Goal: Information Seeking & Learning: Learn about a topic

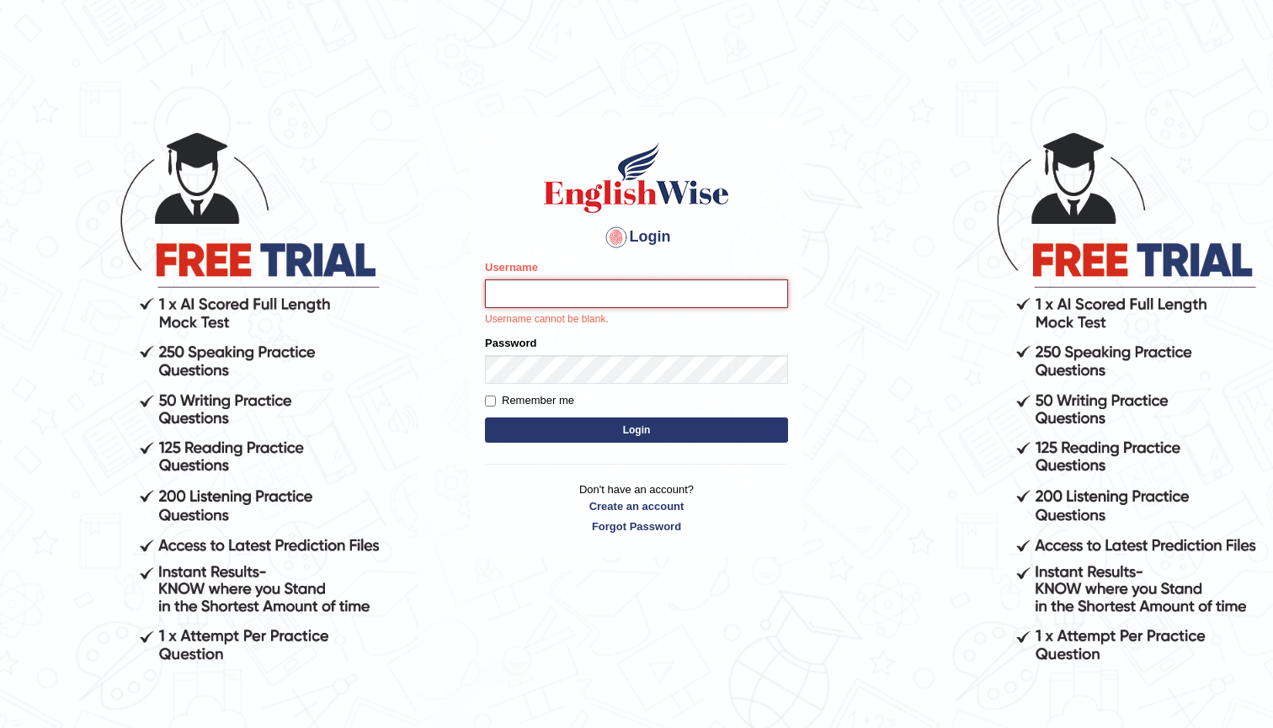
type input "manjot789"
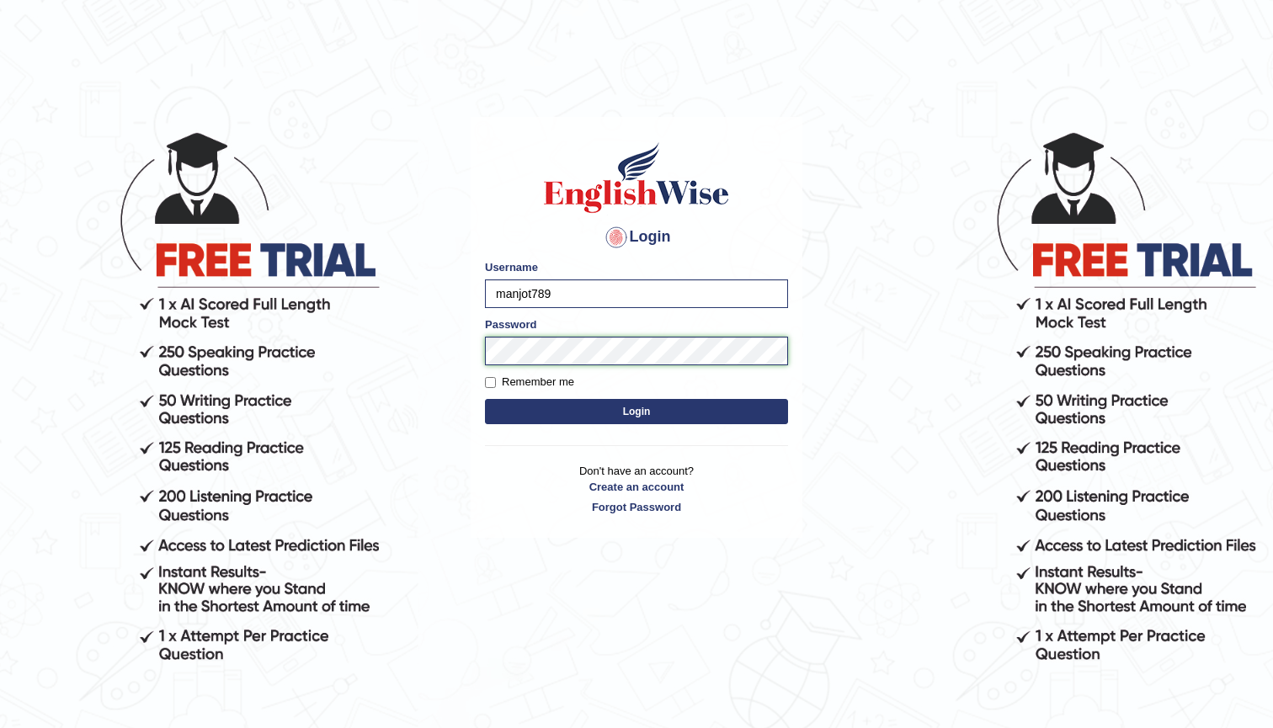
click at [636, 411] on button "Login" at bounding box center [636, 411] width 303 height 25
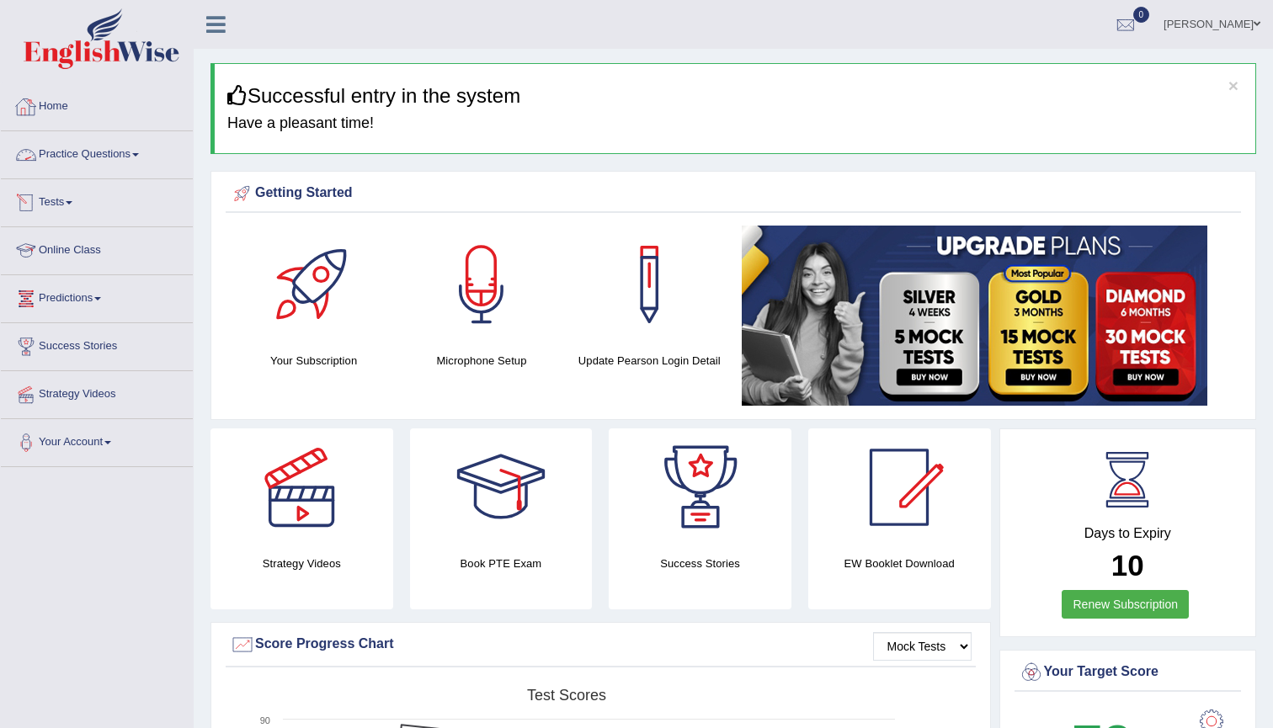
click at [68, 203] on link "Tests" at bounding box center [97, 200] width 192 height 42
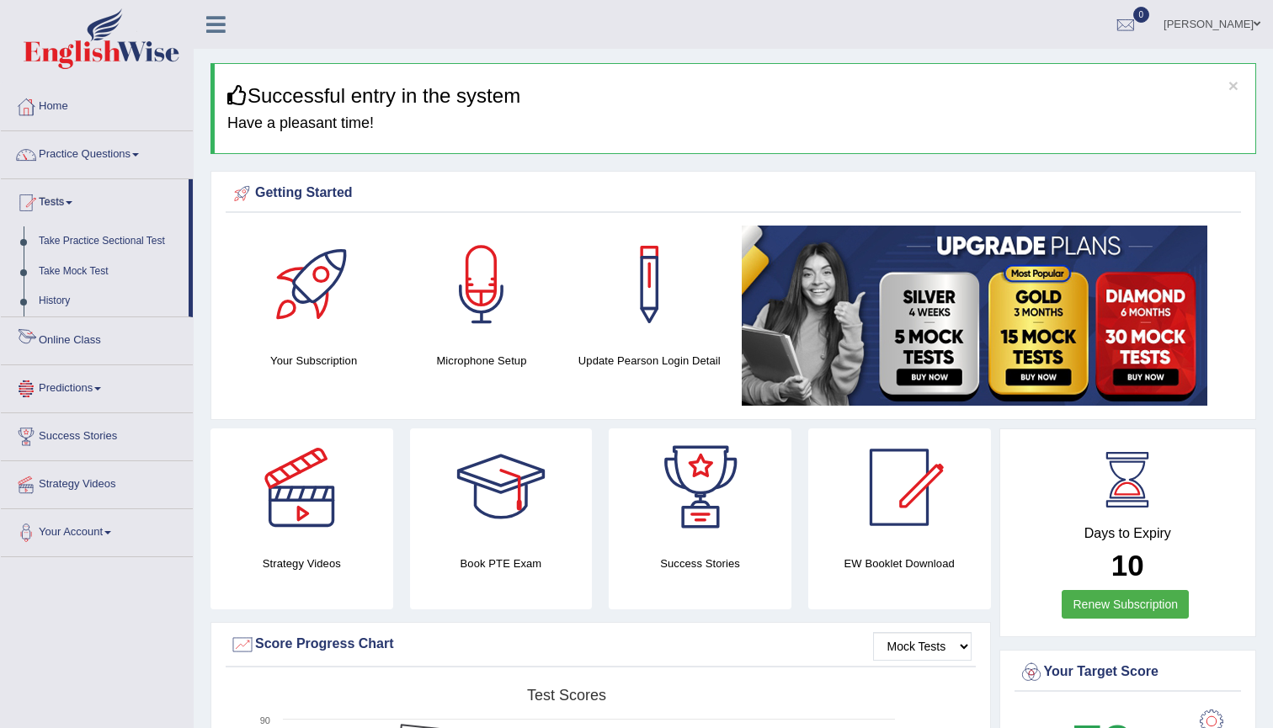
click at [75, 340] on link "Online Class" at bounding box center [97, 338] width 192 height 42
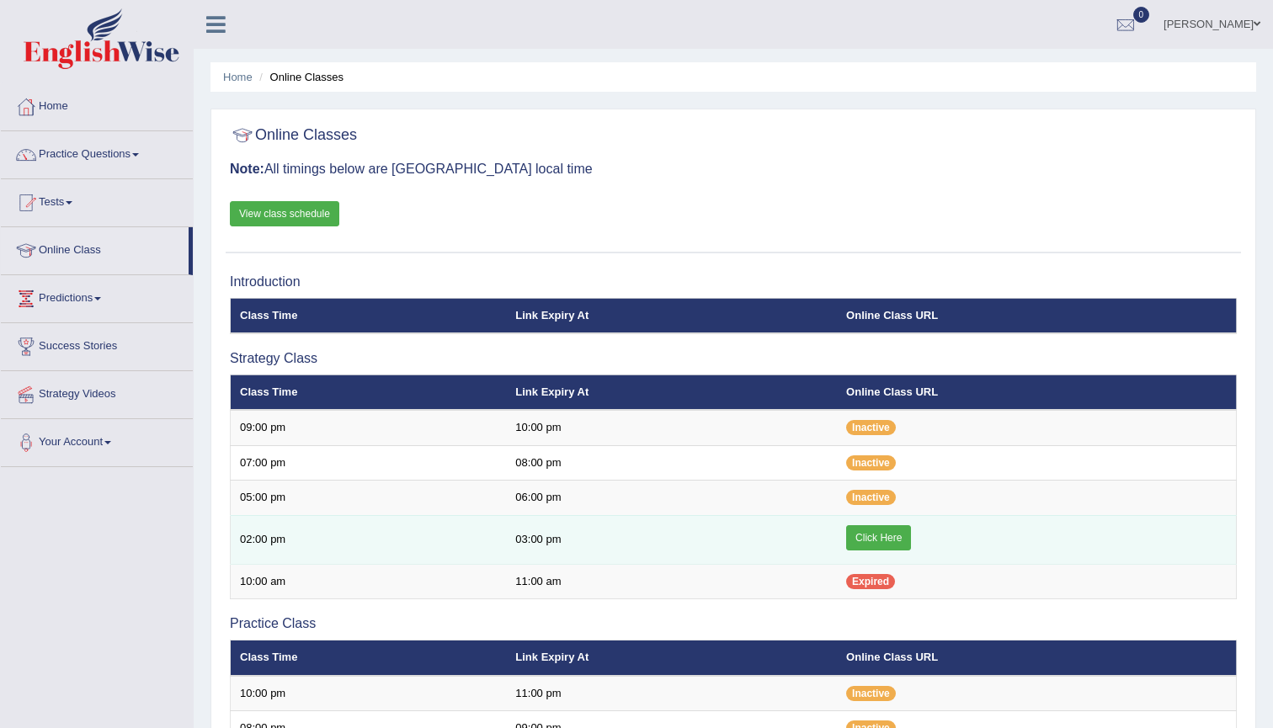
click at [901, 536] on link "Click Here" at bounding box center [878, 537] width 65 height 25
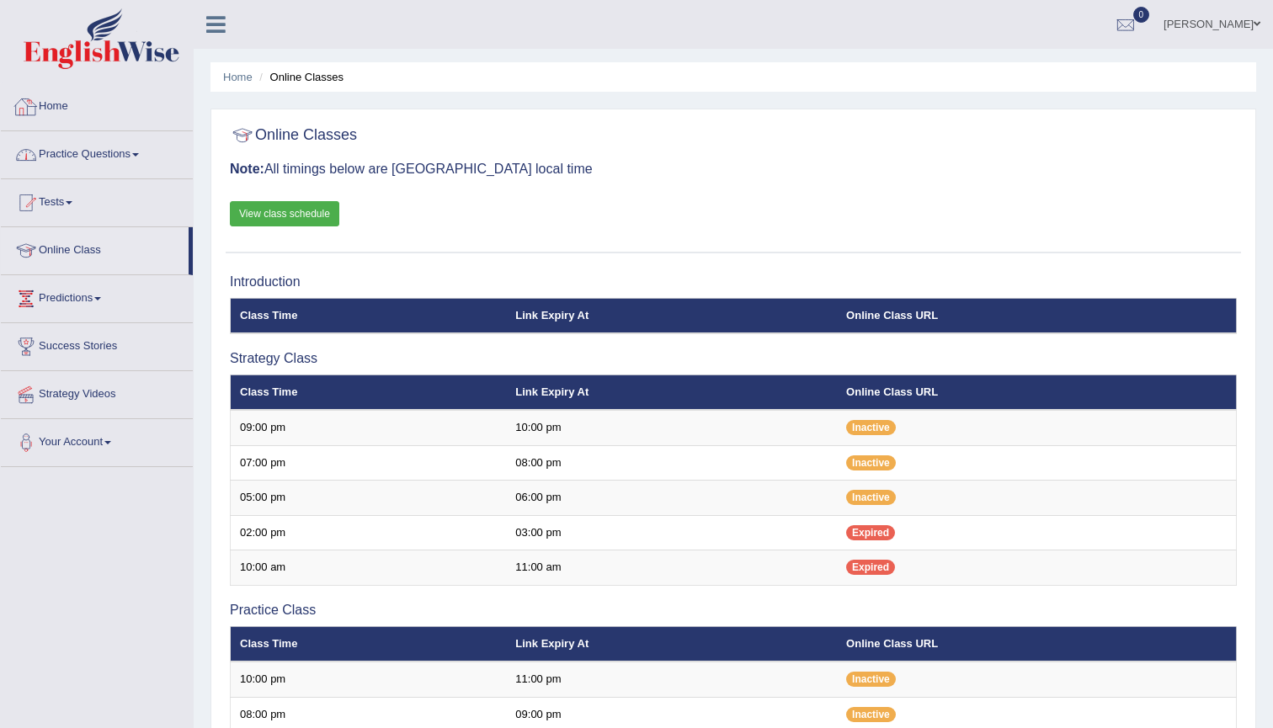
click at [59, 167] on link "Practice Questions" at bounding box center [97, 152] width 192 height 42
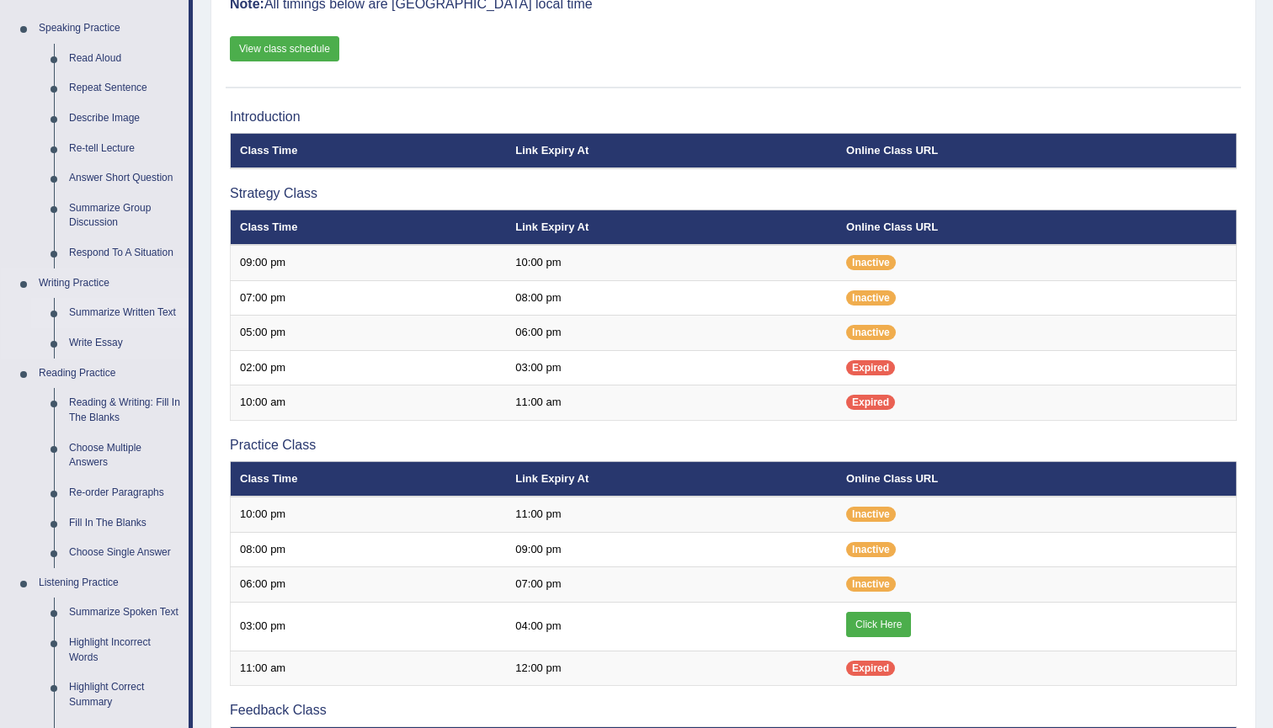
scroll to position [181, 0]
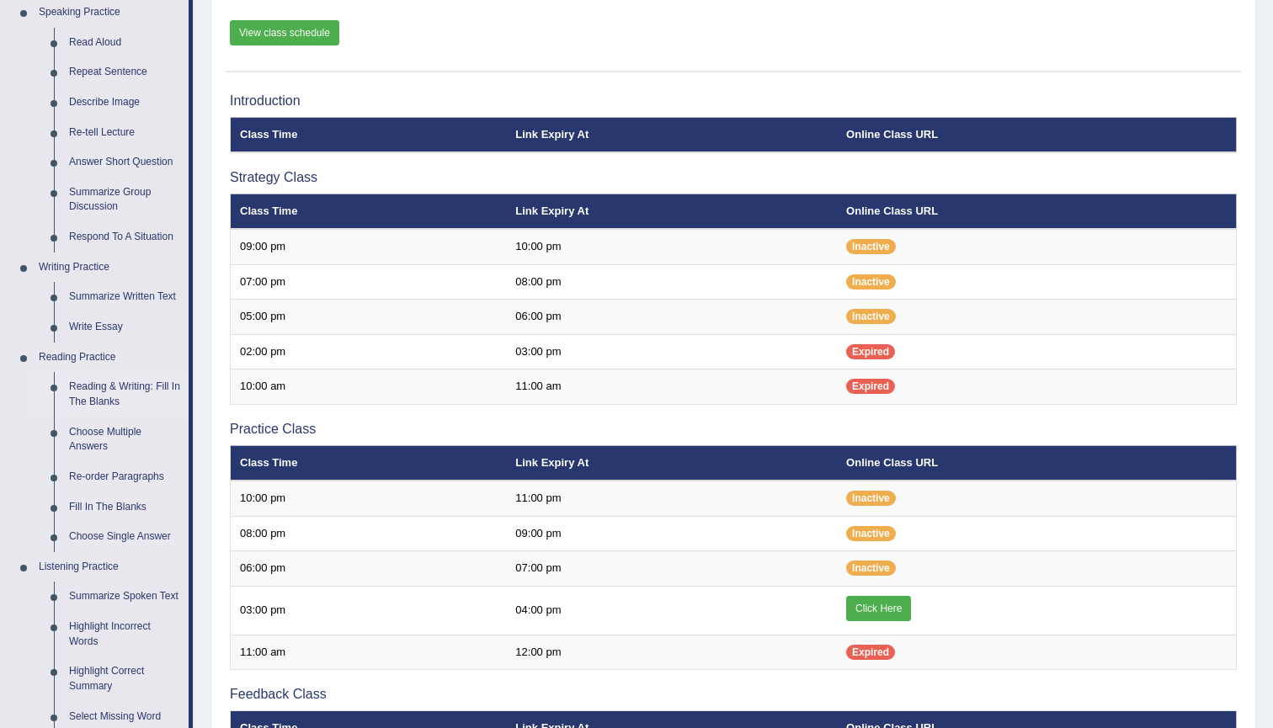
click at [119, 379] on link "Reading & Writing: Fill In The Blanks" at bounding box center [124, 394] width 127 height 45
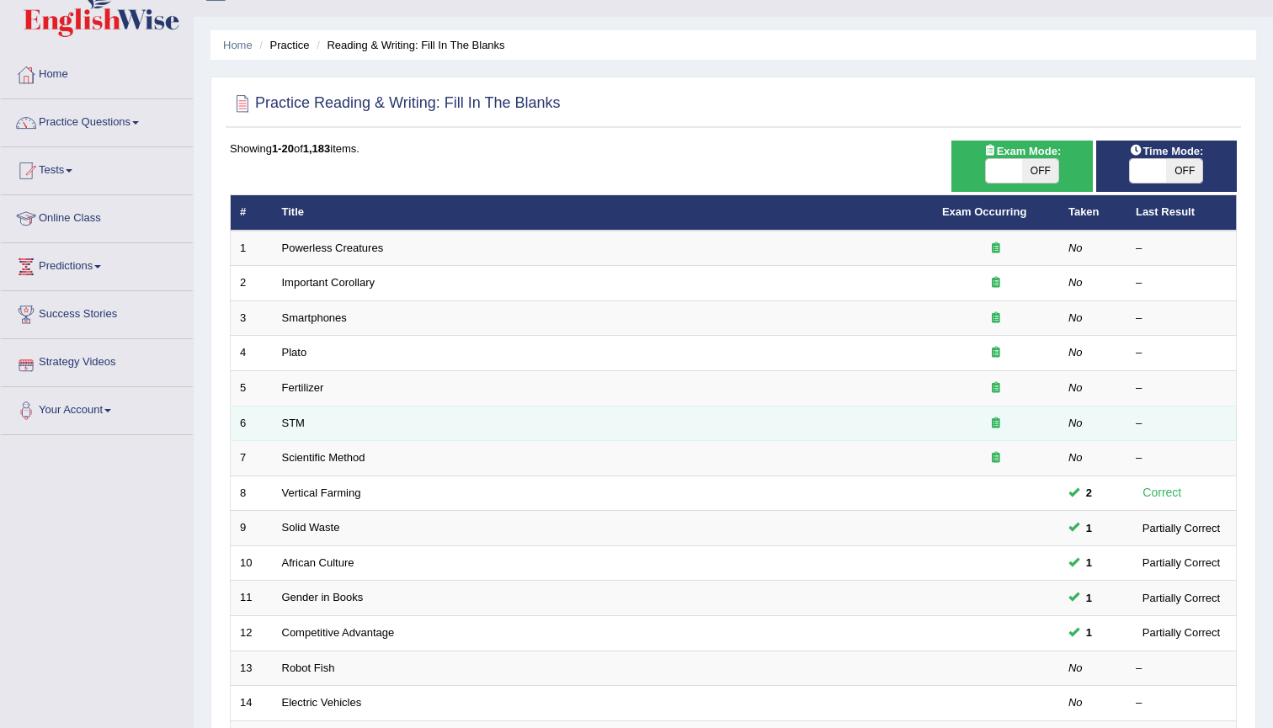
scroll to position [32, 0]
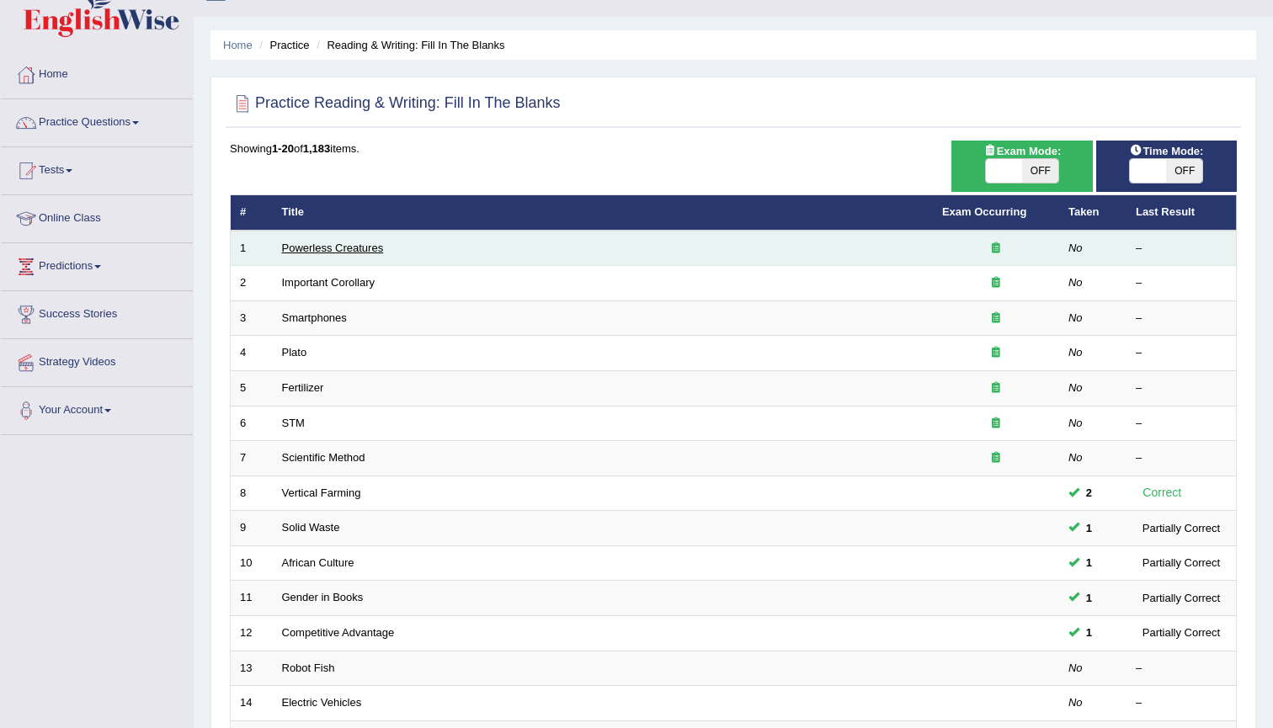
click at [339, 252] on link "Powerless Creatures" at bounding box center [333, 248] width 102 height 13
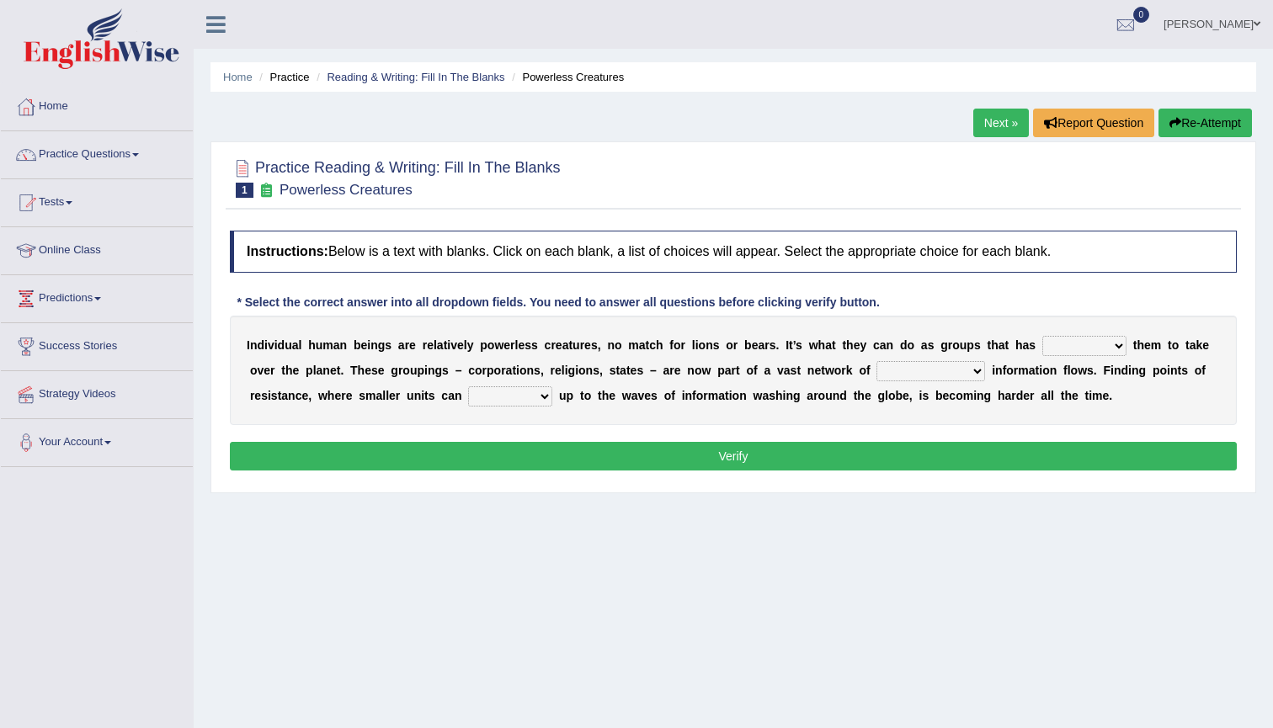
select select "enabled"
select select "interconnected"
select select "raise"
click at [565, 456] on button "Verify" at bounding box center [733, 456] width 1007 height 29
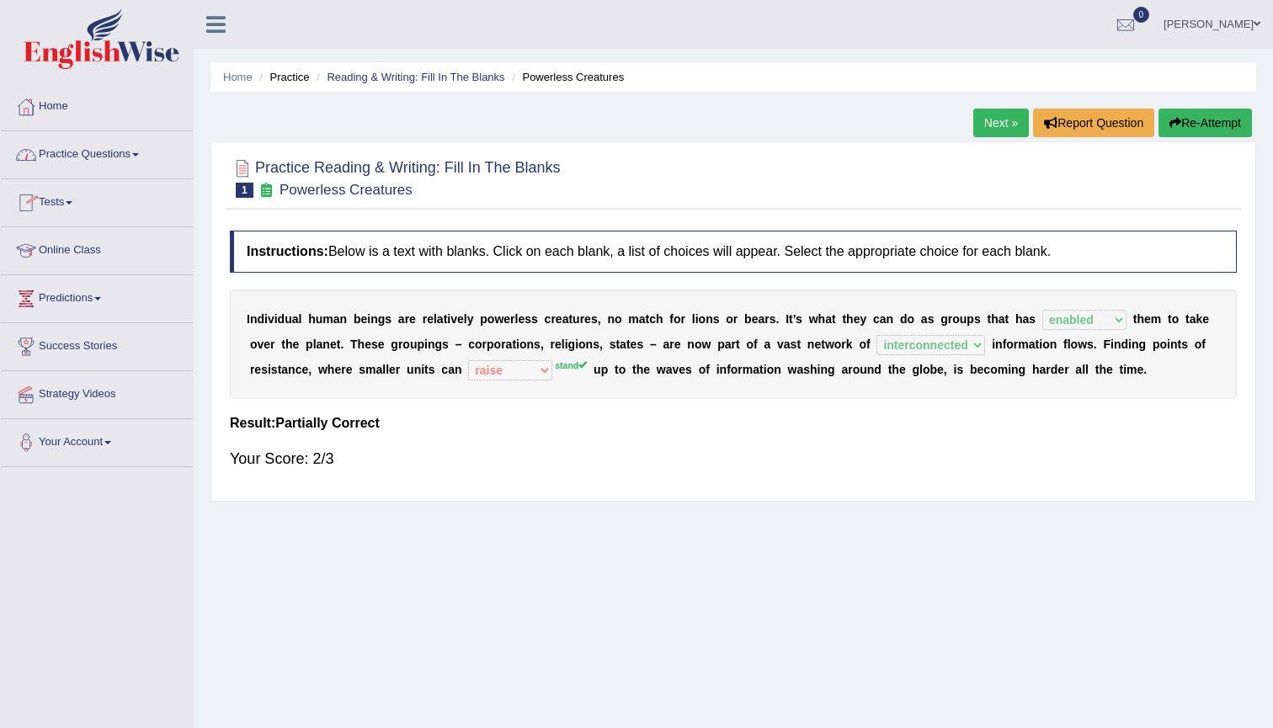
click at [73, 152] on link "Practice Questions" at bounding box center [97, 152] width 192 height 42
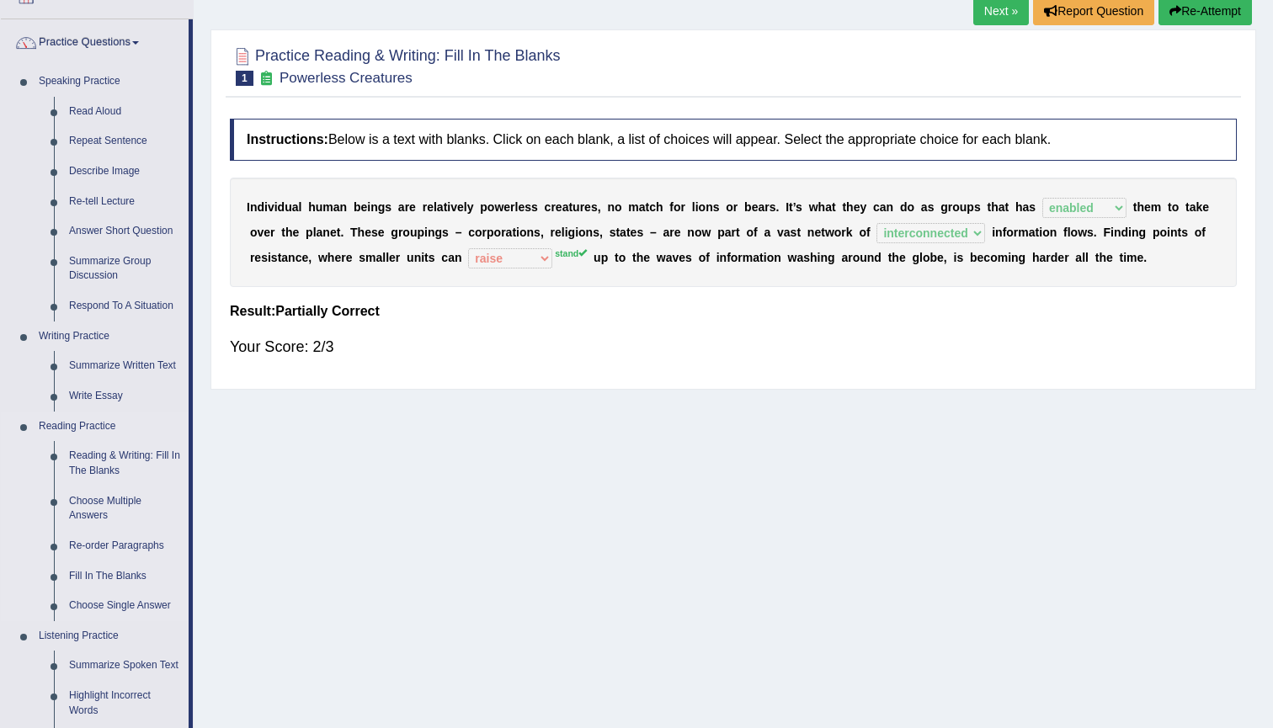
scroll to position [140, 0]
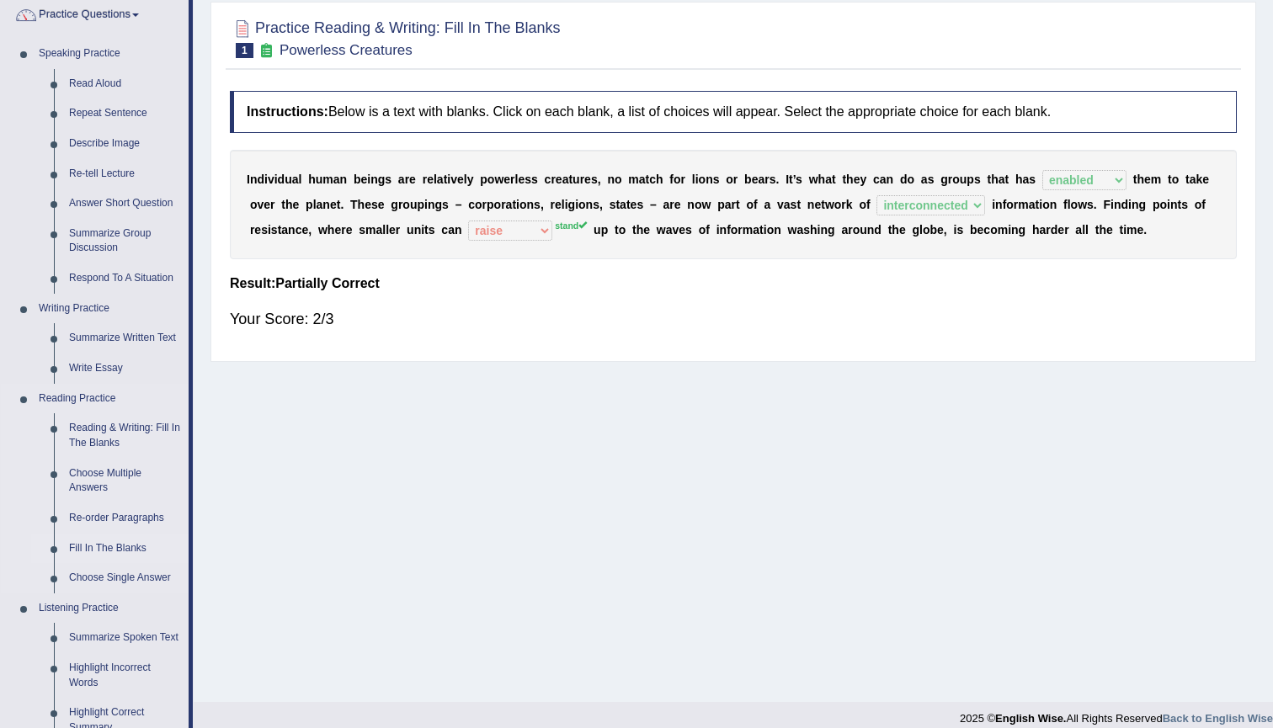
click at [121, 538] on link "Fill In The Blanks" at bounding box center [124, 549] width 127 height 30
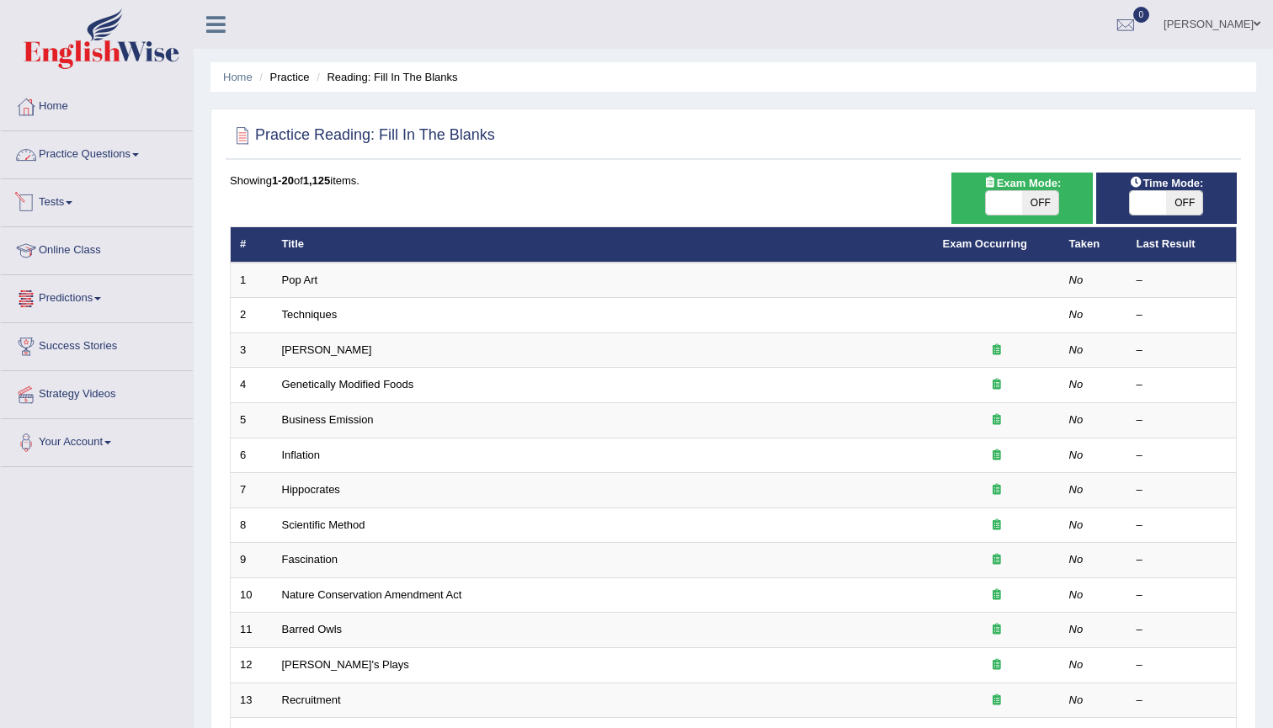
click at [85, 157] on link "Practice Questions" at bounding box center [97, 152] width 192 height 42
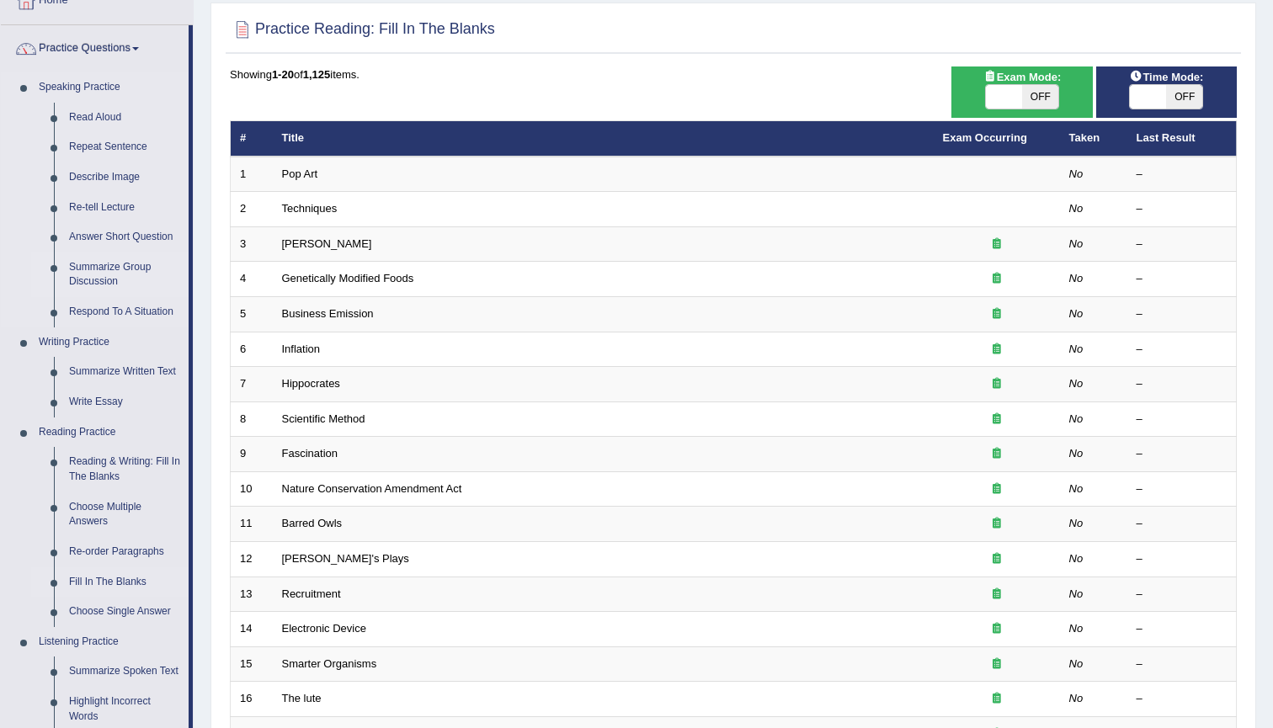
scroll to position [119, 0]
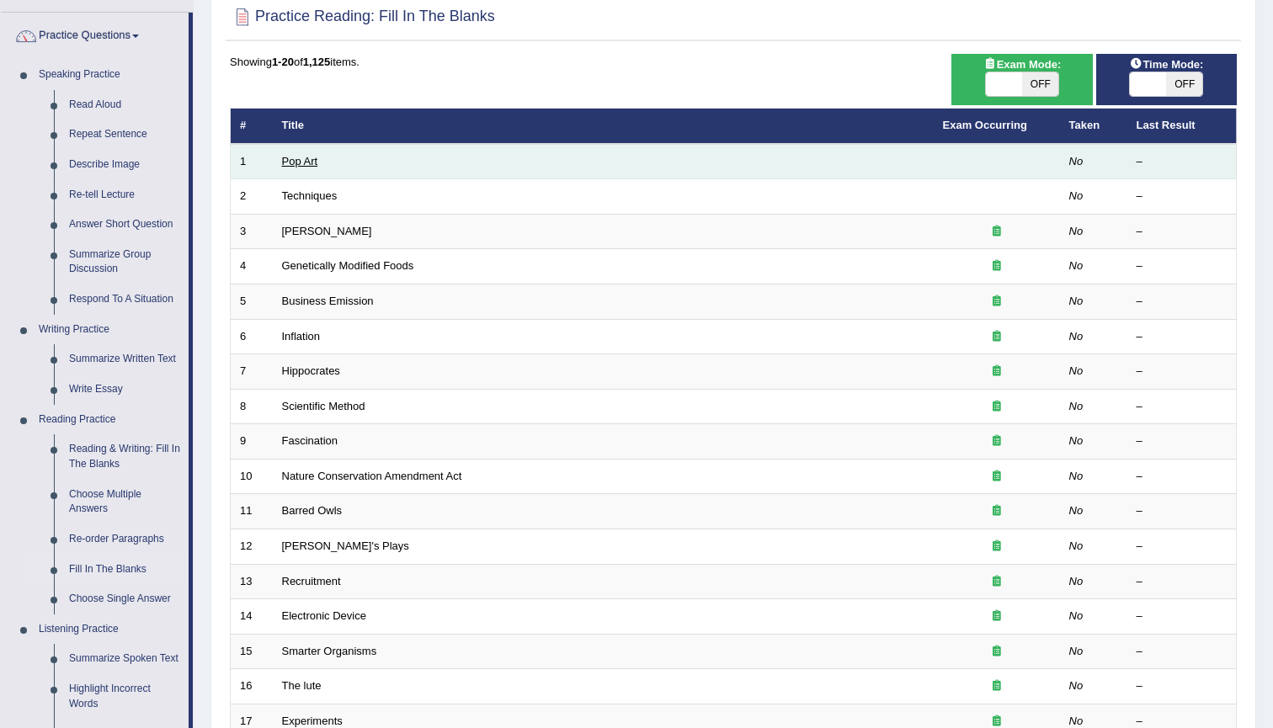
click at [301, 158] on link "Pop Art" at bounding box center [300, 161] width 36 height 13
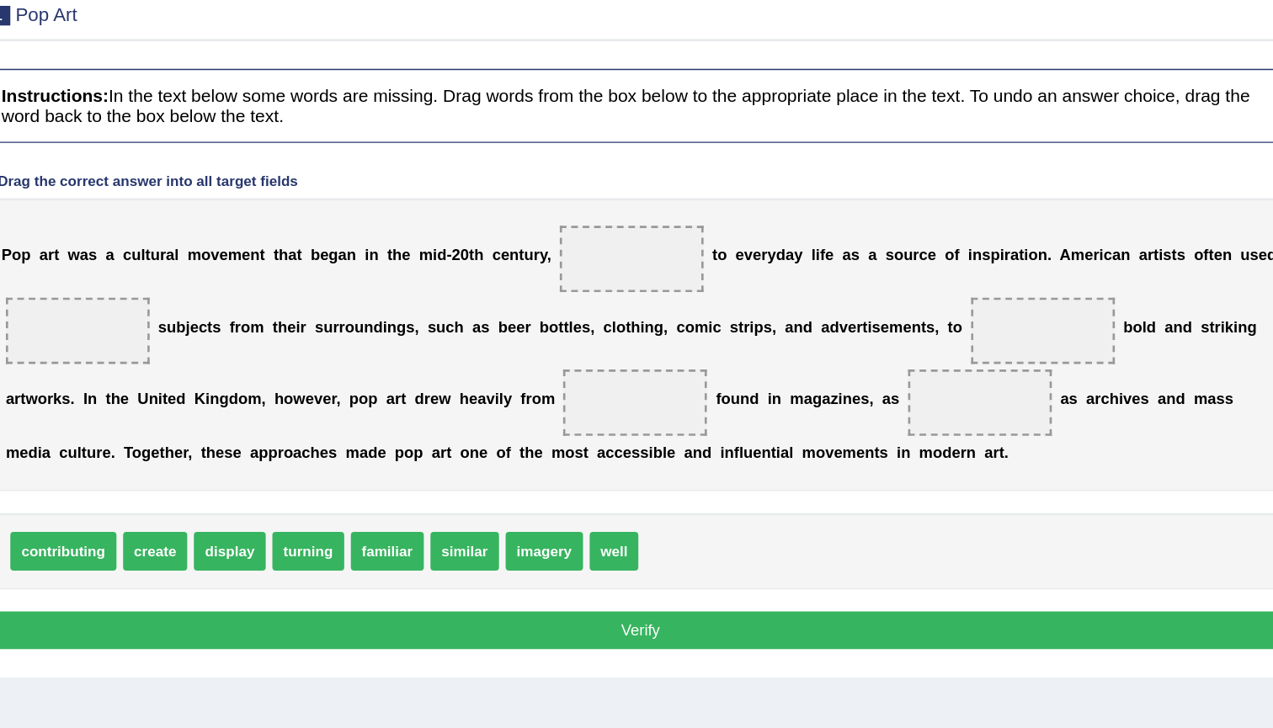
scroll to position [92, 0]
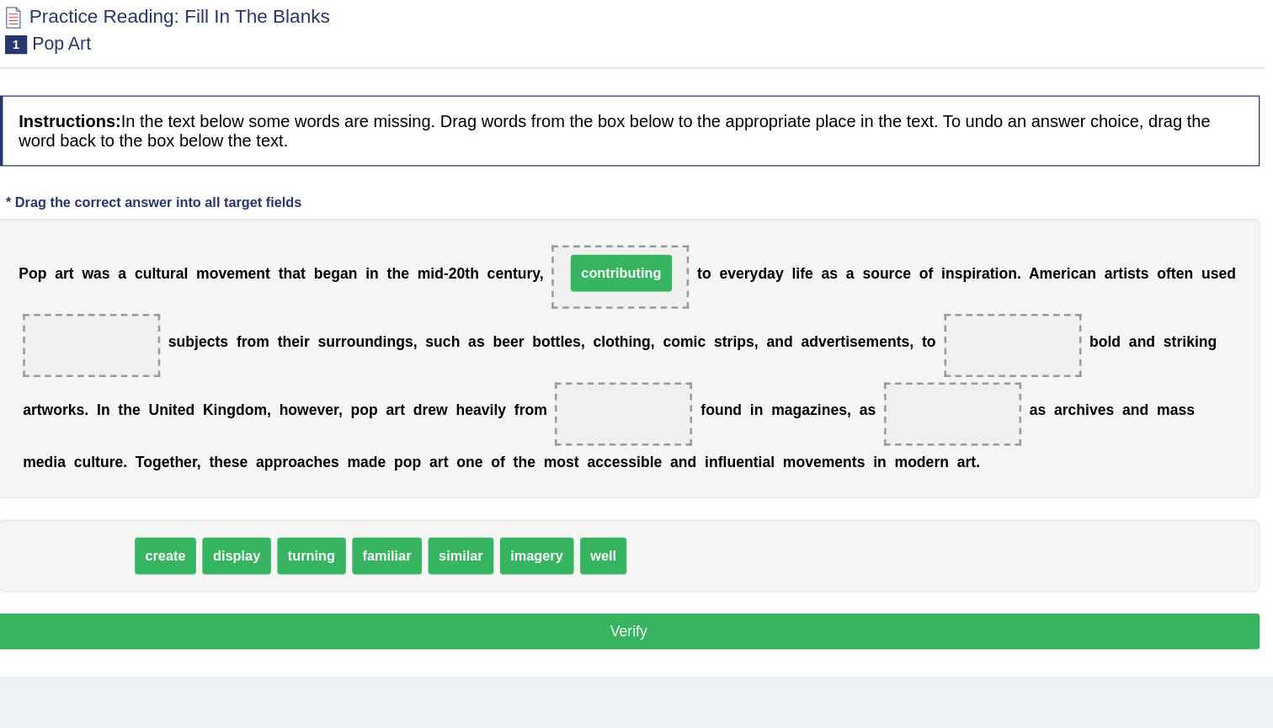
drag, startPoint x: 76, startPoint y: 434, endPoint x: 510, endPoint y: 209, distance: 489.4
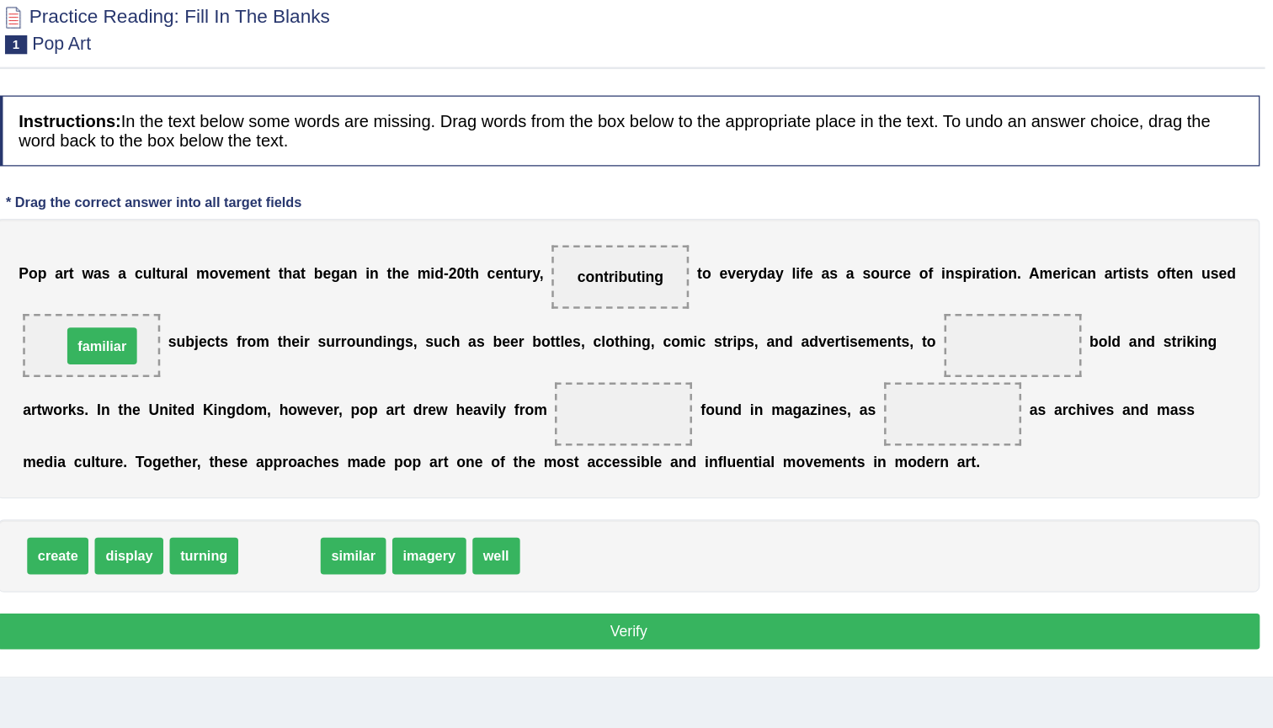
drag, startPoint x: 221, startPoint y: 447, endPoint x: 79, endPoint y: 279, distance: 220.4
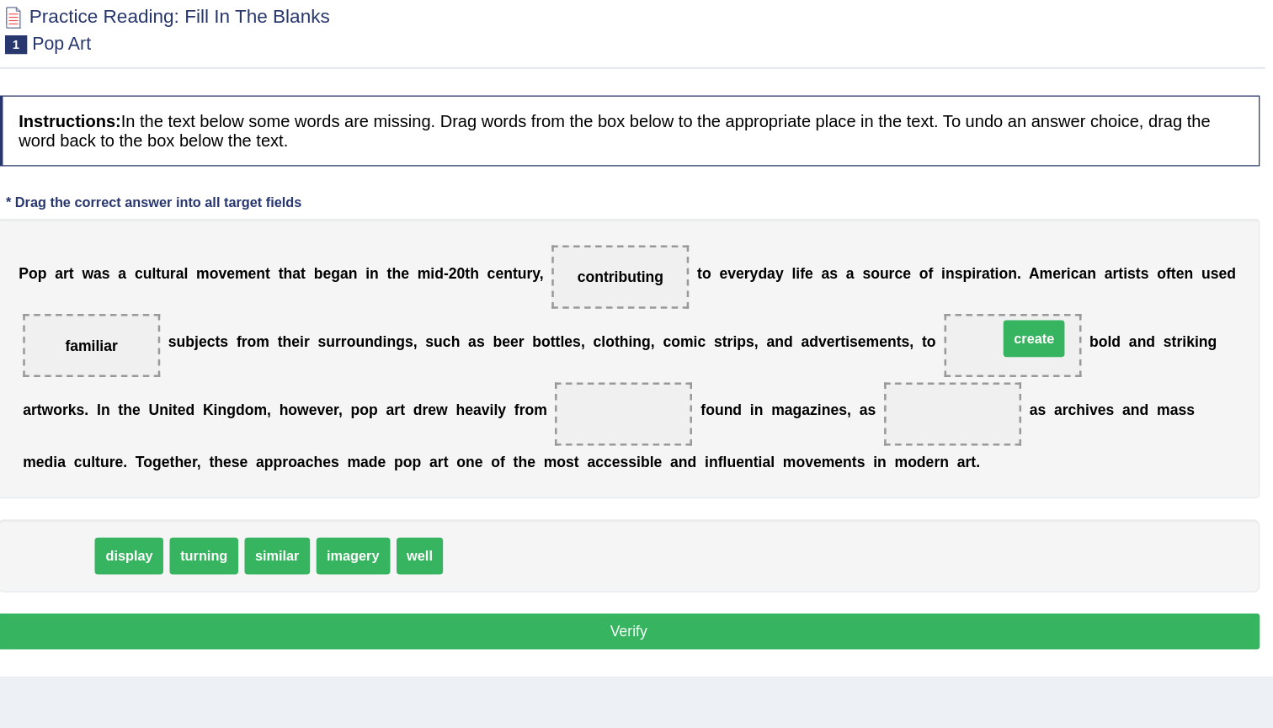
drag, startPoint x: 59, startPoint y: 448, endPoint x: 838, endPoint y: 275, distance: 798.2
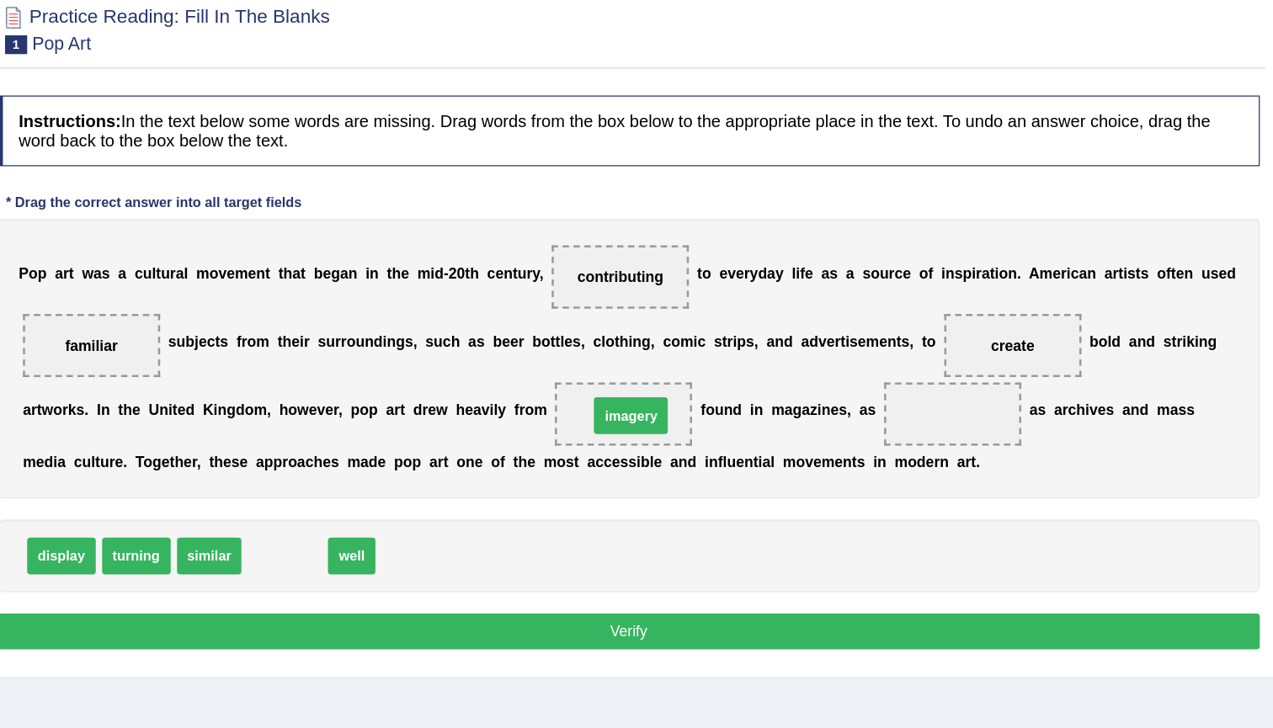
drag, startPoint x: 226, startPoint y: 447, endPoint x: 502, endPoint y: 332, distance: 298.8
drag, startPoint x: 224, startPoint y: 440, endPoint x: 776, endPoint y: 322, distance: 564.7
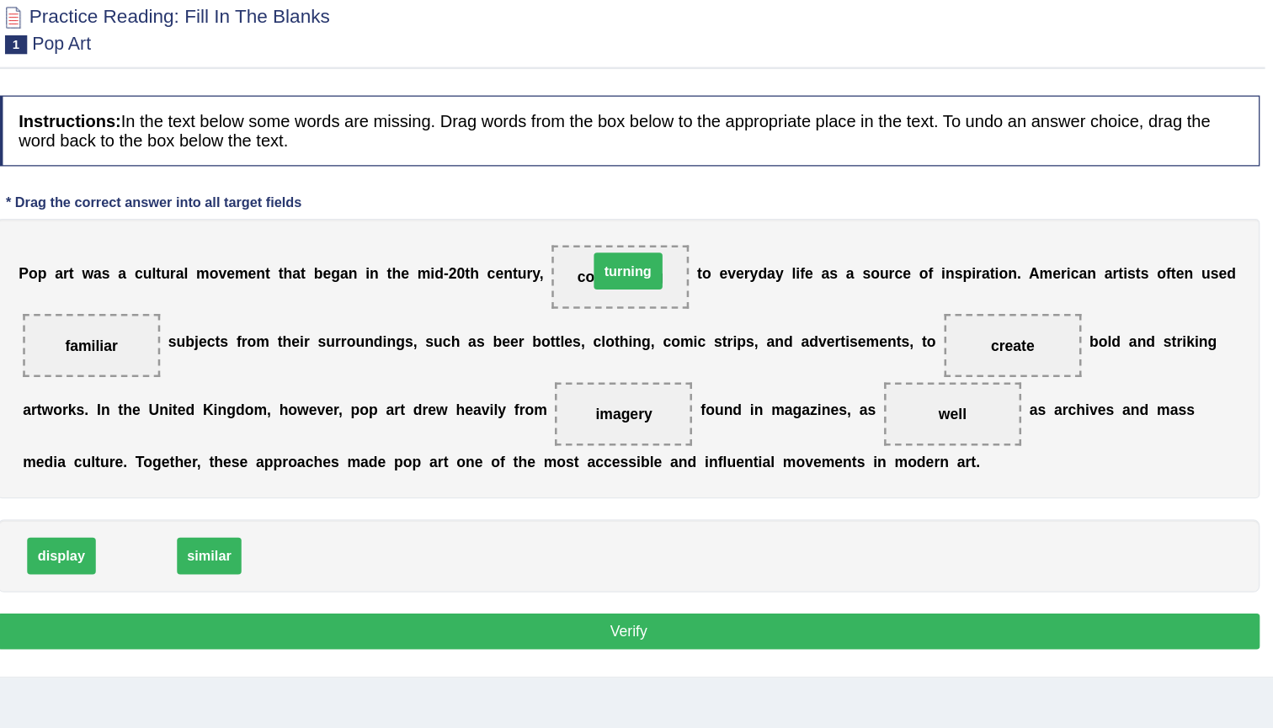
drag, startPoint x: 99, startPoint y: 437, endPoint x: 492, endPoint y: 209, distance: 453.7
click at [479, 552] on button "Verify" at bounding box center [733, 566] width 1007 height 29
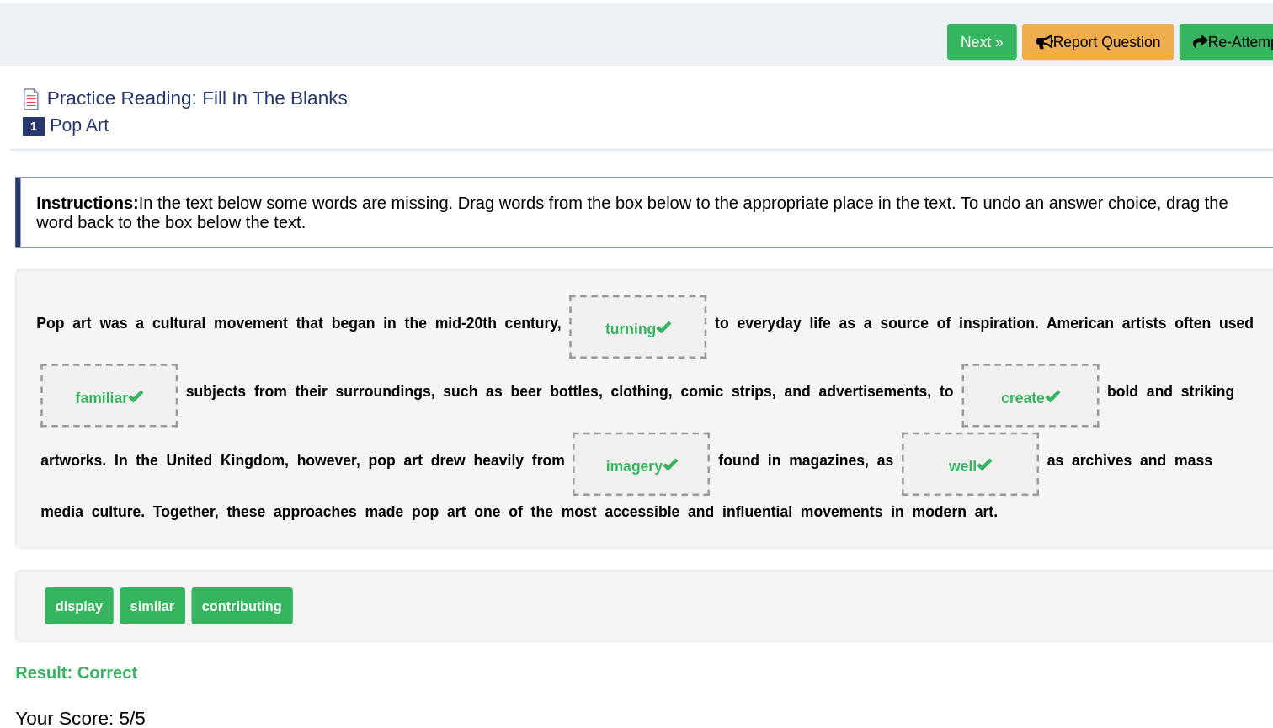
scroll to position [86, 0]
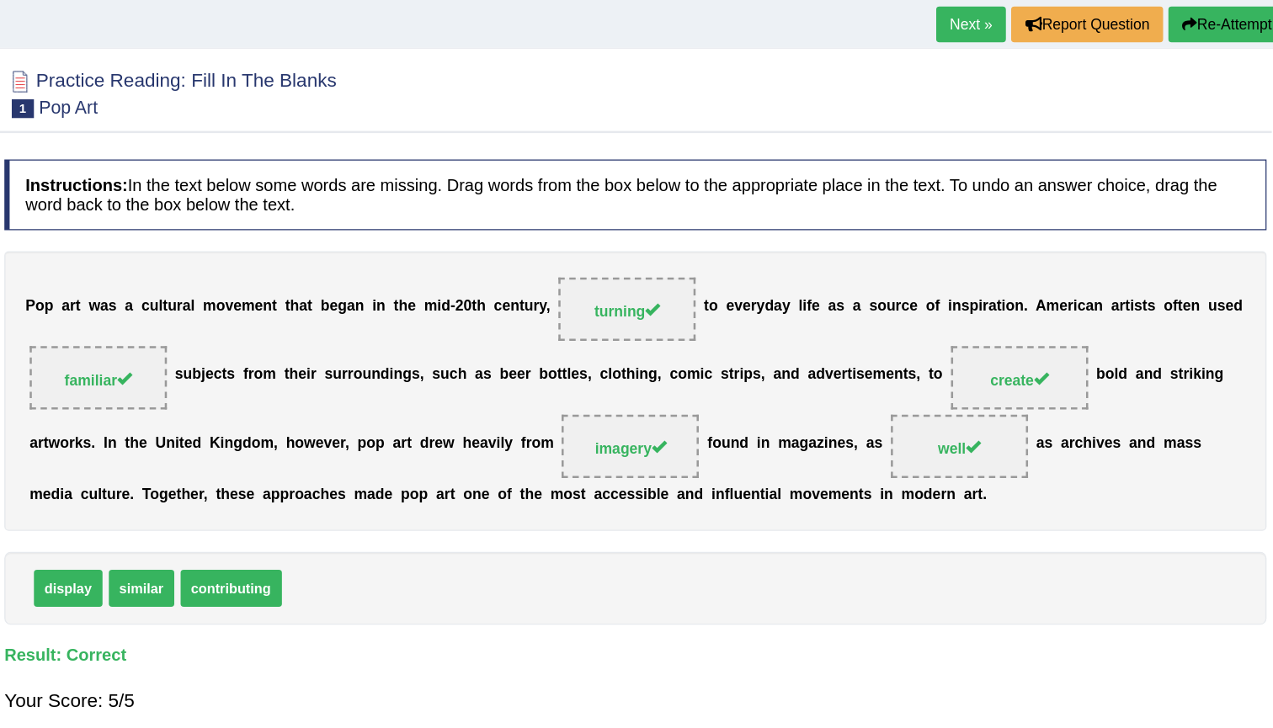
click at [973, 23] on link "Next »" at bounding box center [1001, 37] width 56 height 29
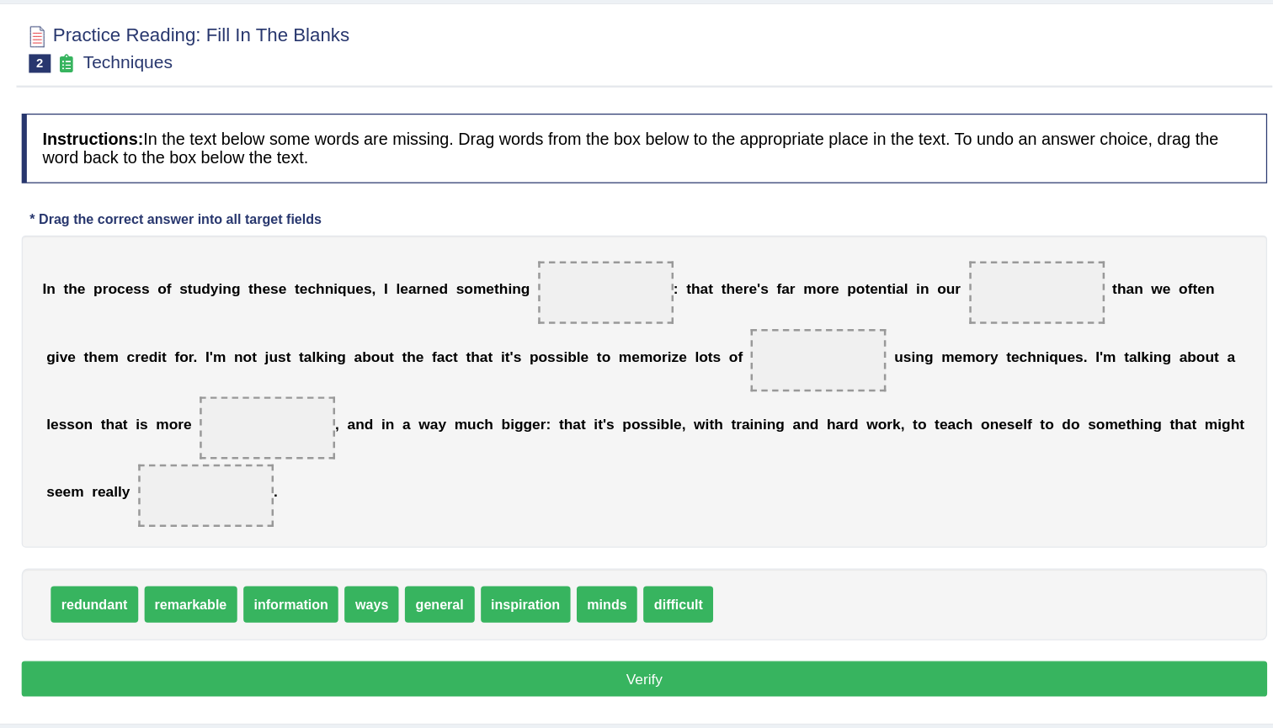
scroll to position [3, 0]
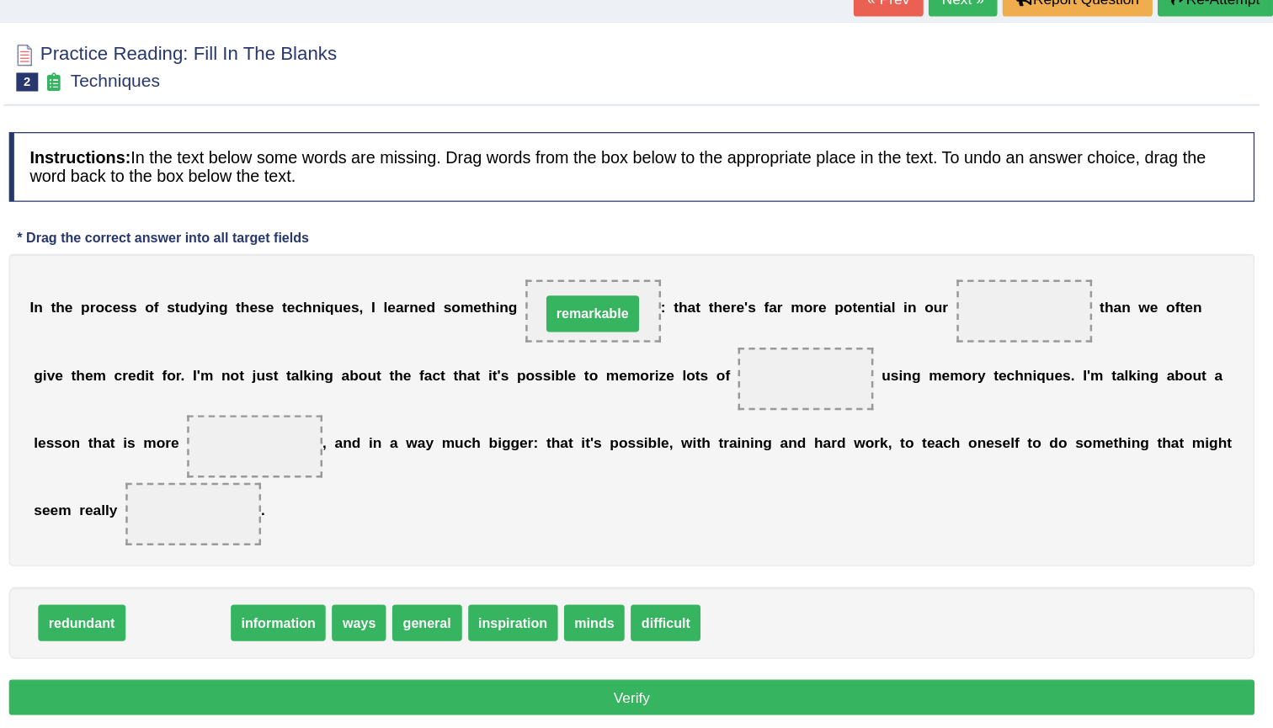
drag, startPoint x: 158, startPoint y: 511, endPoint x: 493, endPoint y: 261, distance: 418.0
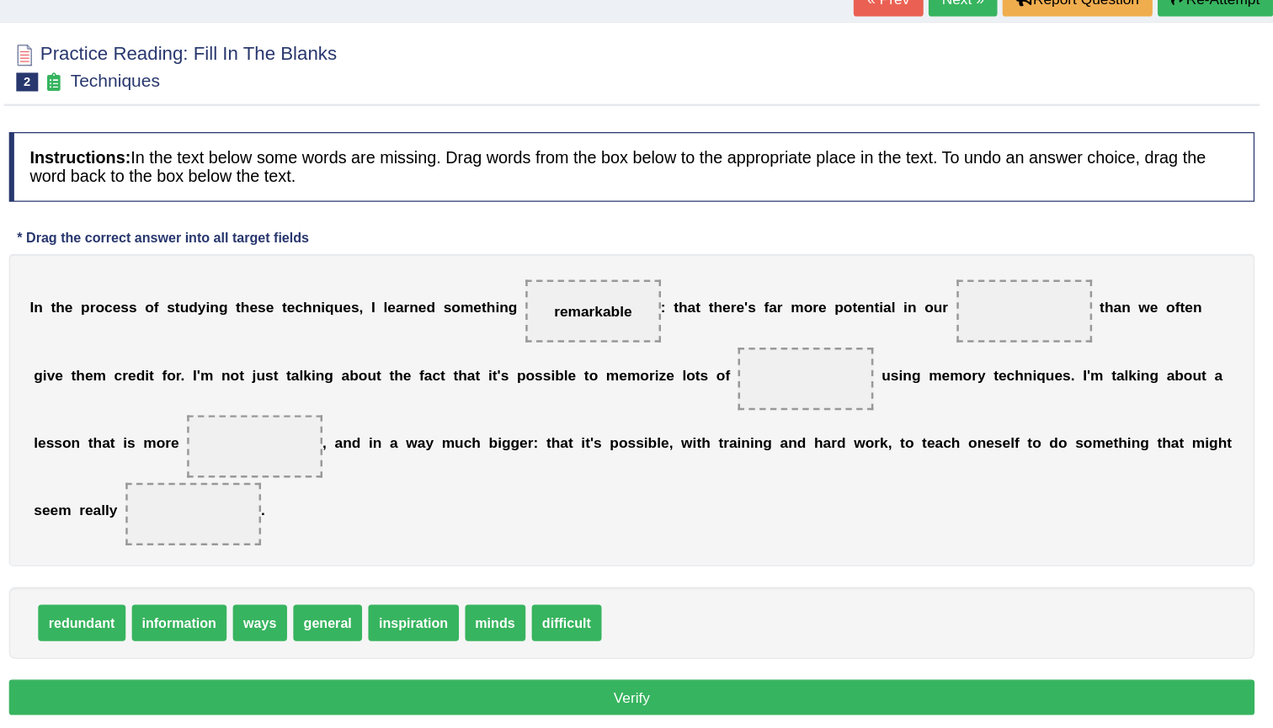
click at [647, 347] on span "remarkable" at bounding box center [701, 372] width 109 height 50
drag, startPoint x: 402, startPoint y: 508, endPoint x: 826, endPoint y: 250, distance: 496.7
drag, startPoint x: 484, startPoint y: 252, endPoint x: 490, endPoint y: 504, distance: 251.7
drag, startPoint x: 465, startPoint y: 507, endPoint x: 470, endPoint y: 252, distance: 255.1
drag, startPoint x: 220, startPoint y: 495, endPoint x: 612, endPoint y: 316, distance: 431.2
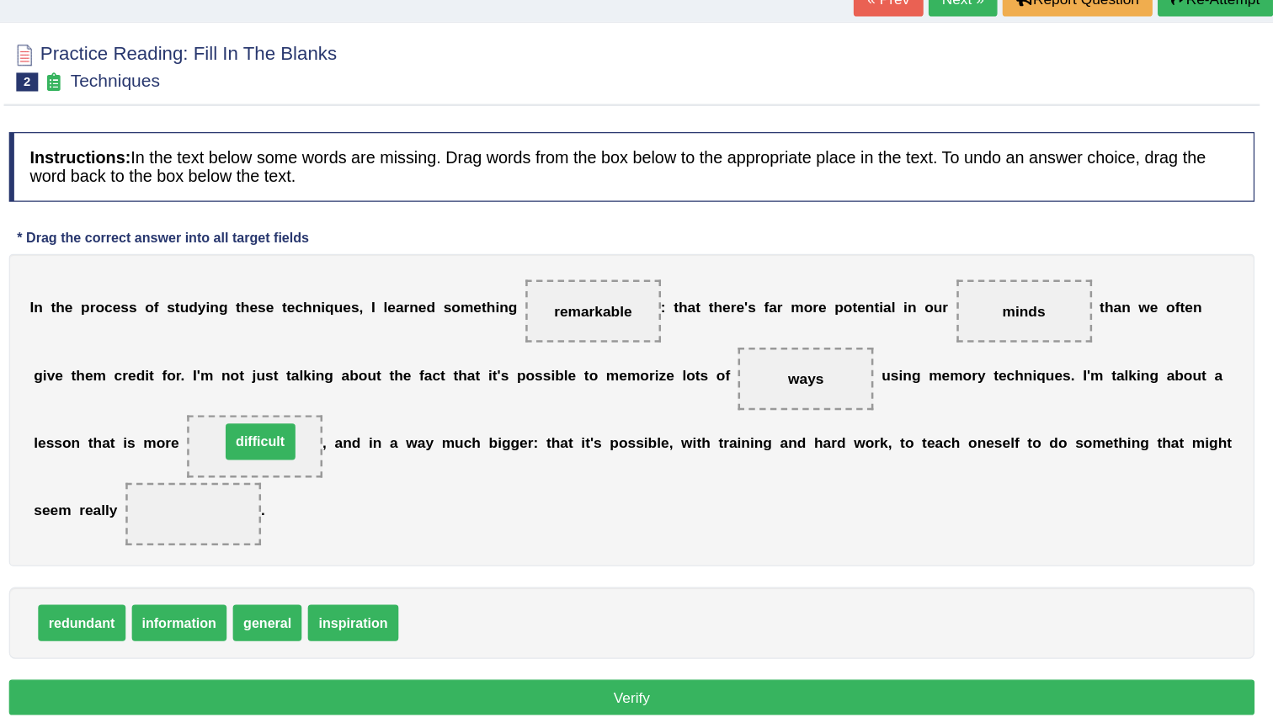
drag, startPoint x: 360, startPoint y: 508, endPoint x: 215, endPoint y: 362, distance: 205.9
drag, startPoint x: 658, startPoint y: 309, endPoint x: 401, endPoint y: 513, distance: 328.2
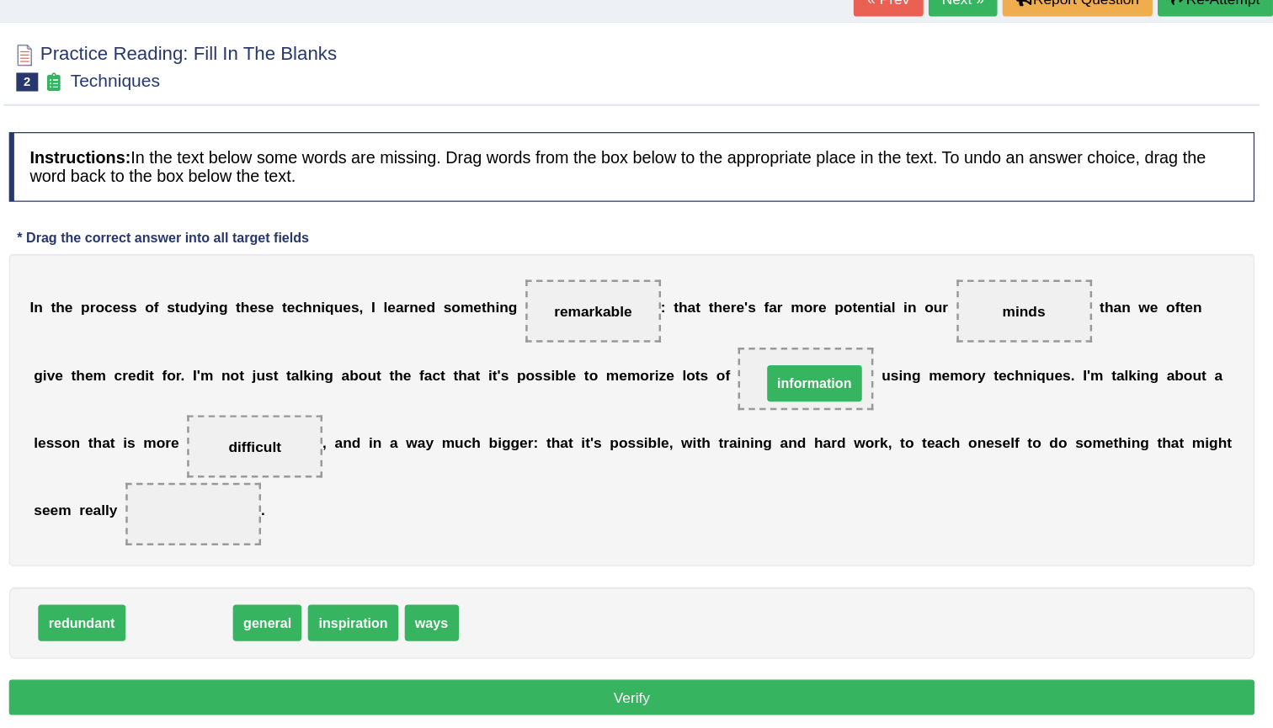
drag, startPoint x: 167, startPoint y: 509, endPoint x: 682, endPoint y: 316, distance: 549.5
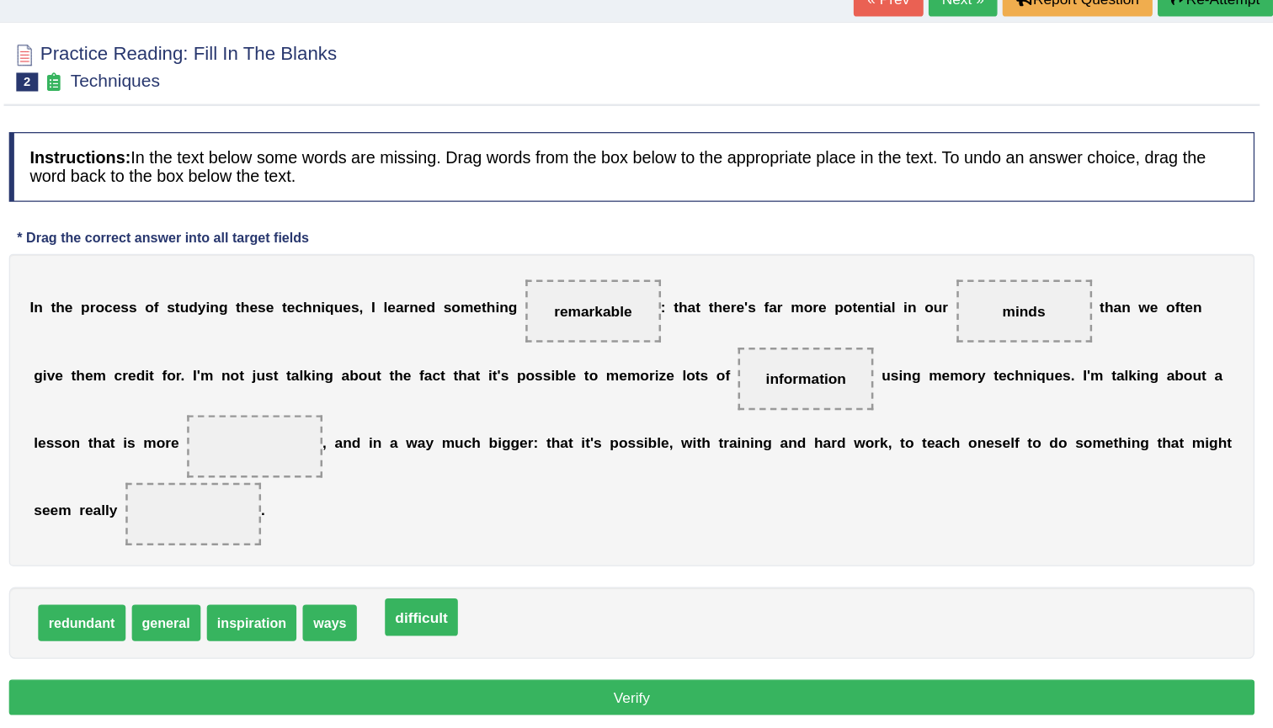
drag, startPoint x: 215, startPoint y: 362, endPoint x: 348, endPoint y: 501, distance: 192.9
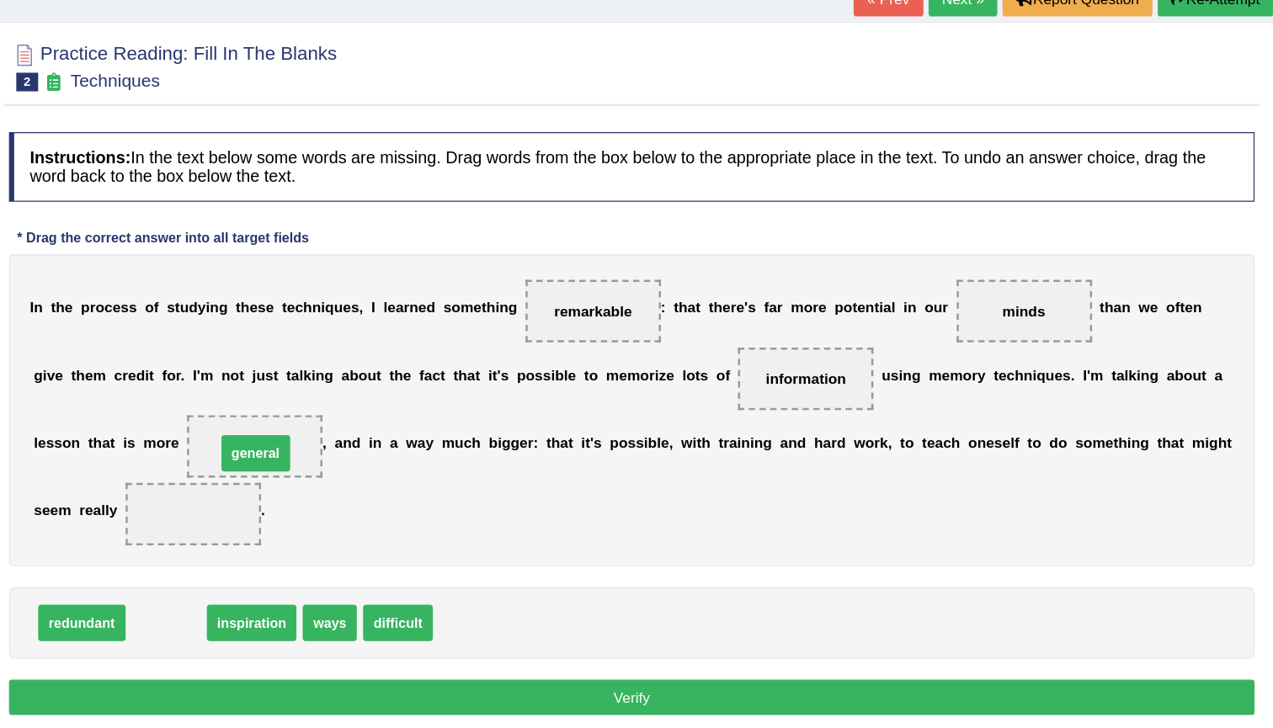
drag, startPoint x: 135, startPoint y: 500, endPoint x: 205, endPoint y: 365, distance: 152.1
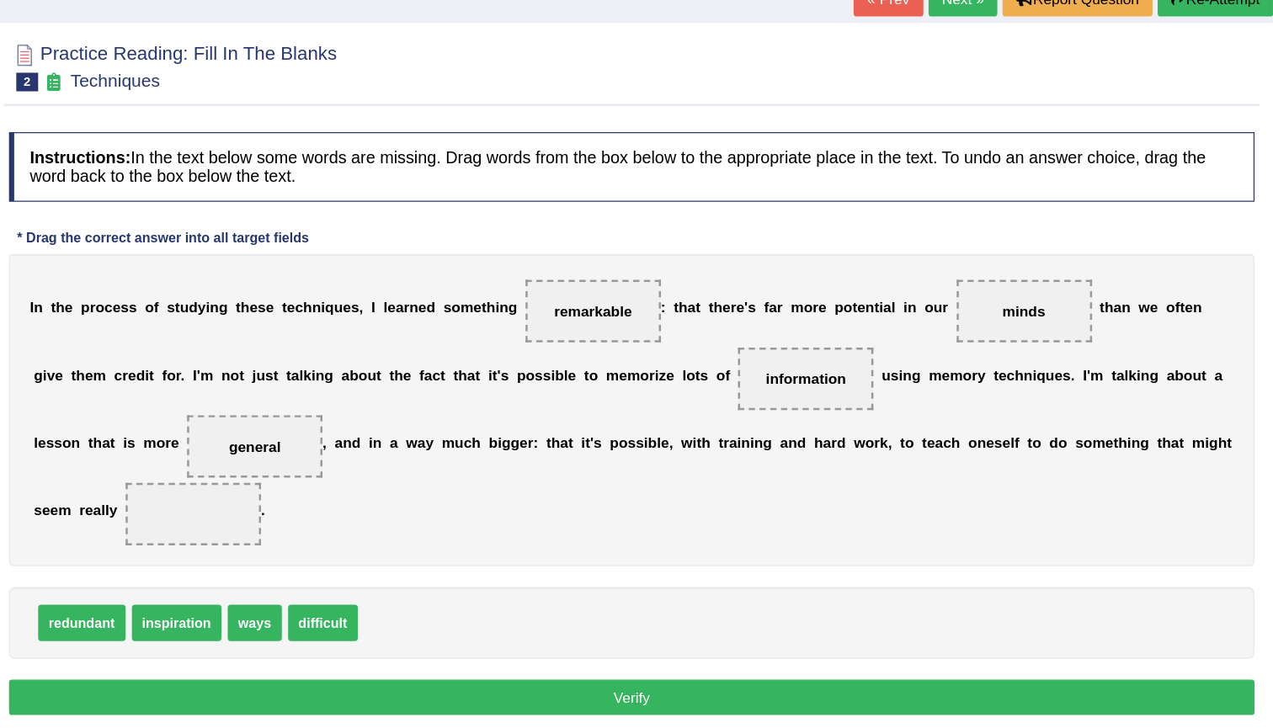
click at [265, 411] on div "I n t h e p r o c e s s o f s t u d y i n g t h e s e t e c h n i q u e s , I l…" at bounding box center [733, 452] width 1007 height 252
drag, startPoint x: 248, startPoint y: 504, endPoint x: 155, endPoint y: 415, distance: 129.2
click at [388, 464] on div "Instructions: In the text below some words are missing. Drag words from the box…" at bounding box center [733, 465] width 1015 height 493
click at [425, 670] on button "Verify" at bounding box center [733, 684] width 1007 height 29
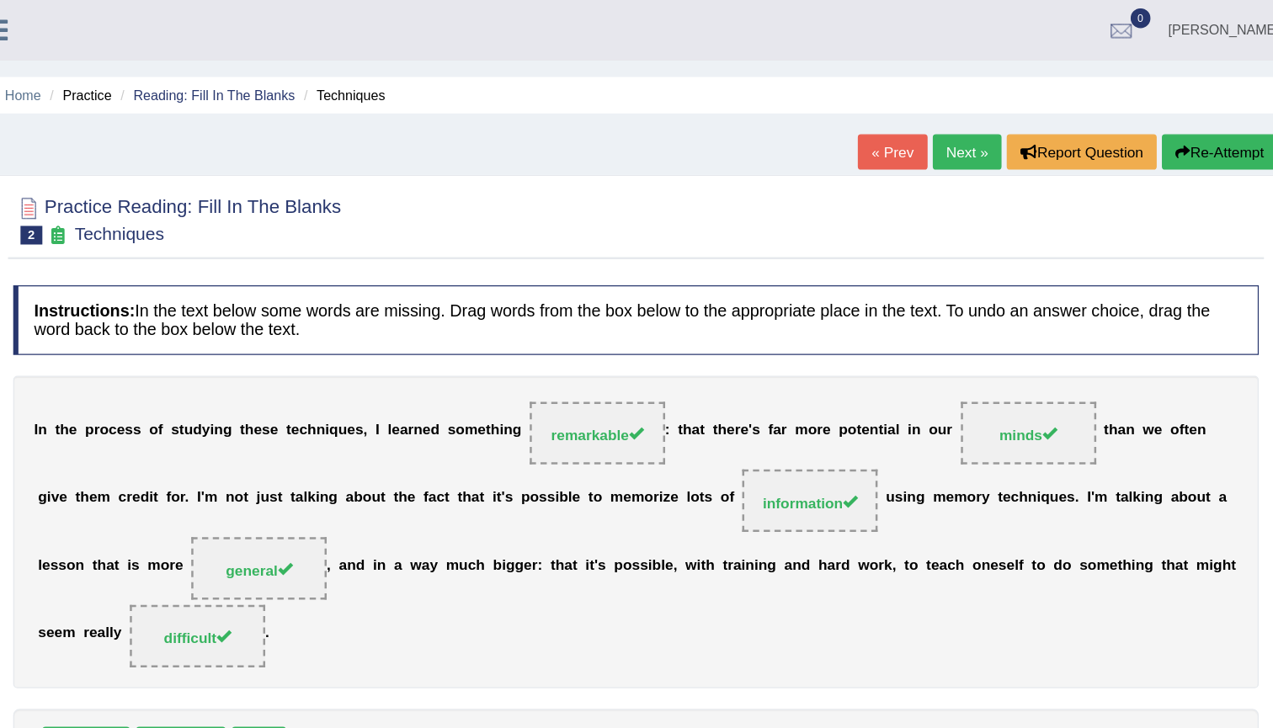
scroll to position [0, 0]
click at [206, 23] on icon at bounding box center [215, 24] width 19 height 22
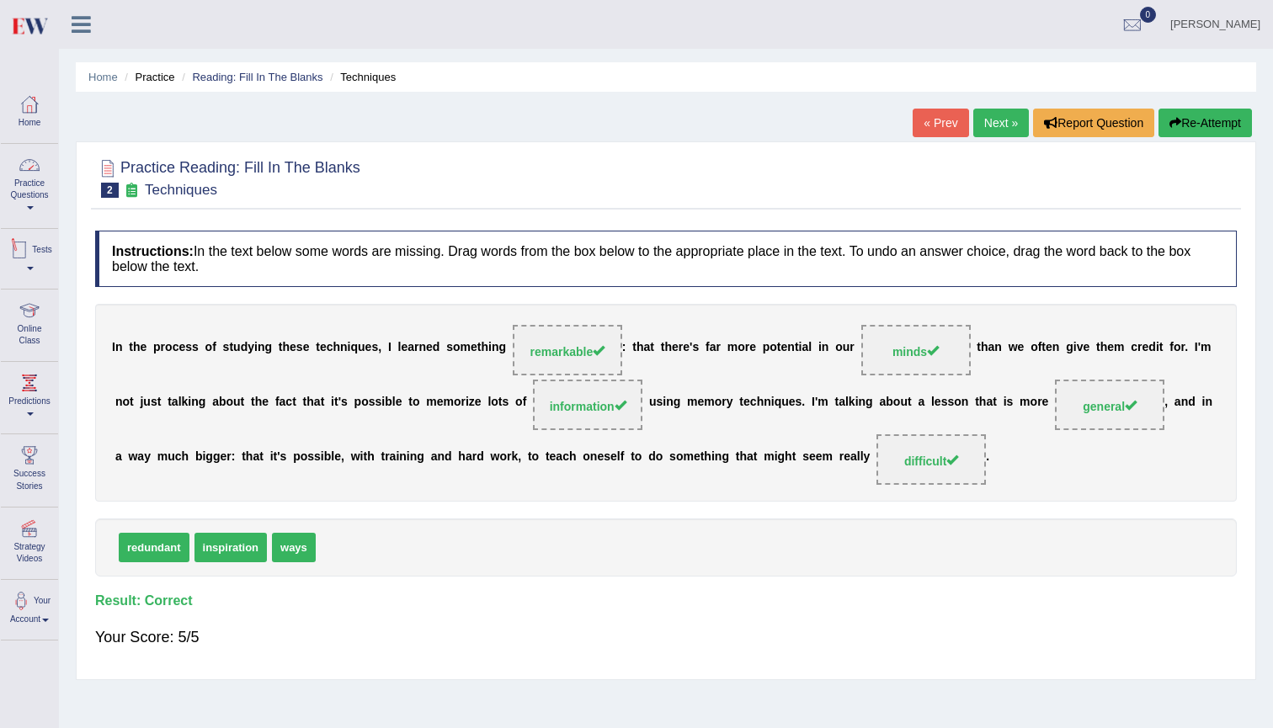
click at [36, 201] on link "Practice Questions" at bounding box center [29, 183] width 57 height 79
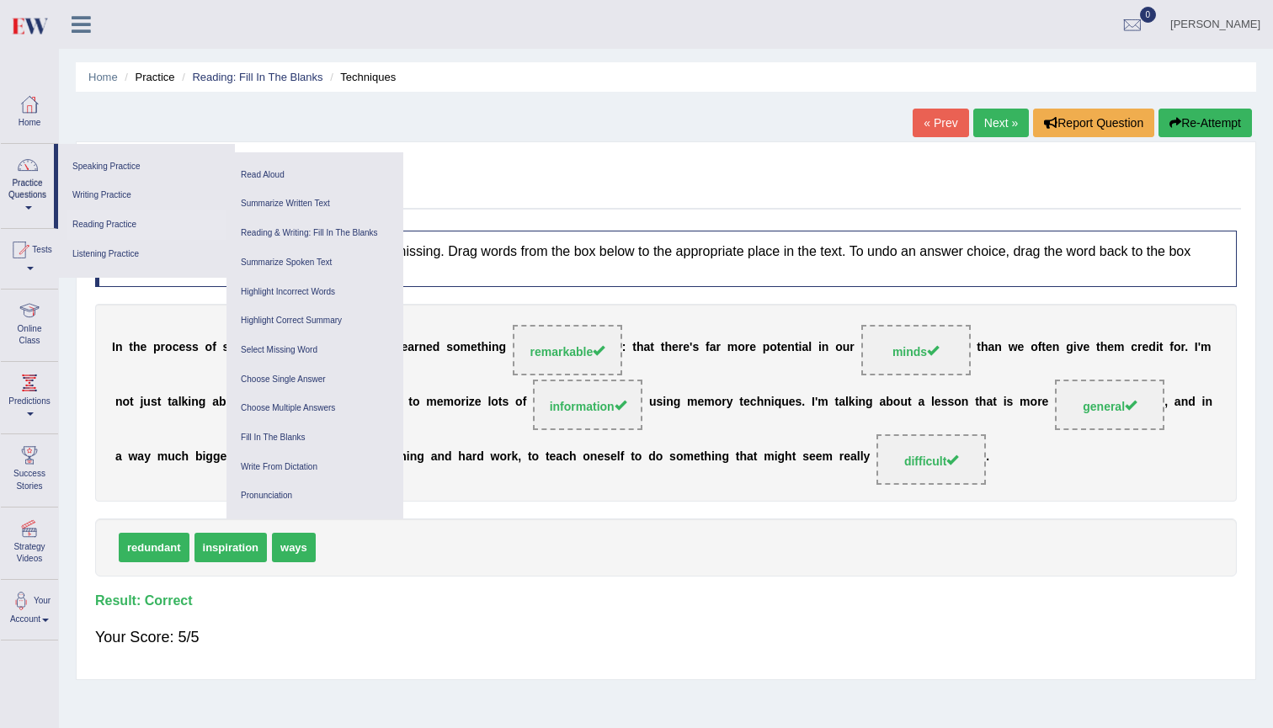
click at [102, 226] on link "Reading Practice" at bounding box center [146, 224] width 160 height 29
click at [391, 530] on div "redundant inspiration ways" at bounding box center [665, 547] width 1141 height 58
click at [482, 115] on div "Home Practice Reading: Fill In The Blanks Techniques « Prev Next » Report Quest…" at bounding box center [666, 421] width 1214 height 842
click at [81, 22] on icon at bounding box center [81, 24] width 19 height 22
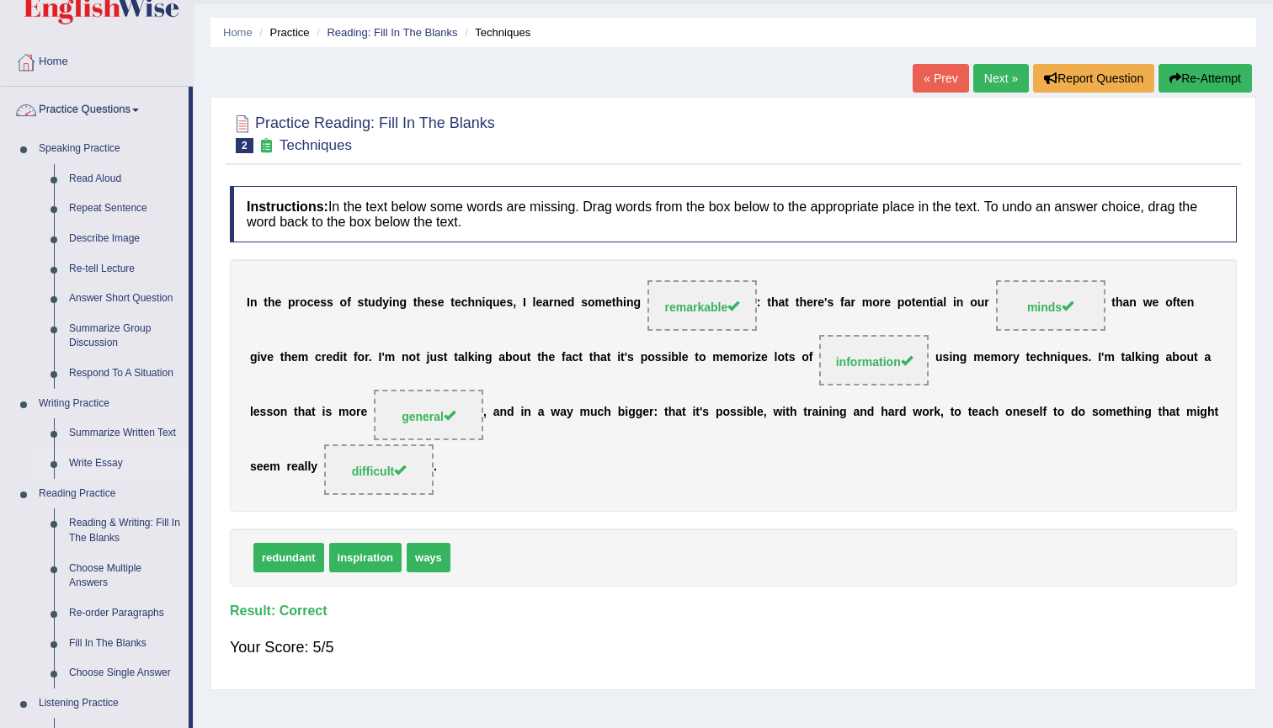
scroll to position [55, 0]
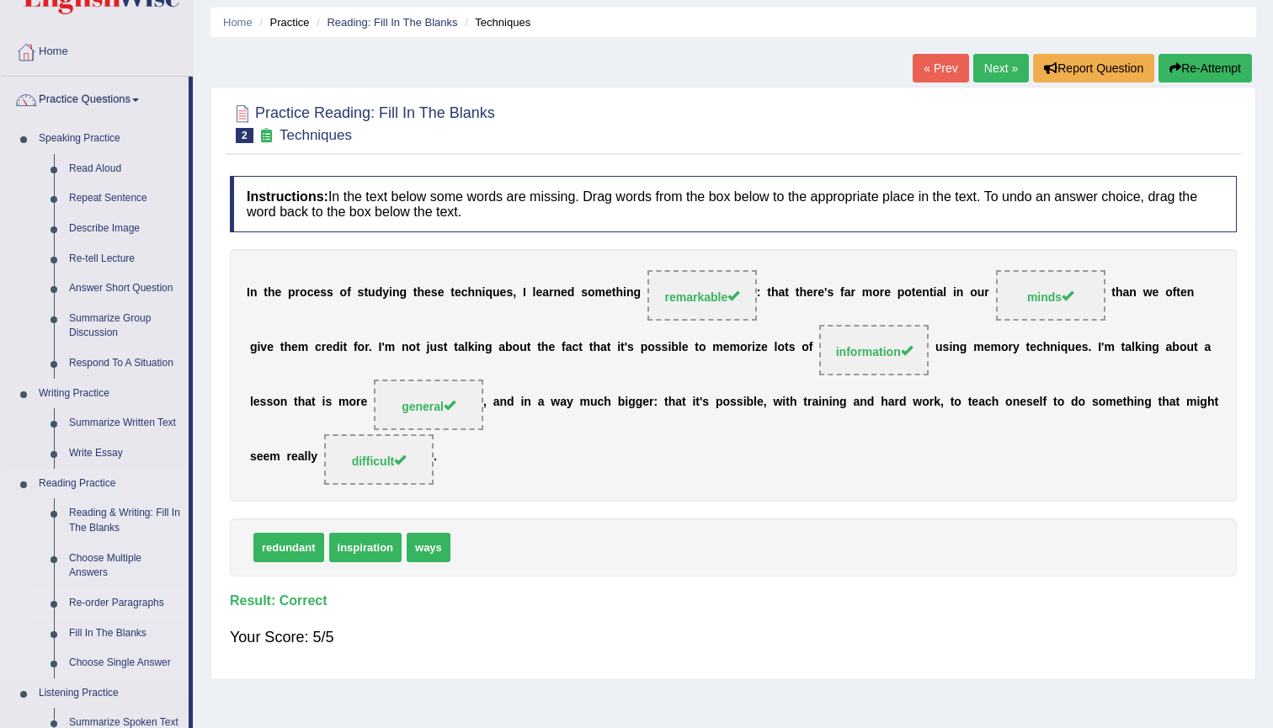
click at [104, 594] on link "Re-order Paragraphs" at bounding box center [124, 603] width 127 height 30
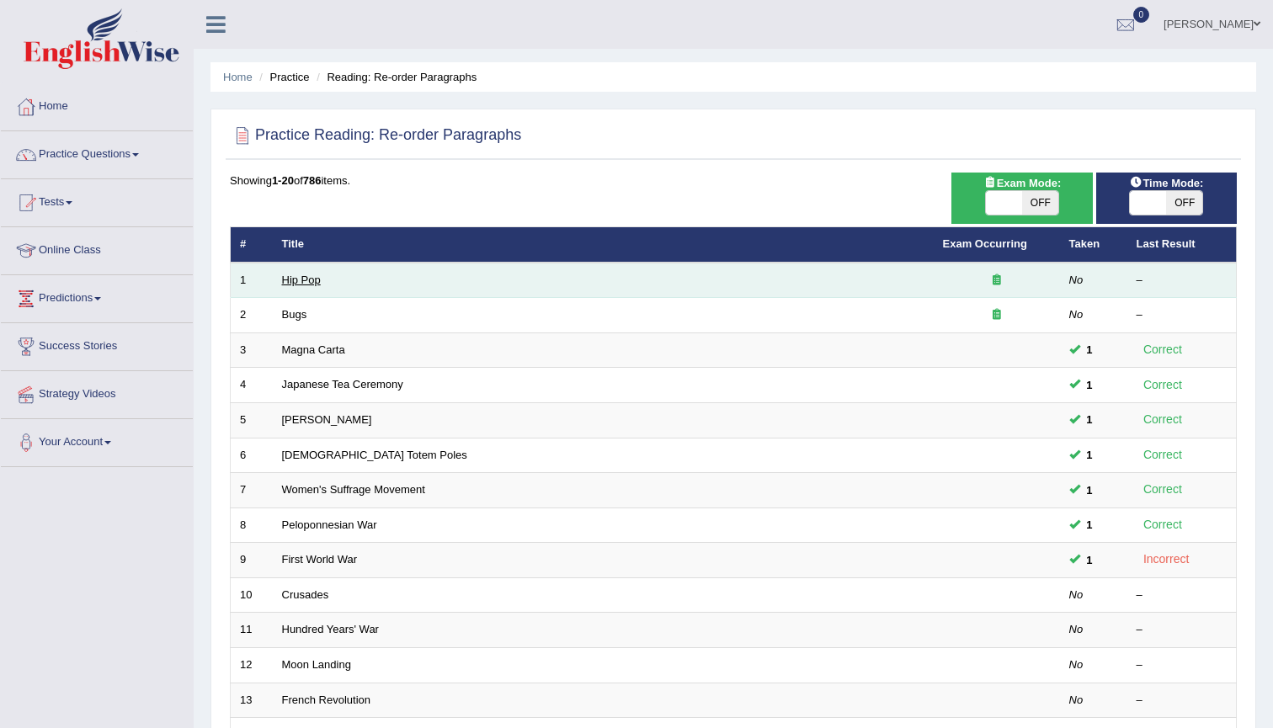
click at [311, 279] on link "Hip Pop" at bounding box center [301, 280] width 39 height 13
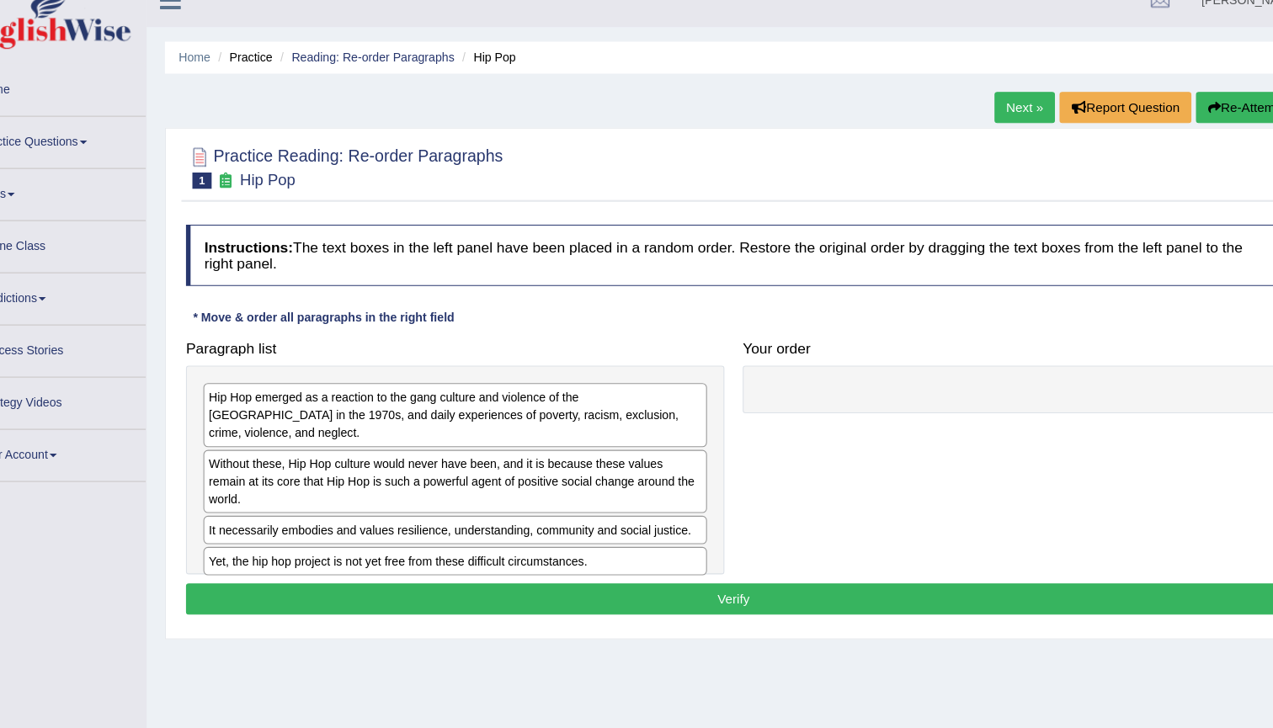
click at [987, 184] on div "Practice Reading: Re-order Paragraphs 1 Hip Pop" at bounding box center [733, 180] width 1015 height 59
drag, startPoint x: 757, startPoint y: 4, endPoint x: 987, endPoint y: 184, distance: 291.9
click at [987, 184] on div "Practice Reading: Re-order Paragraphs 1 Hip Pop" at bounding box center [733, 180] width 1015 height 59
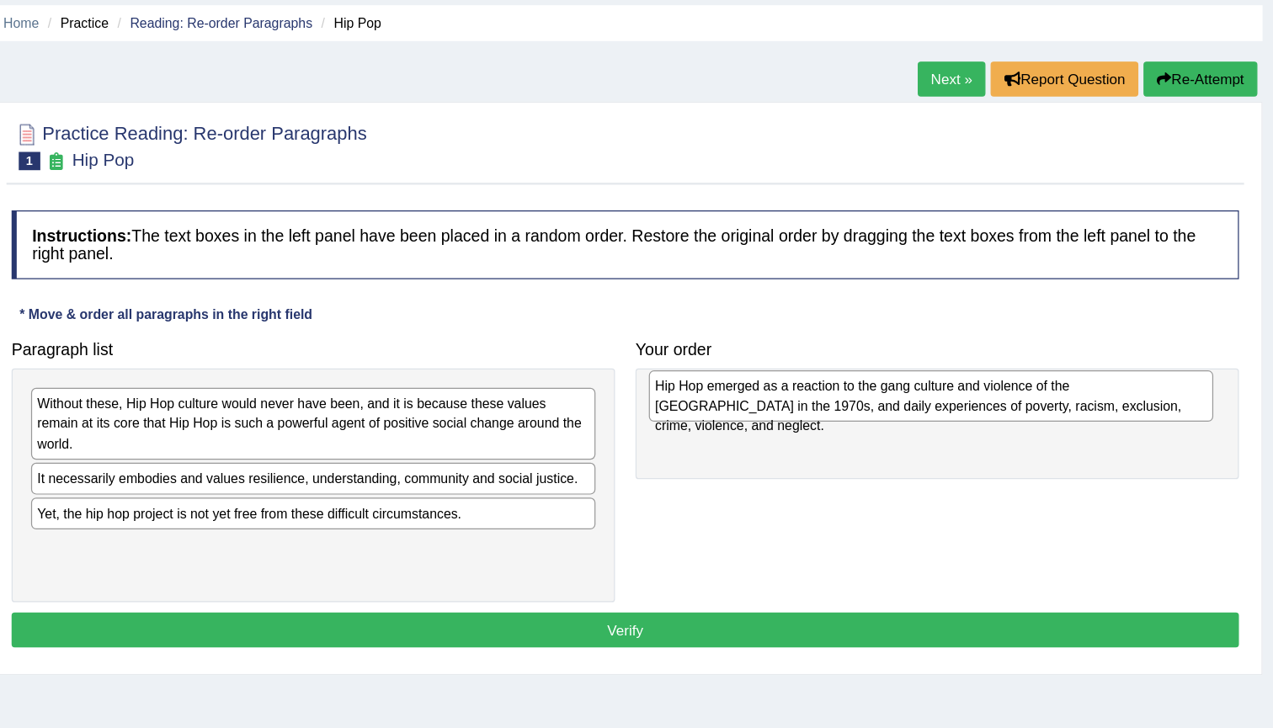
drag, startPoint x: 233, startPoint y: 341, endPoint x: 740, endPoint y: 327, distance: 506.9
click at [752, 362] on div "Hip Hop emerged as a reaction to the gang culture and violence of the South Bro…" at bounding box center [983, 383] width 463 height 42
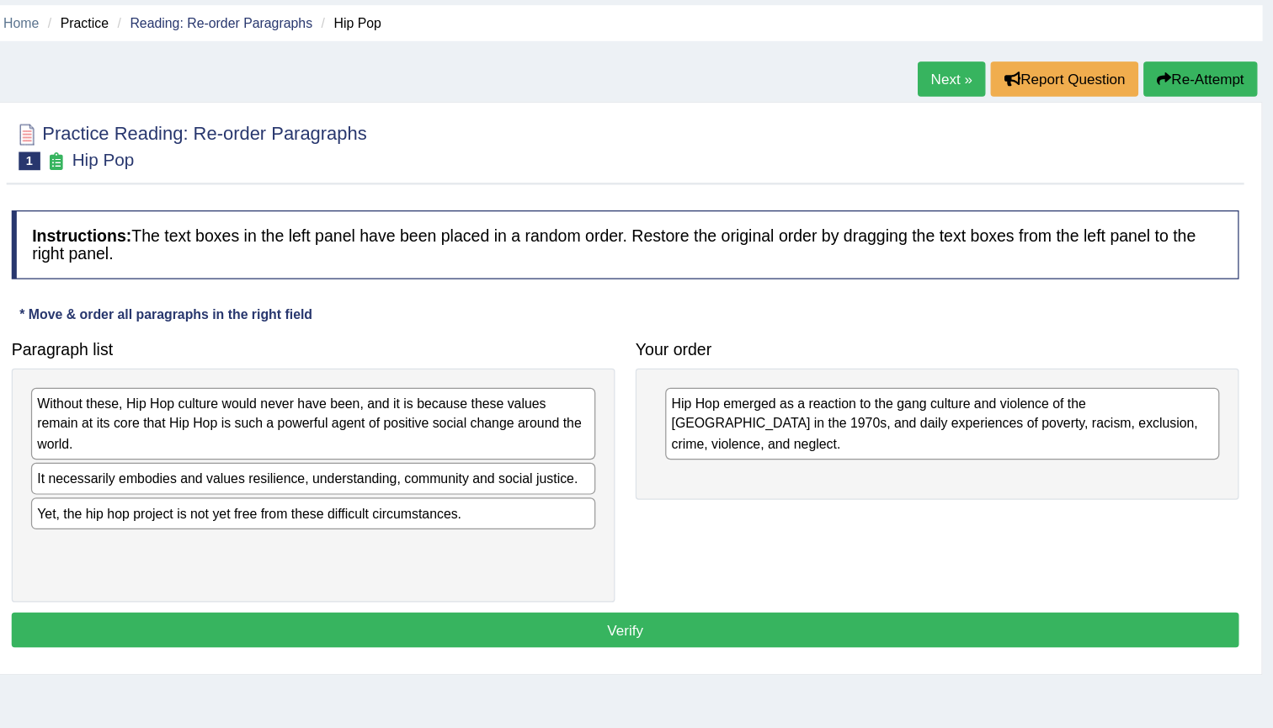
click at [741, 337] on h4 "Your order" at bounding box center [988, 344] width 495 height 15
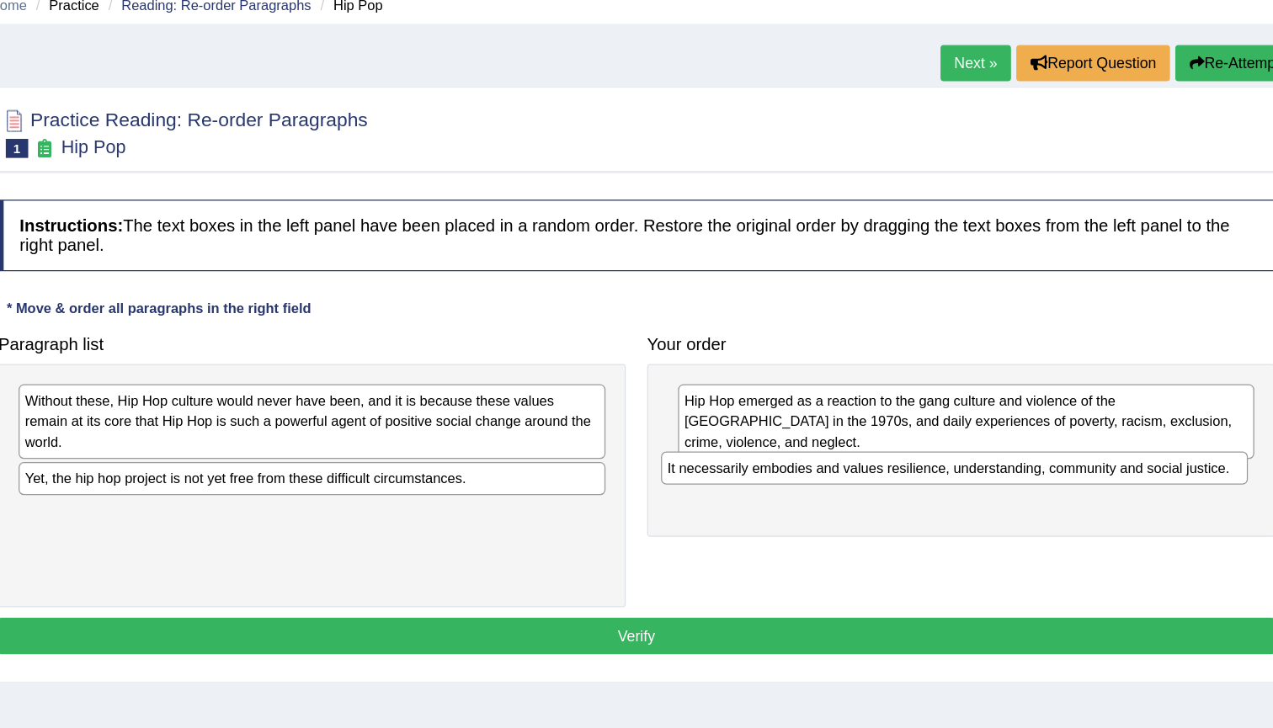
drag, startPoint x: 282, startPoint y: 380, endPoint x: 788, endPoint y: 372, distance: 505.9
click at [788, 429] on div "It necessarily embodies and values resilience, understanding, community and soc…" at bounding box center [983, 442] width 463 height 26
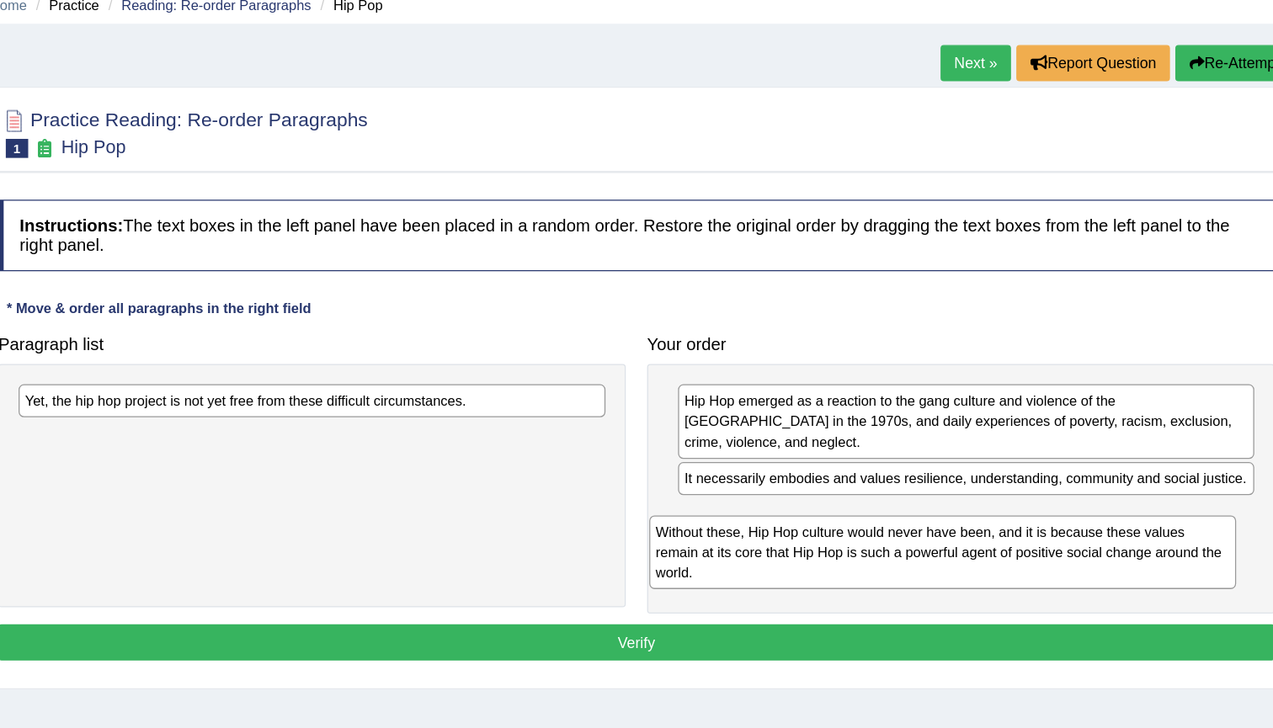
drag, startPoint x: 136, startPoint y: 335, endPoint x: 632, endPoint y: 428, distance: 505.1
click at [743, 480] on div "Without these, Hip Hop culture would never have been, and it is because these v…" at bounding box center [974, 509] width 463 height 58
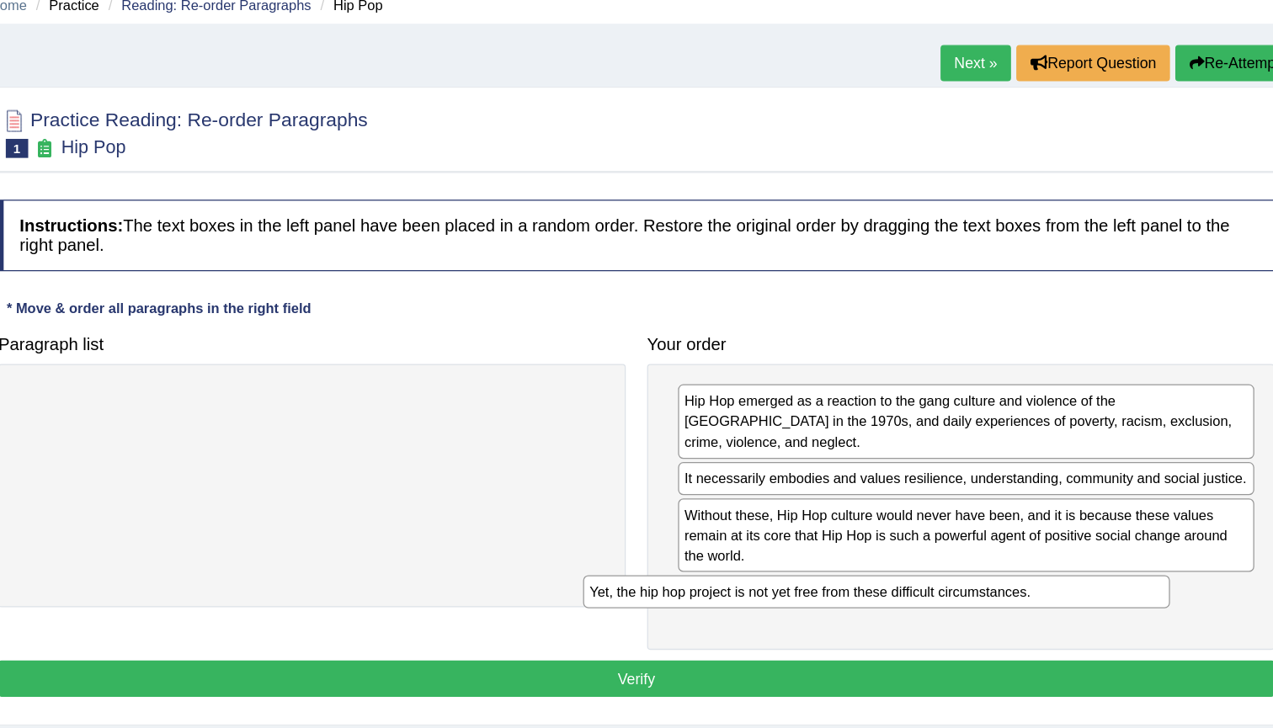
drag, startPoint x: 112, startPoint y: 311, endPoint x: 556, endPoint y: 462, distance: 469.5
click at [691, 527] on div "Yet, the hip hop project is not yet free from these difficult circumstances." at bounding box center [922, 540] width 463 height 26
click at [374, 409] on div at bounding box center [477, 456] width 495 height 192
click at [507, 594] on button "Verify" at bounding box center [733, 608] width 1007 height 29
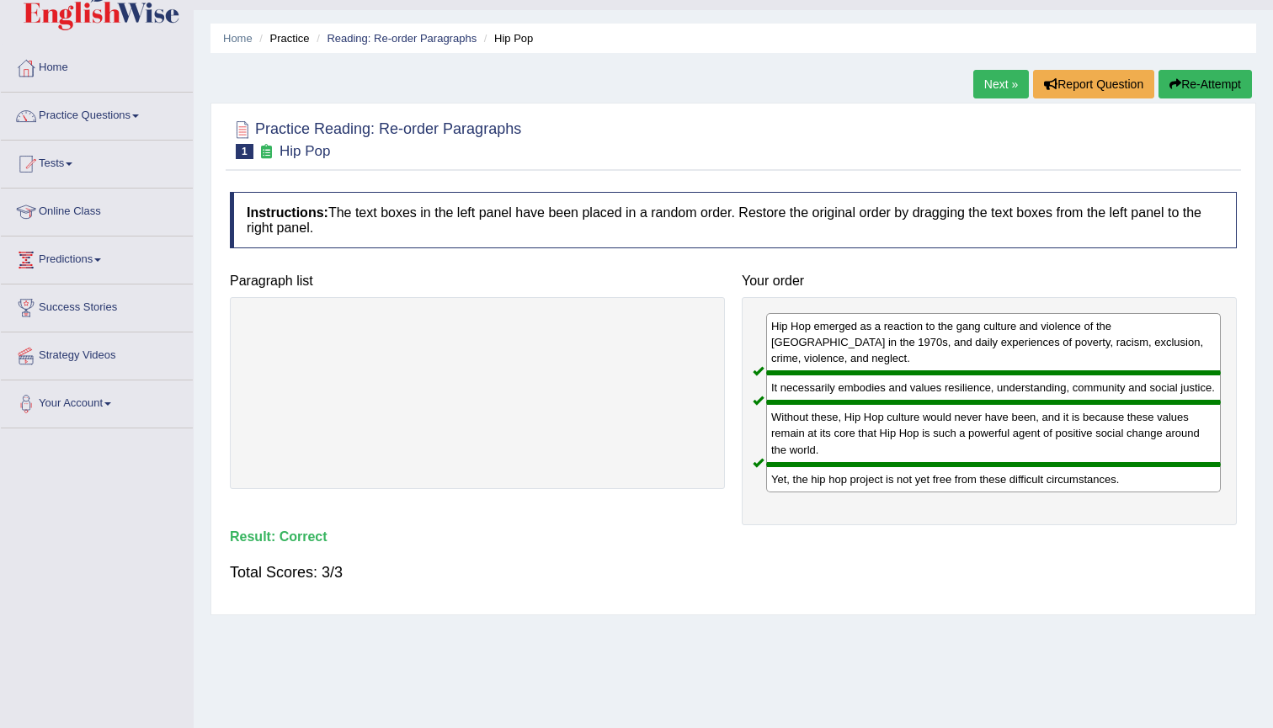
scroll to position [18, 0]
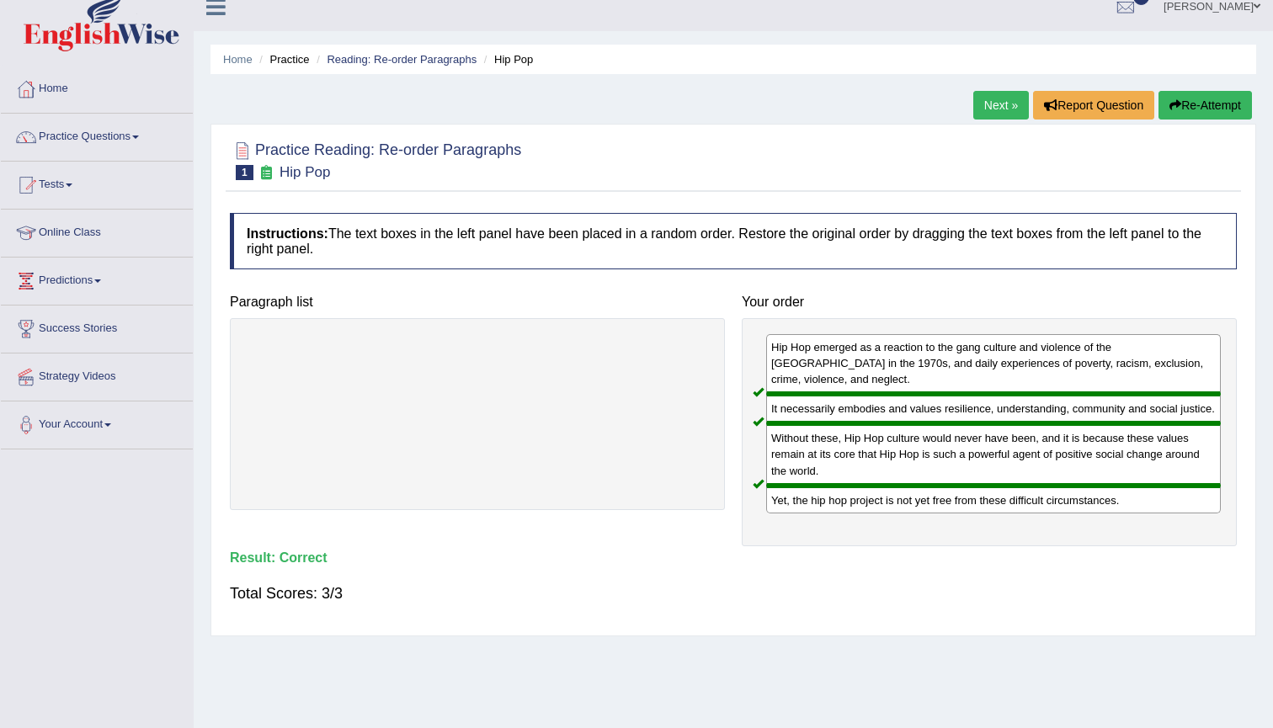
click at [986, 101] on link "Next »" at bounding box center [1001, 105] width 56 height 29
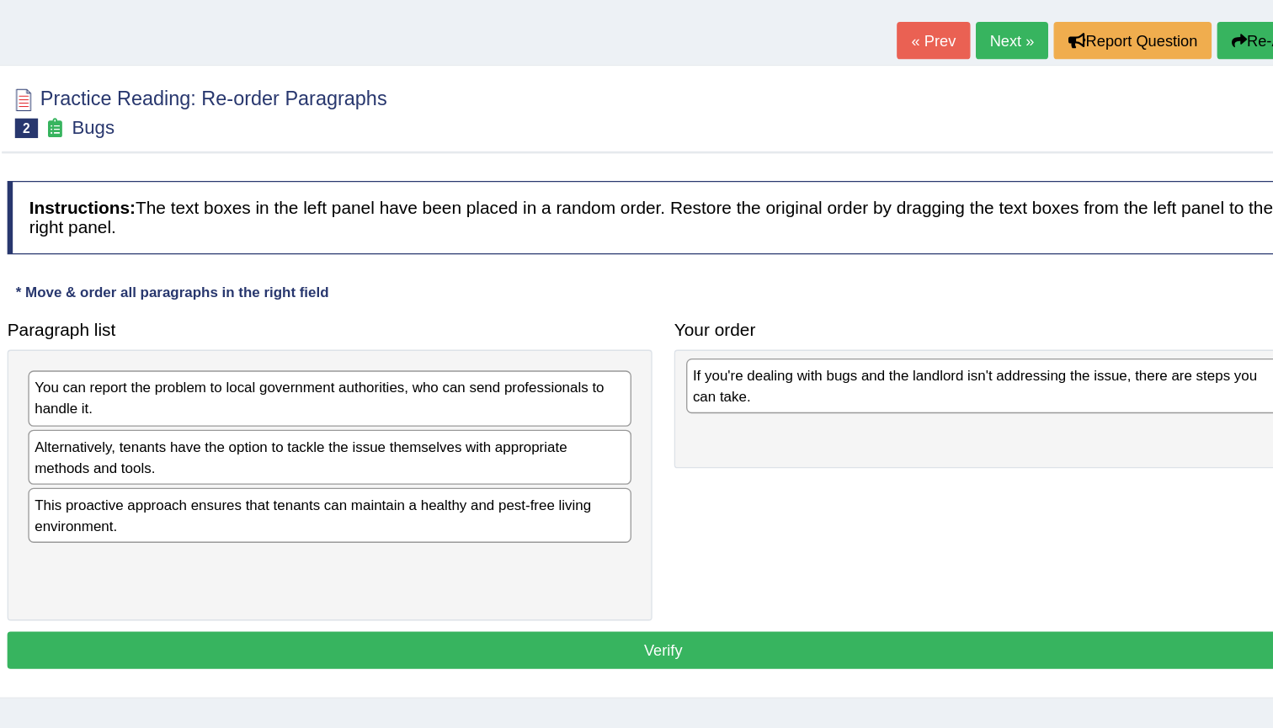
drag, startPoint x: 402, startPoint y: 355, endPoint x: 903, endPoint y: 303, distance: 503.5
click at [903, 367] on div "If you're dealing with bugs and the landlord isn't addressing the issue, there …" at bounding box center [982, 388] width 463 height 42
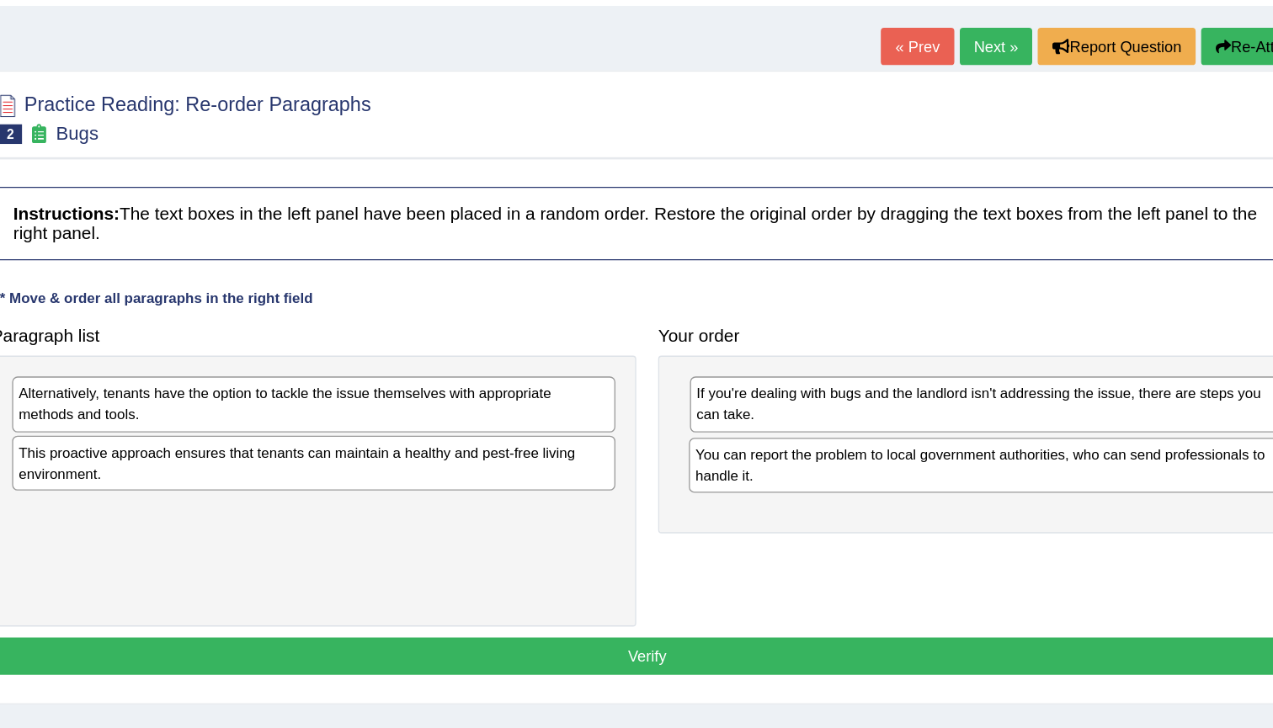
drag, startPoint x: 258, startPoint y: 309, endPoint x: 778, endPoint y: 356, distance: 521.4
click at [778, 423] on div "You can report the problem to local government authorities, who can send profes…" at bounding box center [996, 444] width 463 height 42
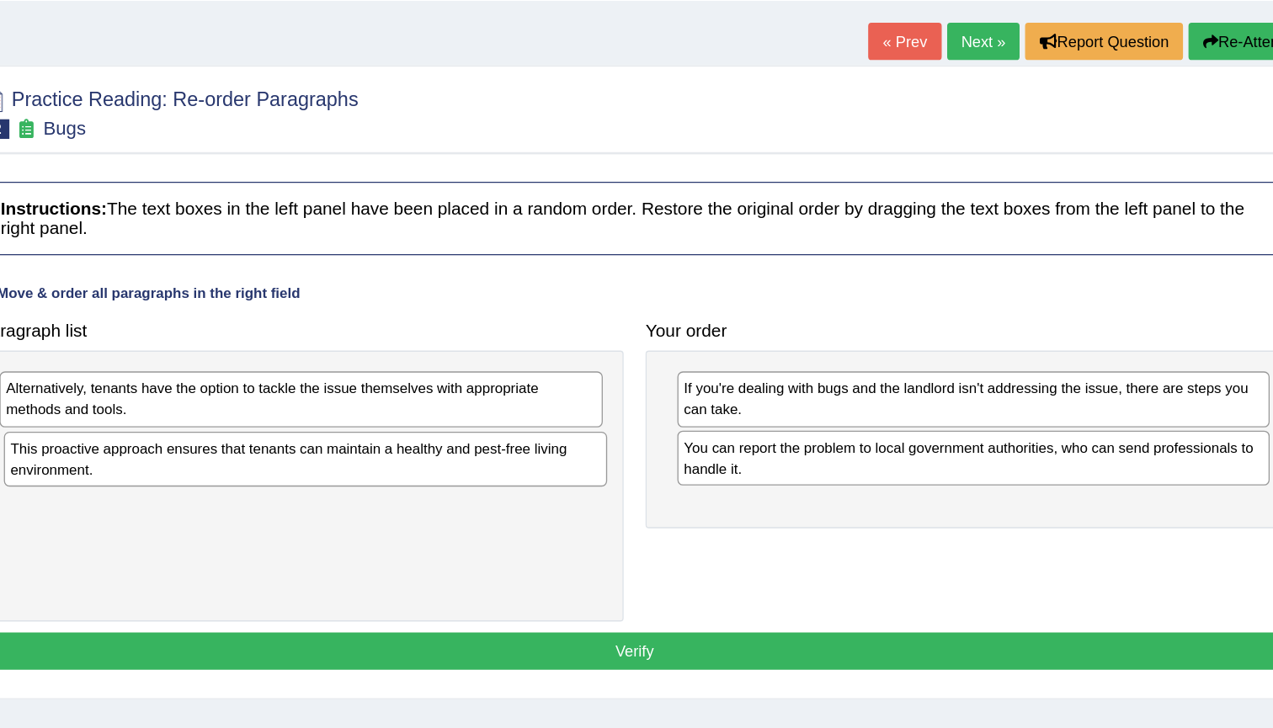
click at [258, 422] on div "This proactive approach ensures that tenants can maintain a healthy and pest-fr…" at bounding box center [480, 443] width 463 height 42
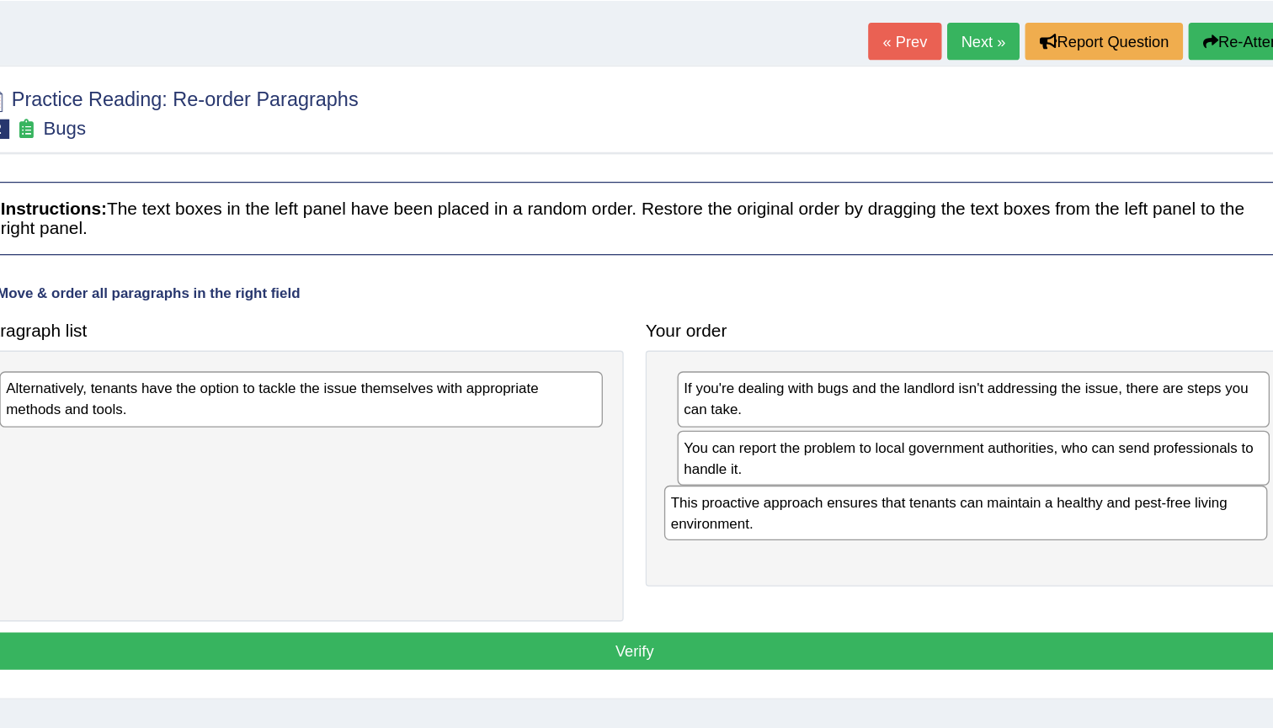
drag, startPoint x: 154, startPoint y: 353, endPoint x: 664, endPoint y: 396, distance: 511.8
click at [756, 464] on div "This proactive approach ensures that tenants can maintain a healthy and pest-fr…" at bounding box center [987, 485] width 463 height 42
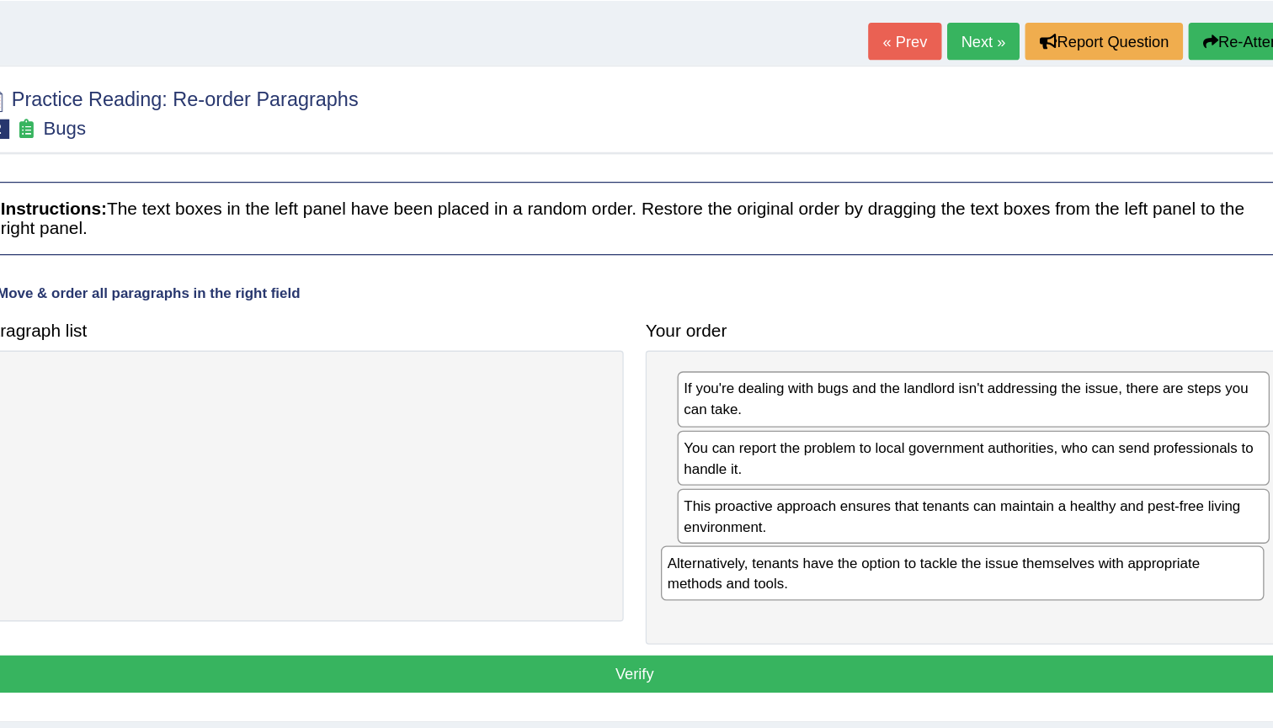
drag, startPoint x: 300, startPoint y: 309, endPoint x: 820, endPoint y: 444, distance: 537.5
click at [820, 510] on div "Alternatively, tenants have the option to tackle the issue themselves with appr…" at bounding box center [984, 531] width 463 height 42
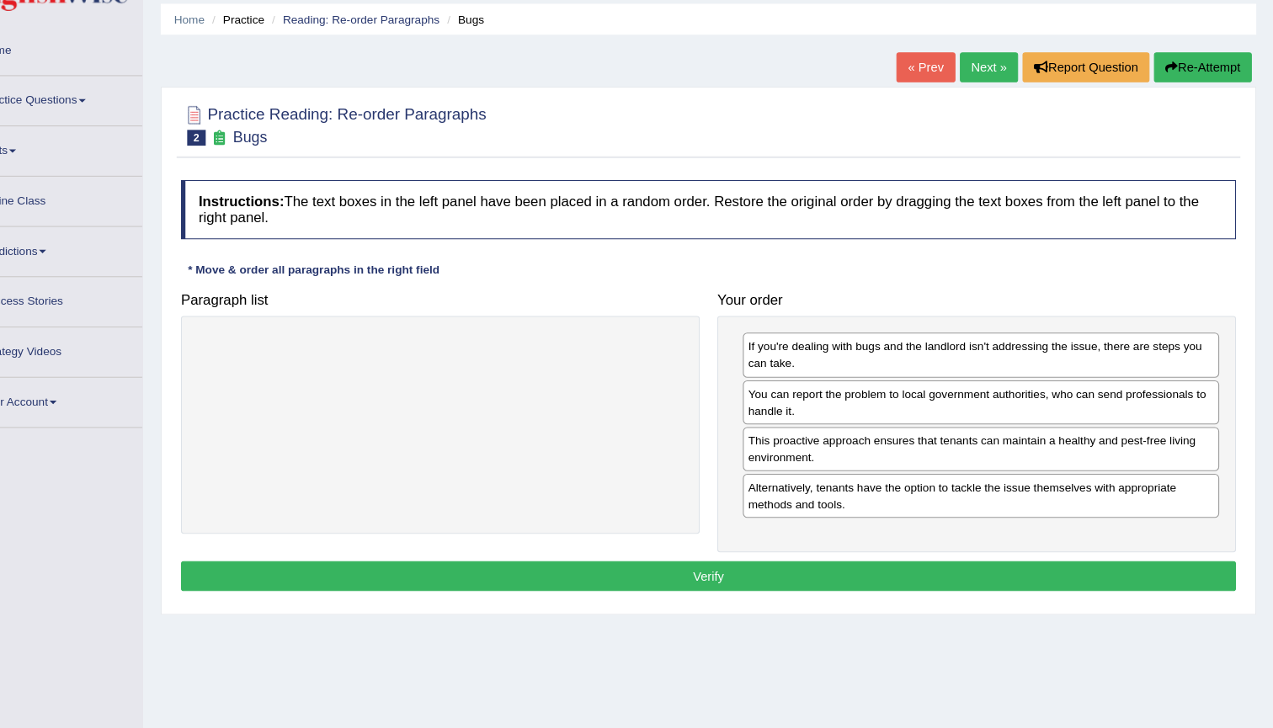
scroll to position [33, 0]
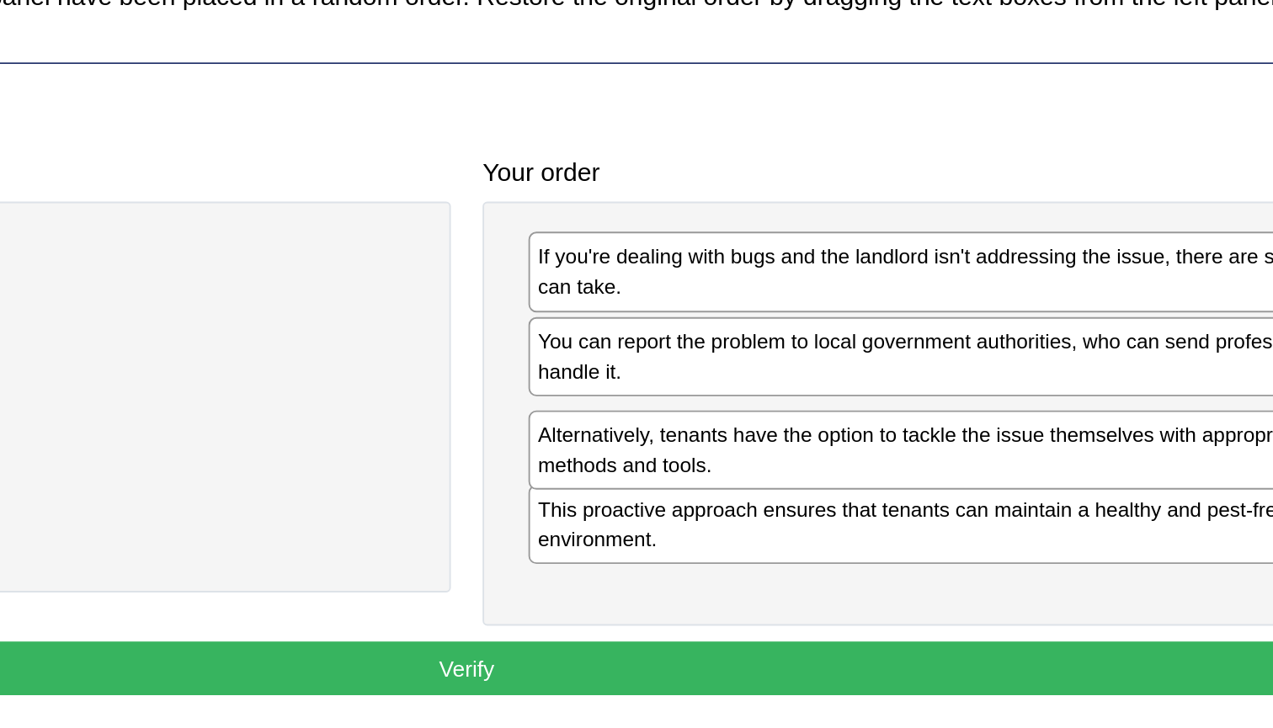
drag, startPoint x: 389, startPoint y: 281, endPoint x: 389, endPoint y: 242, distance: 38.7
click at [766, 438] on div "Alternatively, tenants have the option to tackle the issue themselves with appr…" at bounding box center [993, 459] width 454 height 42
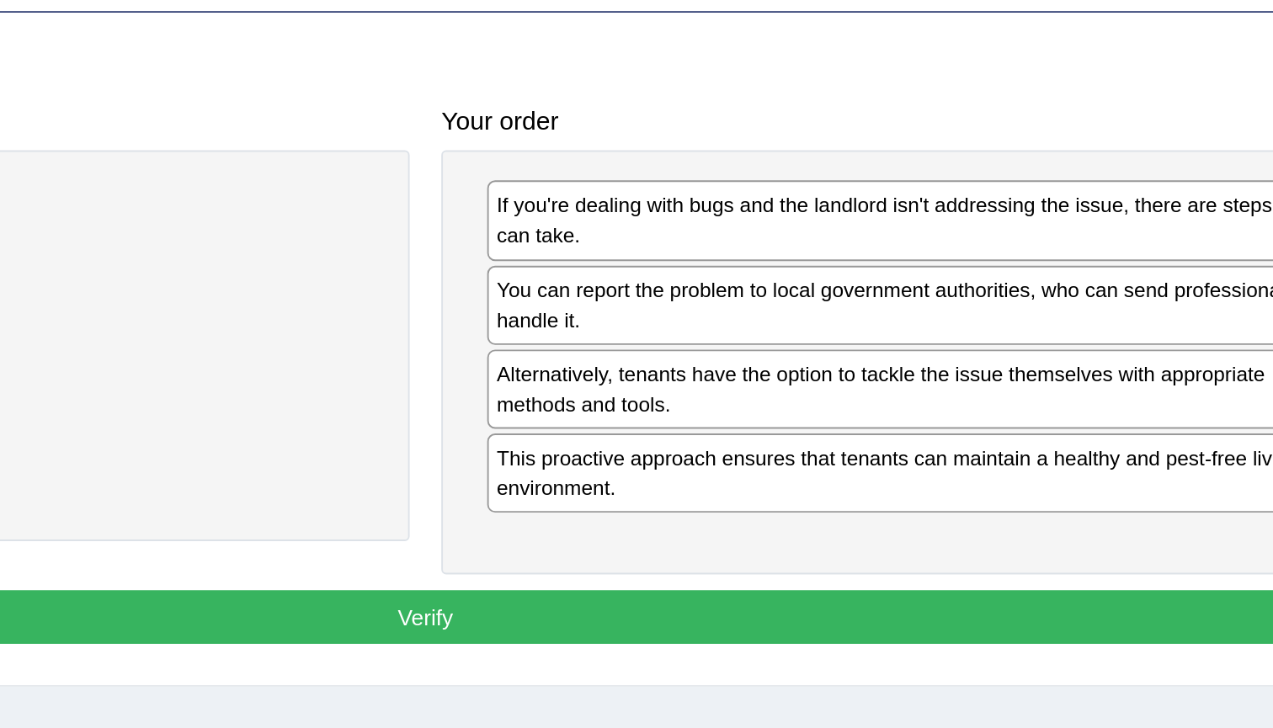
scroll to position [153, 0]
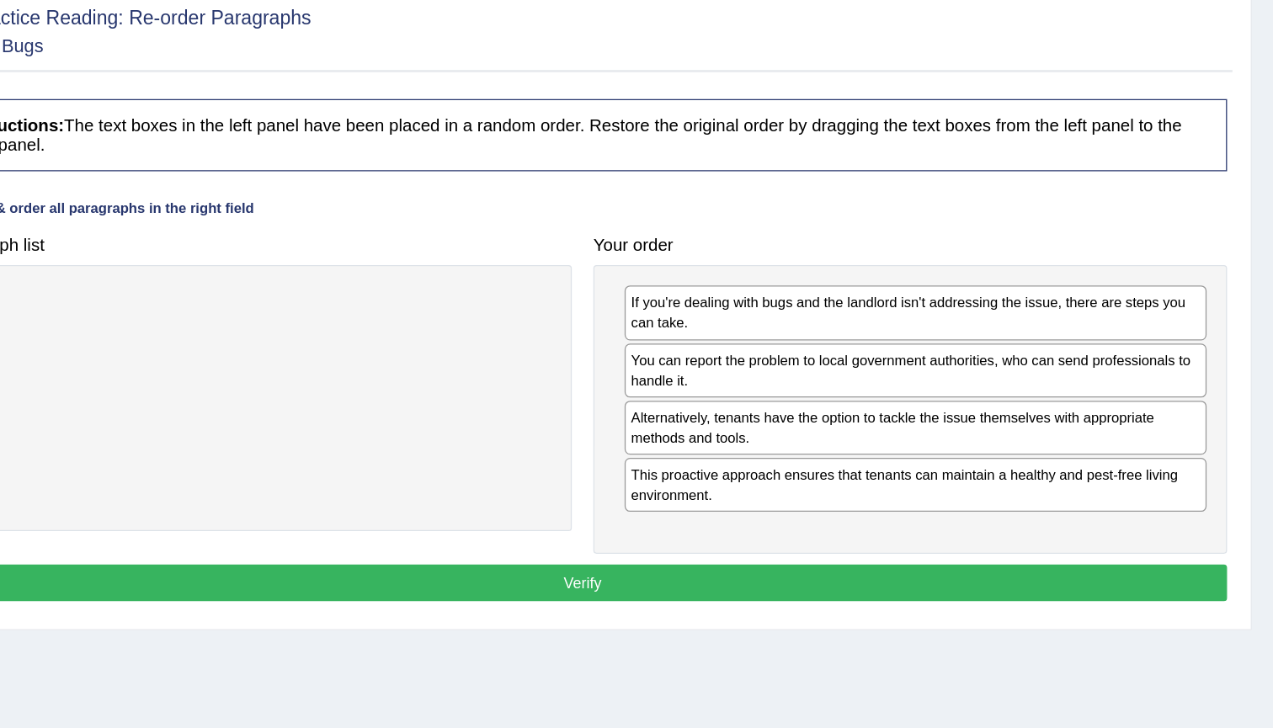
click at [495, 449] on button "Verify" at bounding box center [733, 455] width 1007 height 29
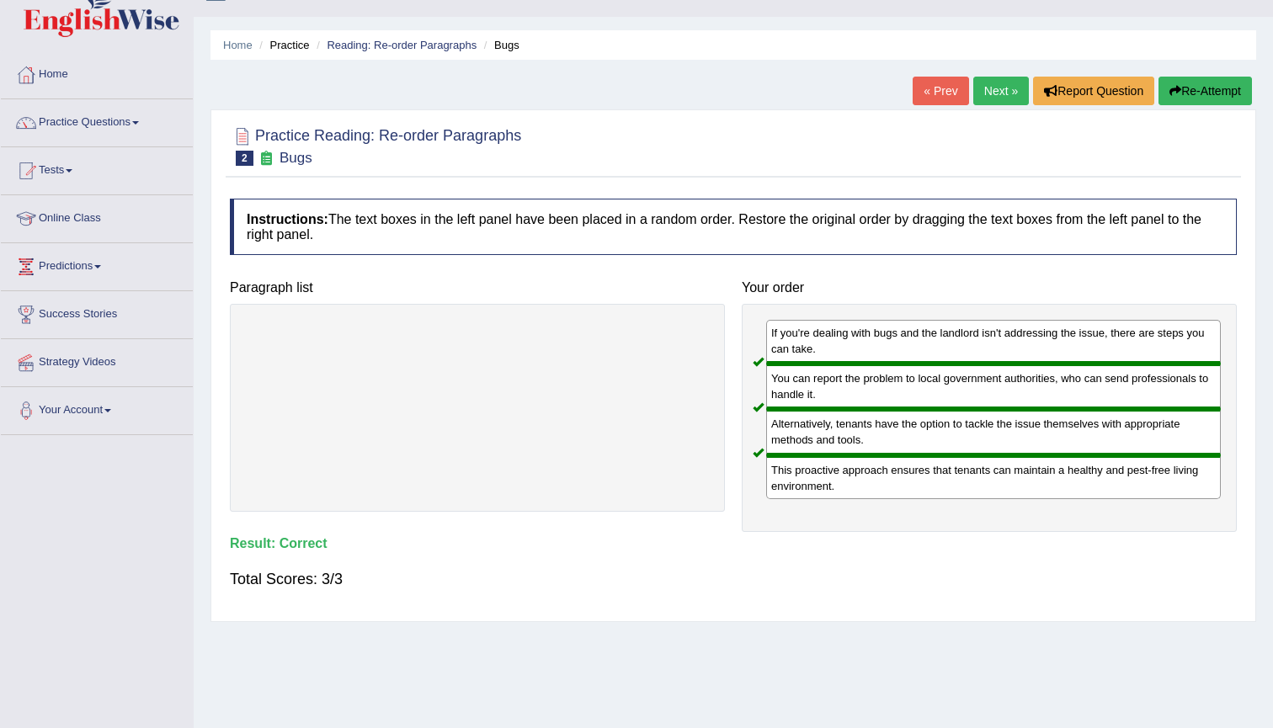
scroll to position [27, 0]
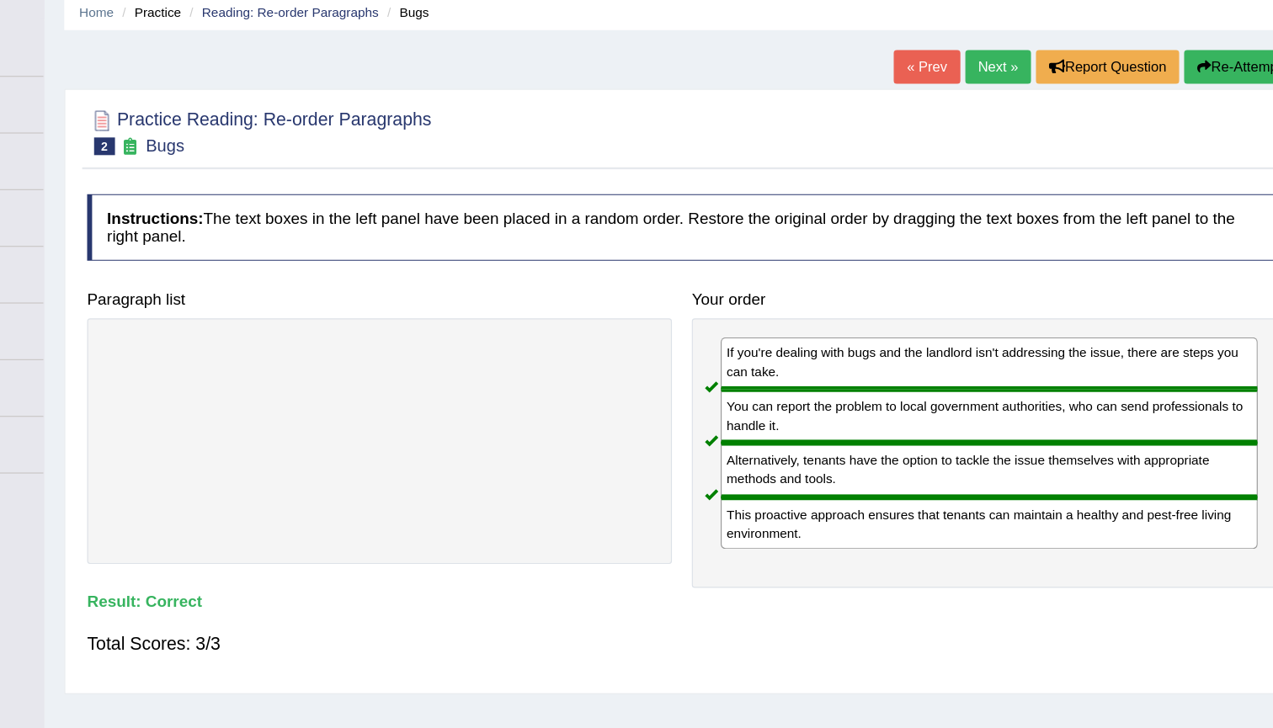
click at [973, 82] on link "Next »" at bounding box center [1001, 96] width 56 height 29
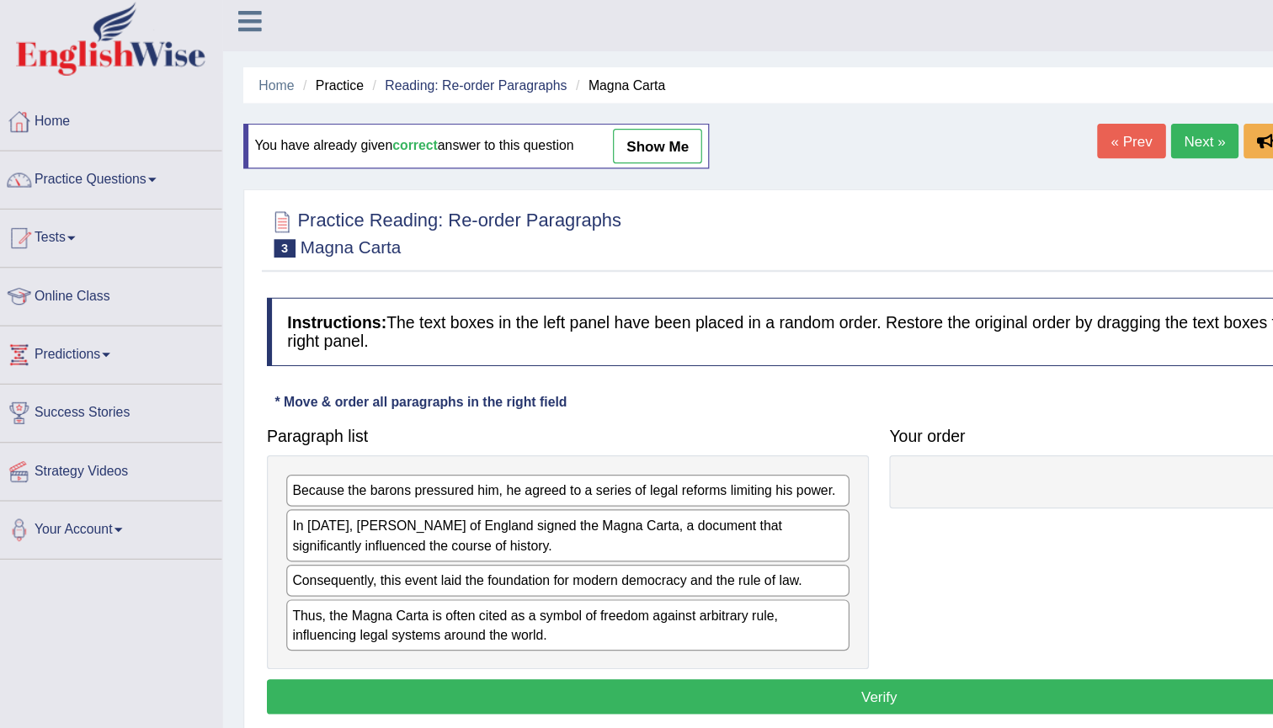
click at [413, 69] on li "Reading: Re-order Paragraphs" at bounding box center [394, 77] width 164 height 16
click at [413, 71] on link "Reading: Re-order Paragraphs" at bounding box center [402, 77] width 150 height 13
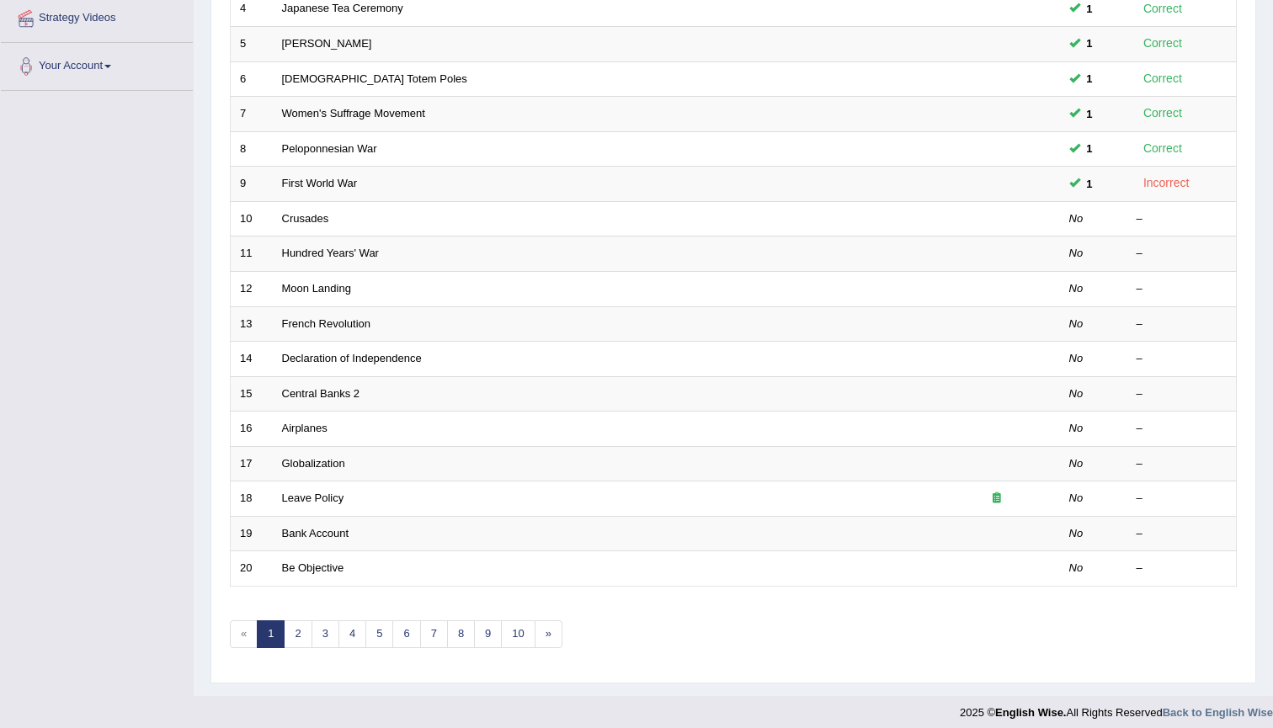
scroll to position [375, 0]
click at [437, 624] on link "7" at bounding box center [434, 635] width 28 height 28
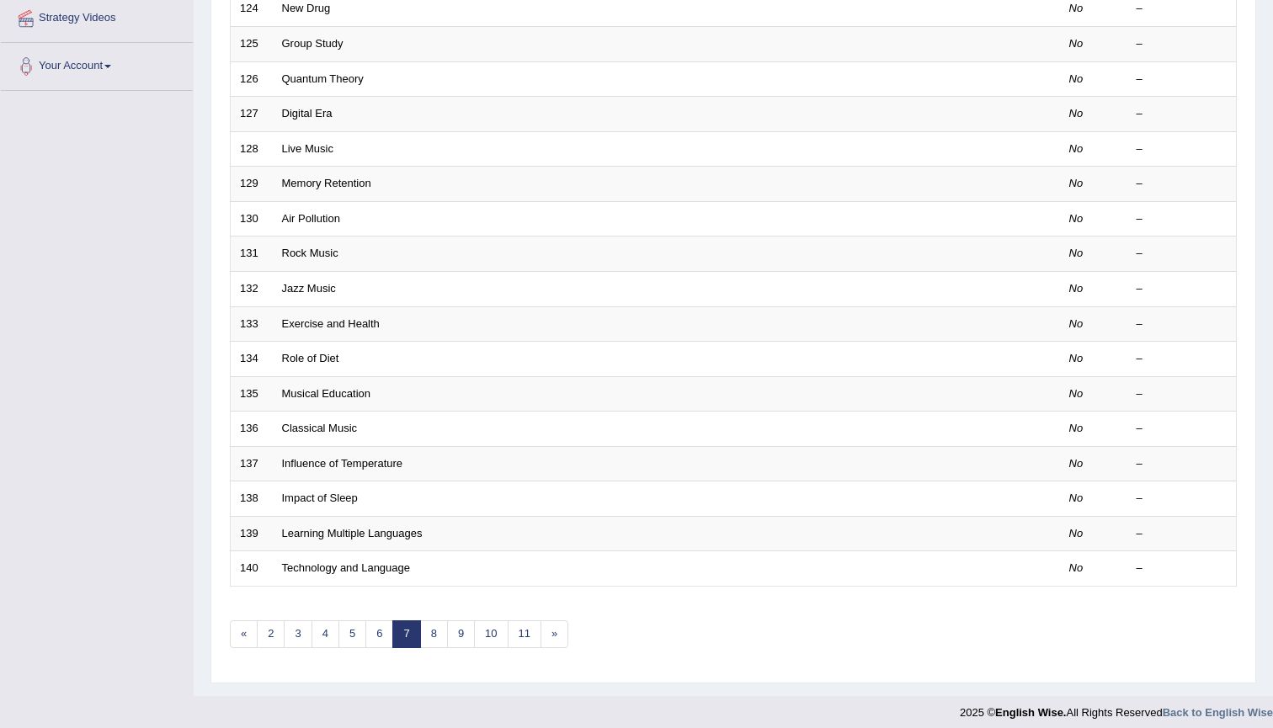
scroll to position [375, 0]
click at [344, 634] on link "5" at bounding box center [352, 635] width 28 height 28
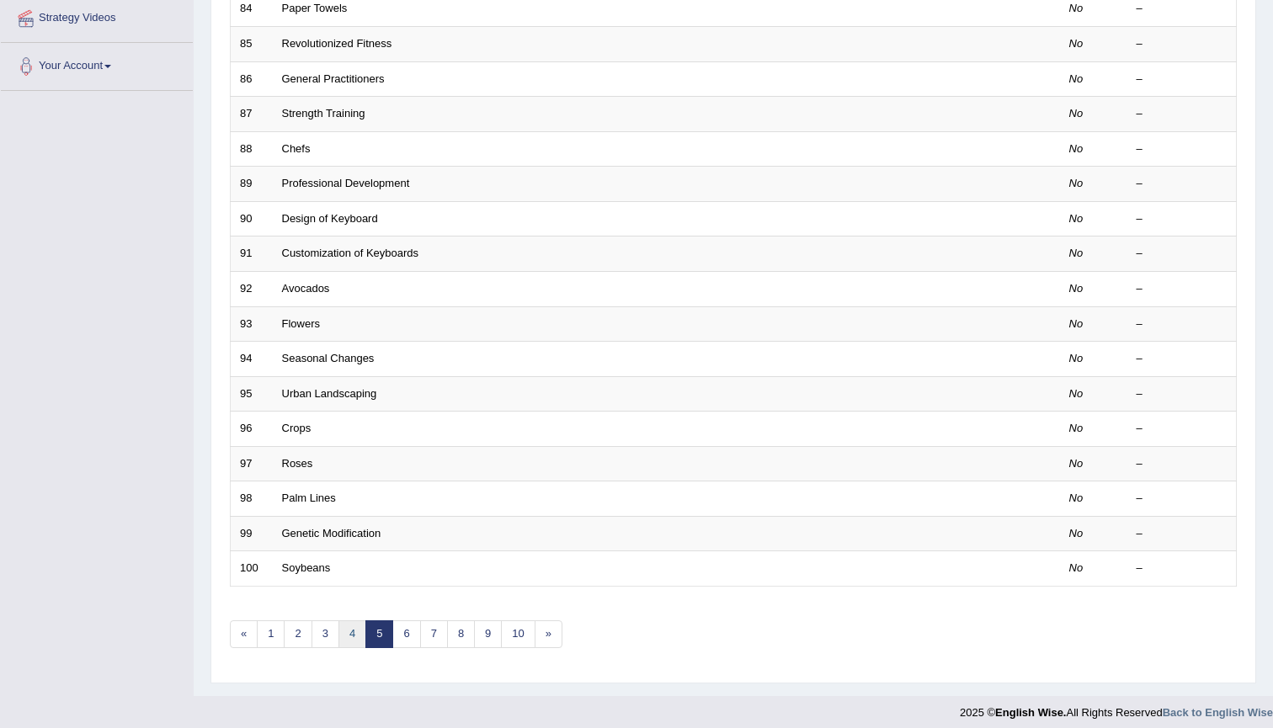
scroll to position [375, 0]
click at [346, 627] on link "4" at bounding box center [352, 635] width 28 height 28
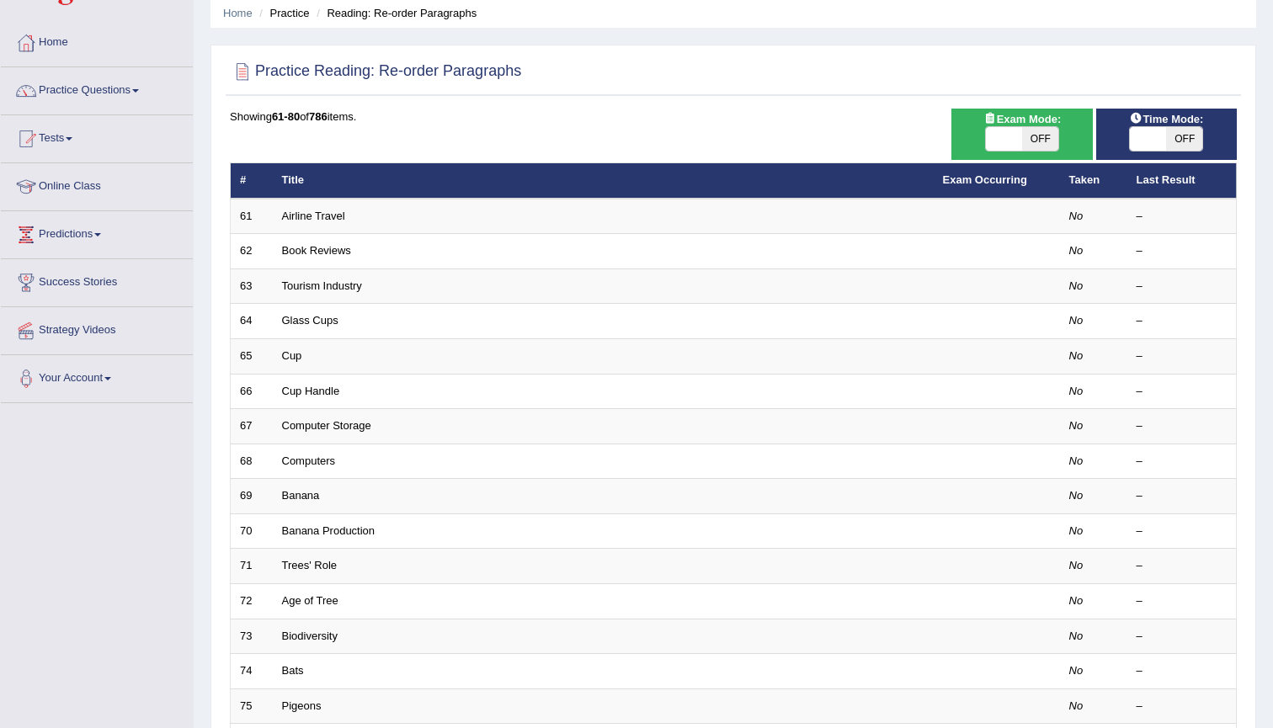
scroll to position [77, 0]
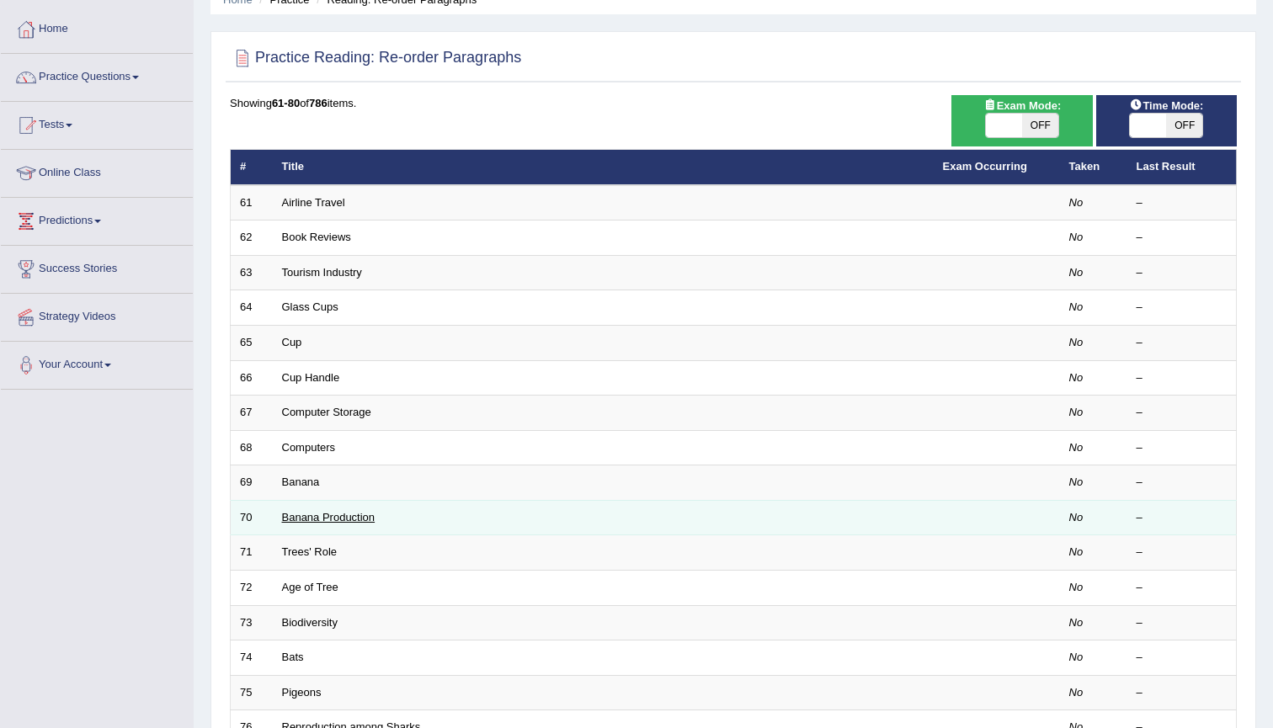
click at [316, 515] on link "Banana Production" at bounding box center [328, 517] width 93 height 13
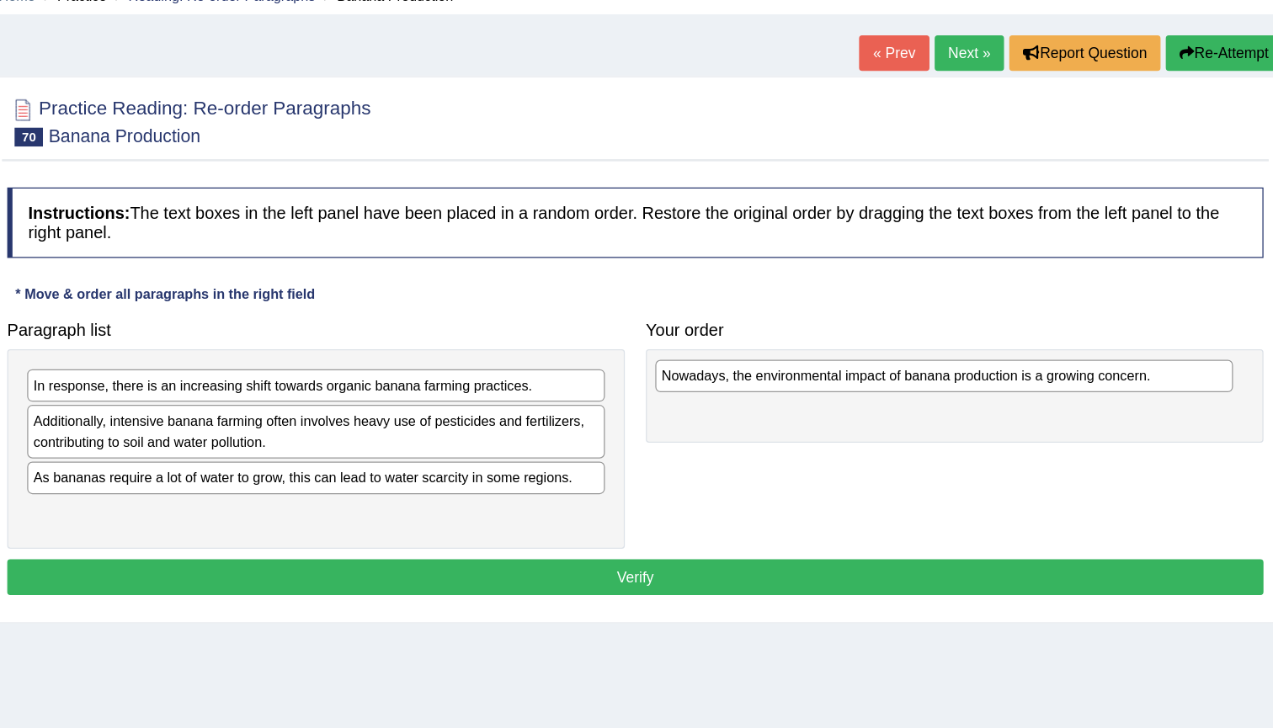
drag, startPoint x: 167, startPoint y: 310, endPoint x: 669, endPoint y: 302, distance: 502.5
click at [749, 369] on div "Nowadays, the environmental impact of banana production is a growing concern." at bounding box center [980, 382] width 463 height 26
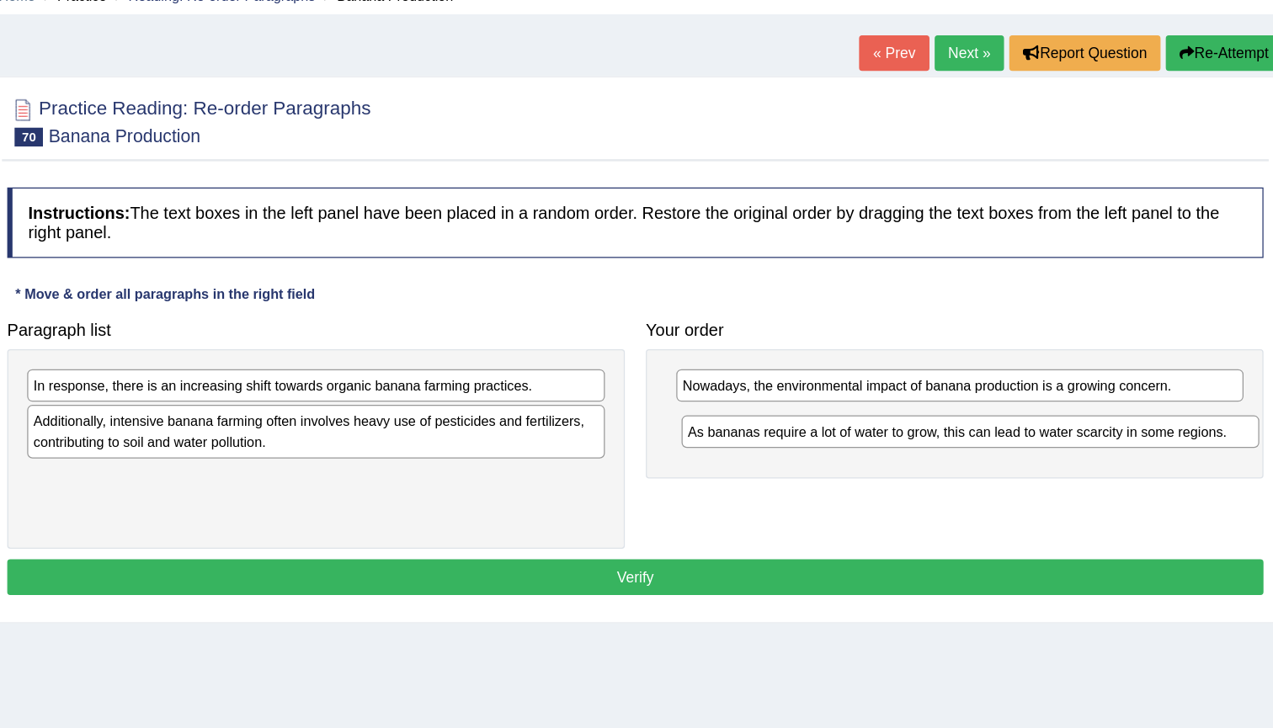
drag, startPoint x: 412, startPoint y: 380, endPoint x: 937, endPoint y: 344, distance: 525.6
click at [937, 413] on div "As bananas require a lot of water to grow, this can lead to water scarcity in s…" at bounding box center [1001, 426] width 463 height 26
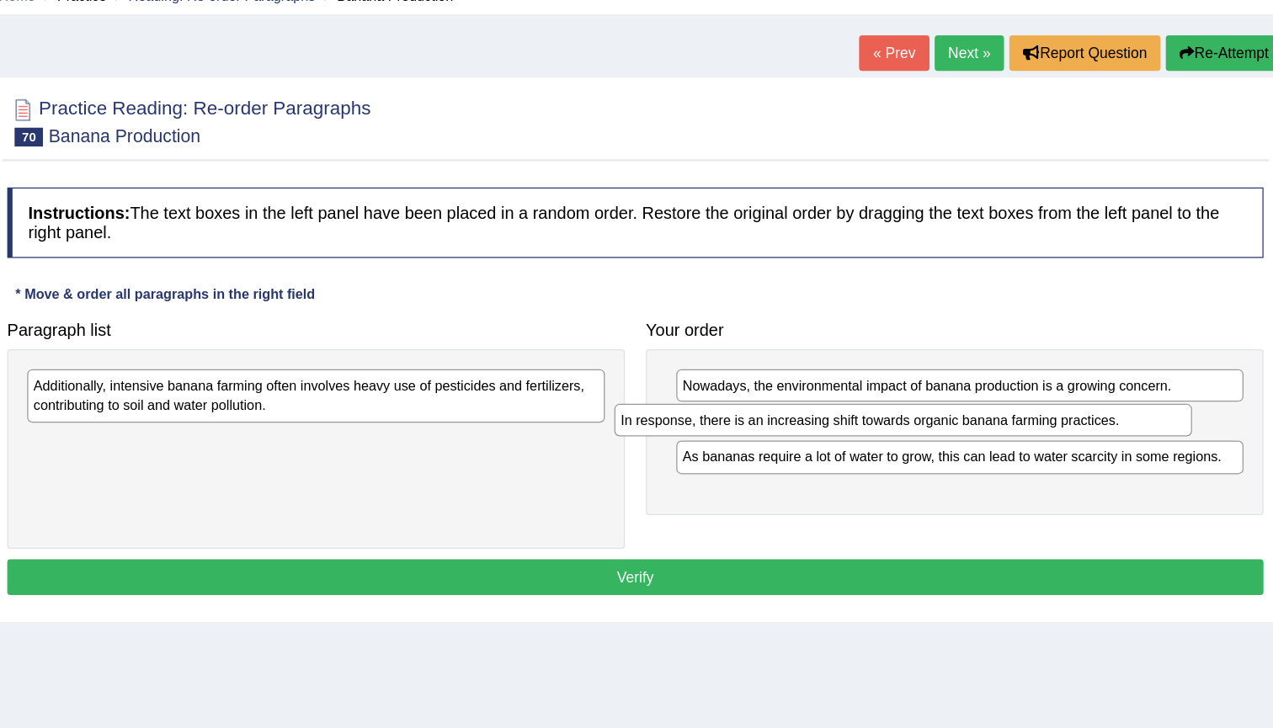
drag, startPoint x: 441, startPoint y: 312, endPoint x: 912, endPoint y: 340, distance: 472.1
click at [912, 404] on div "In response, there is an increasing shift towards organic banana farming practi…" at bounding box center [947, 417] width 463 height 26
click at [805, 405] on div "In response, there is an increasing shift towards organic banana farming practi…" at bounding box center [993, 418] width 454 height 26
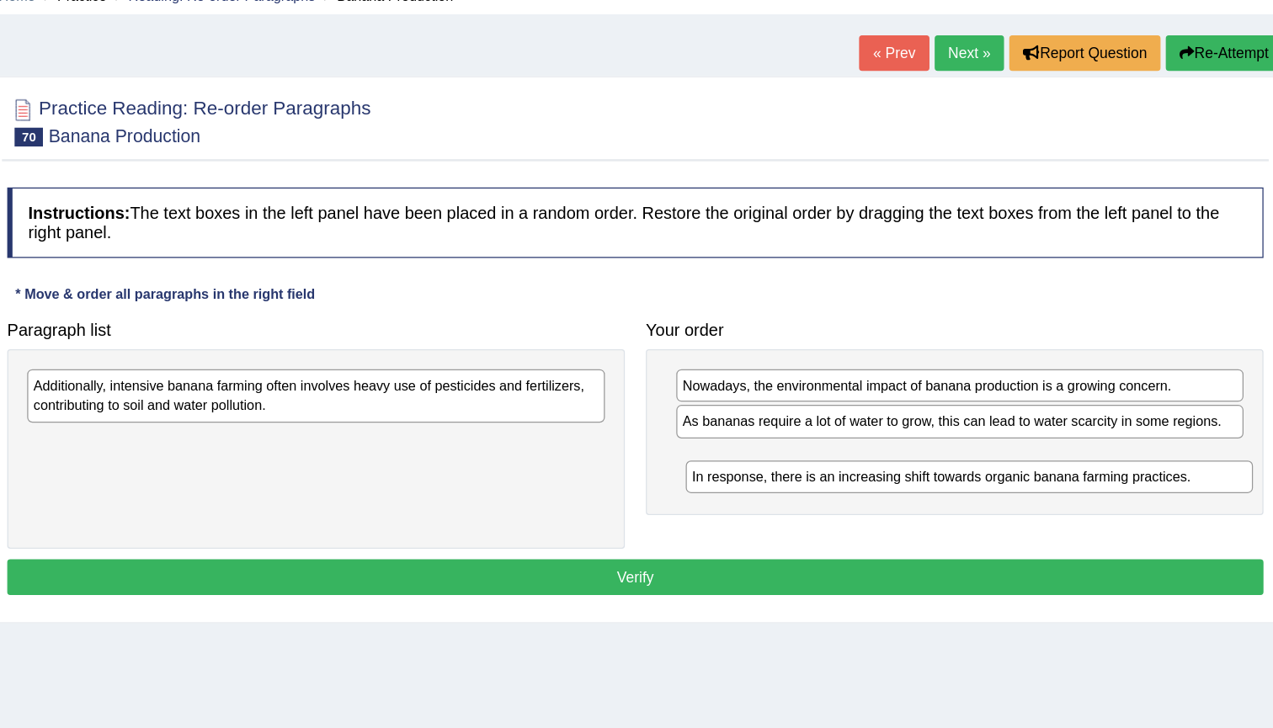
drag, startPoint x: 631, startPoint y: 337, endPoint x: 632, endPoint y: 374, distance: 37.0
click at [773, 449] on div "In response, there is an increasing shift towards organic banana farming practi…" at bounding box center [1000, 462] width 454 height 26
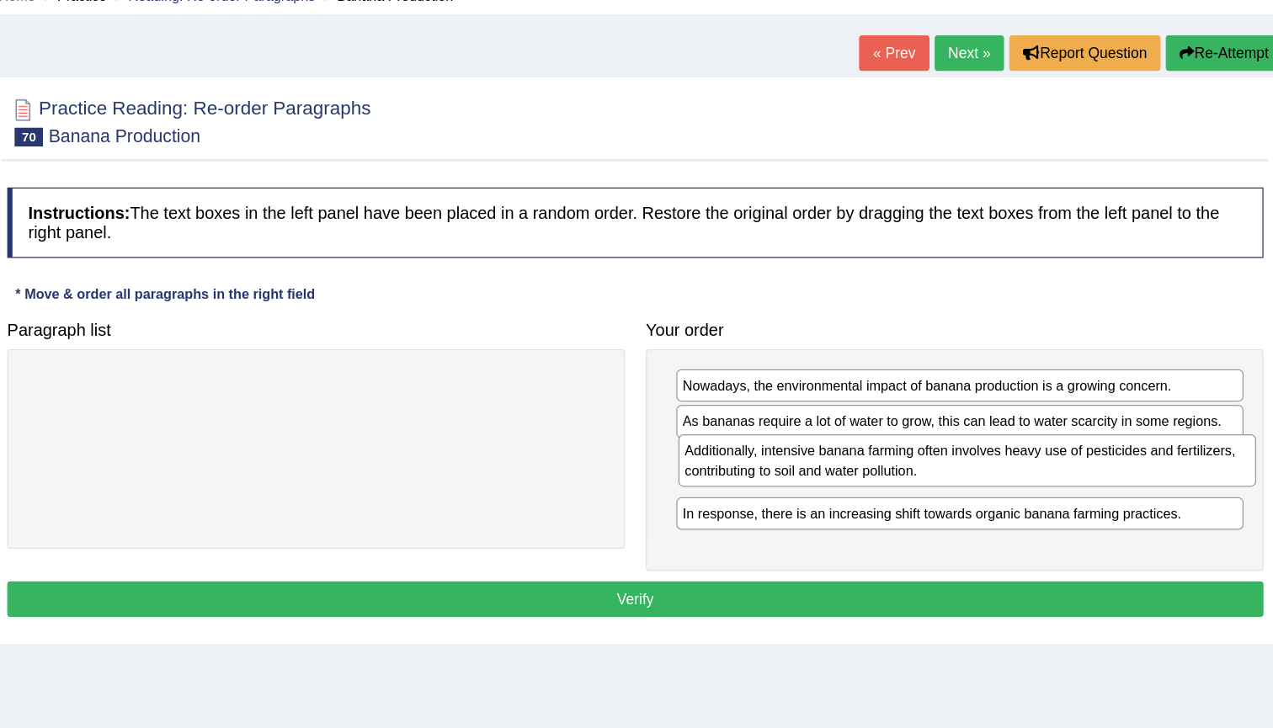
drag, startPoint x: 306, startPoint y: 320, endPoint x: 828, endPoint y: 372, distance: 525.3
click at [828, 428] on div "Additionally, intensive banana farming often involves heavy use of pesticides a…" at bounding box center [999, 449] width 463 height 42
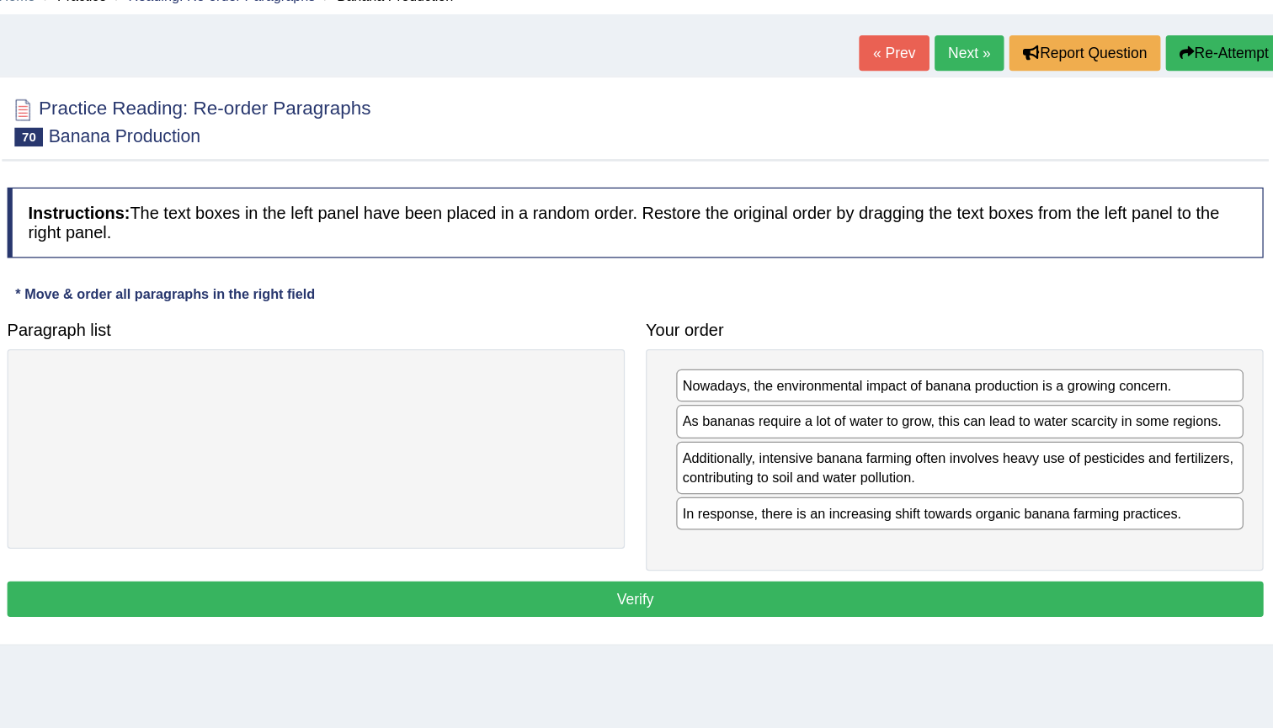
click at [747, 337] on h4 "Your order" at bounding box center [988, 344] width 495 height 15
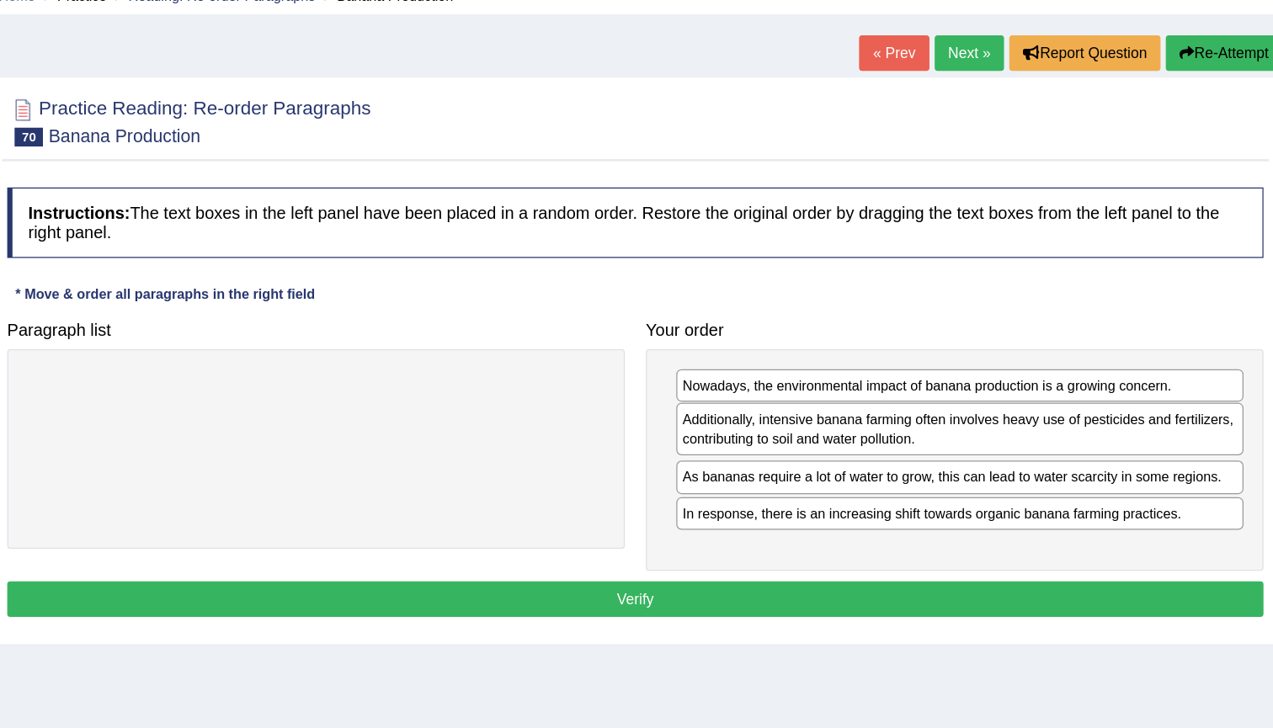
drag, startPoint x: 734, startPoint y: 372, endPoint x: 734, endPoint y: 342, distance: 30.3
click at [766, 403] on div "Additionally, intensive banana farming often involves heavy use of pesticides a…" at bounding box center [993, 424] width 454 height 42
click at [697, 546] on button "Verify" at bounding box center [733, 560] width 1007 height 29
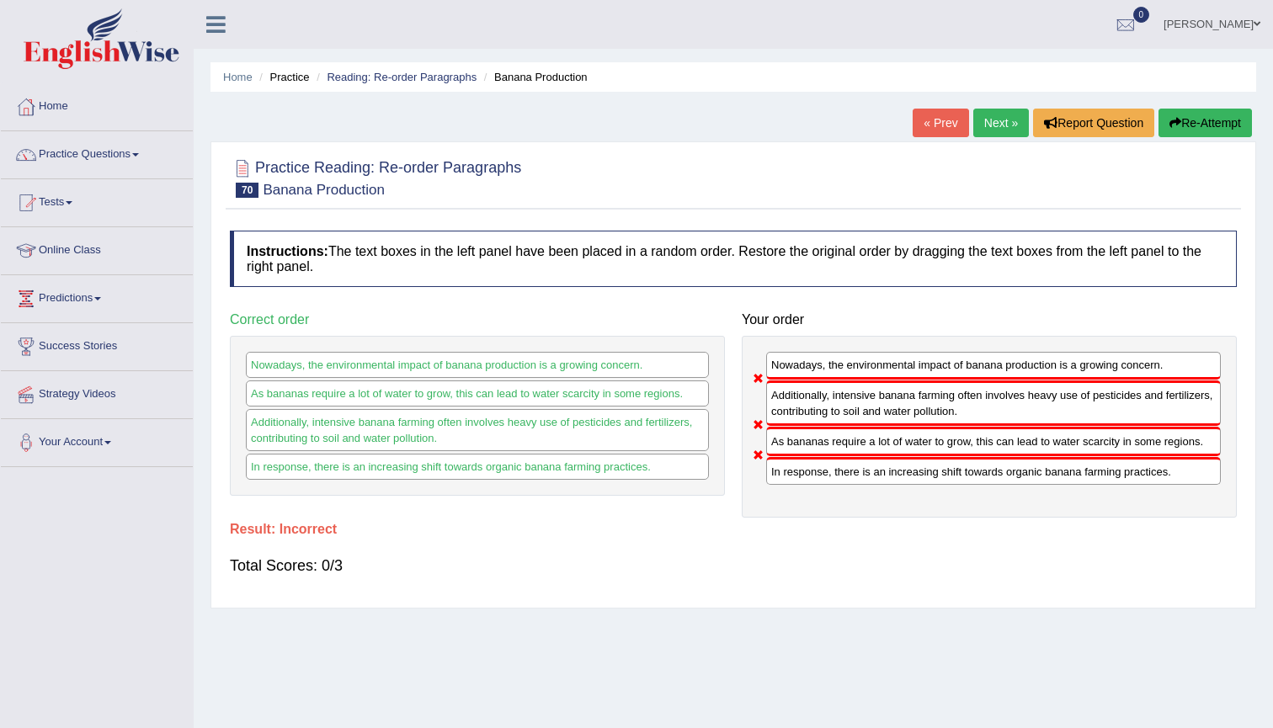
click at [1188, 118] on button "Re-Attempt" at bounding box center [1204, 123] width 93 height 29
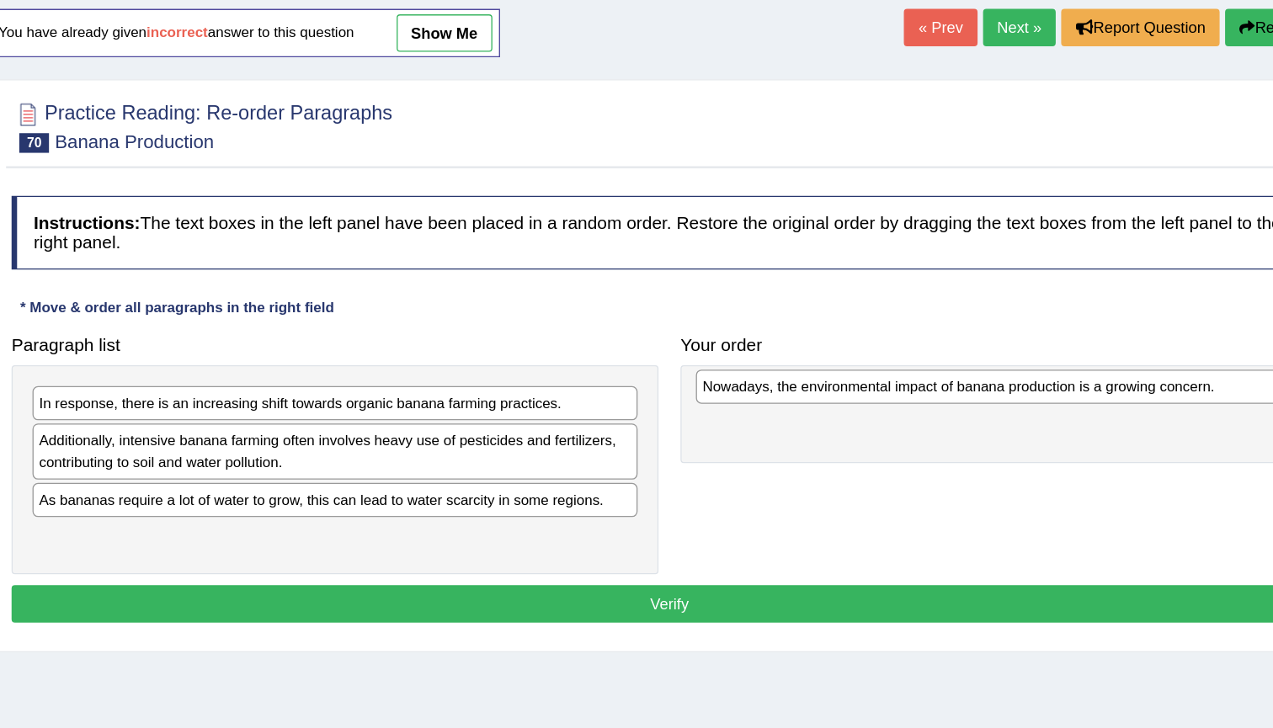
drag, startPoint x: 249, startPoint y: 315, endPoint x: 757, endPoint y: 302, distance: 507.7
click at [757, 385] on div "Nowadays, the environmental impact of banana production is a growing concern." at bounding box center [984, 398] width 463 height 26
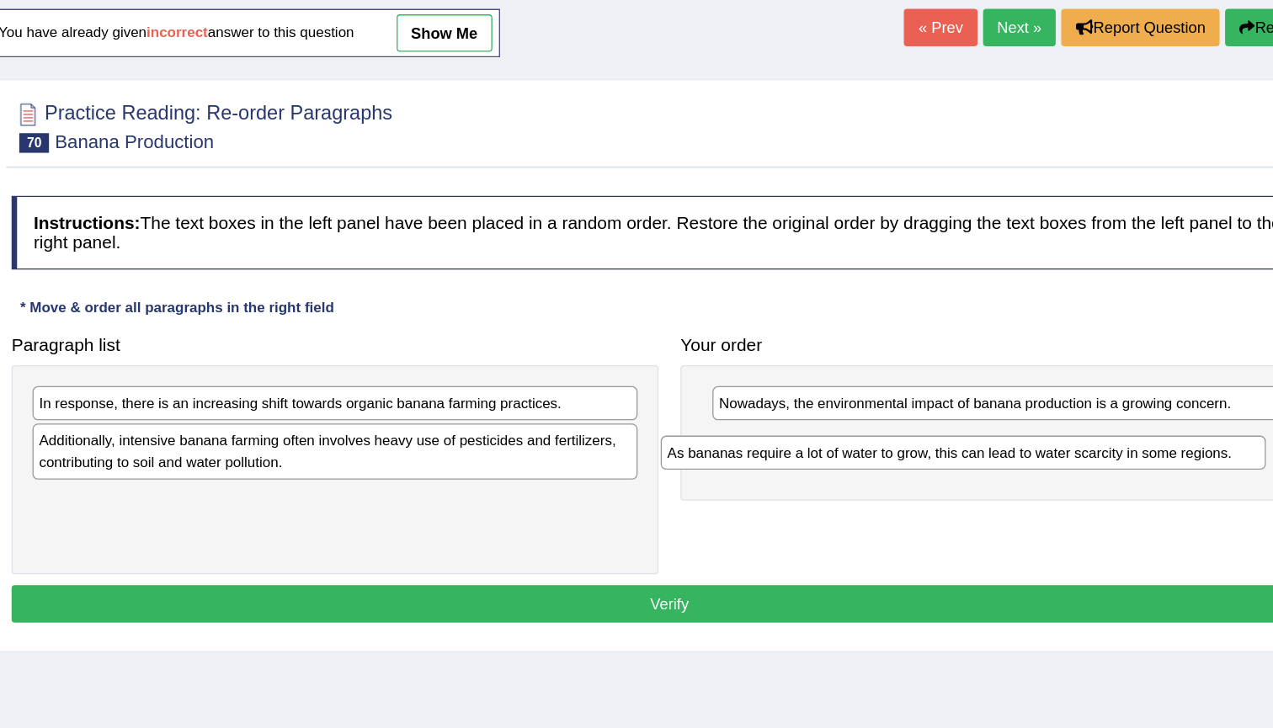
drag, startPoint x: 290, startPoint y: 383, endPoint x: 793, endPoint y: 348, distance: 503.7
click at [793, 435] on div "As bananas require a lot of water to grow, this can lead to water scarcity in s…" at bounding box center [957, 448] width 463 height 26
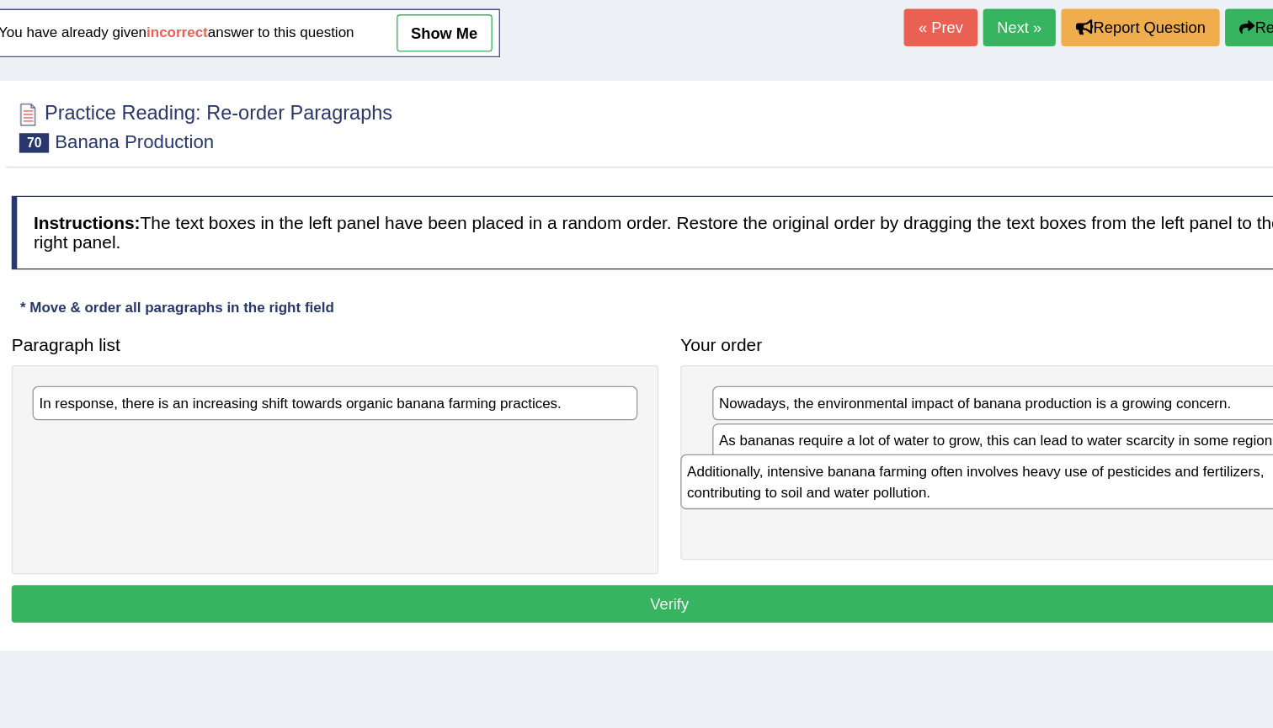
drag, startPoint x: 276, startPoint y: 354, endPoint x: 773, endPoint y: 378, distance: 498.0
click at [773, 449] on div "Additionally, intensive banana farming often involves heavy use of pesticides a…" at bounding box center [972, 470] width 463 height 42
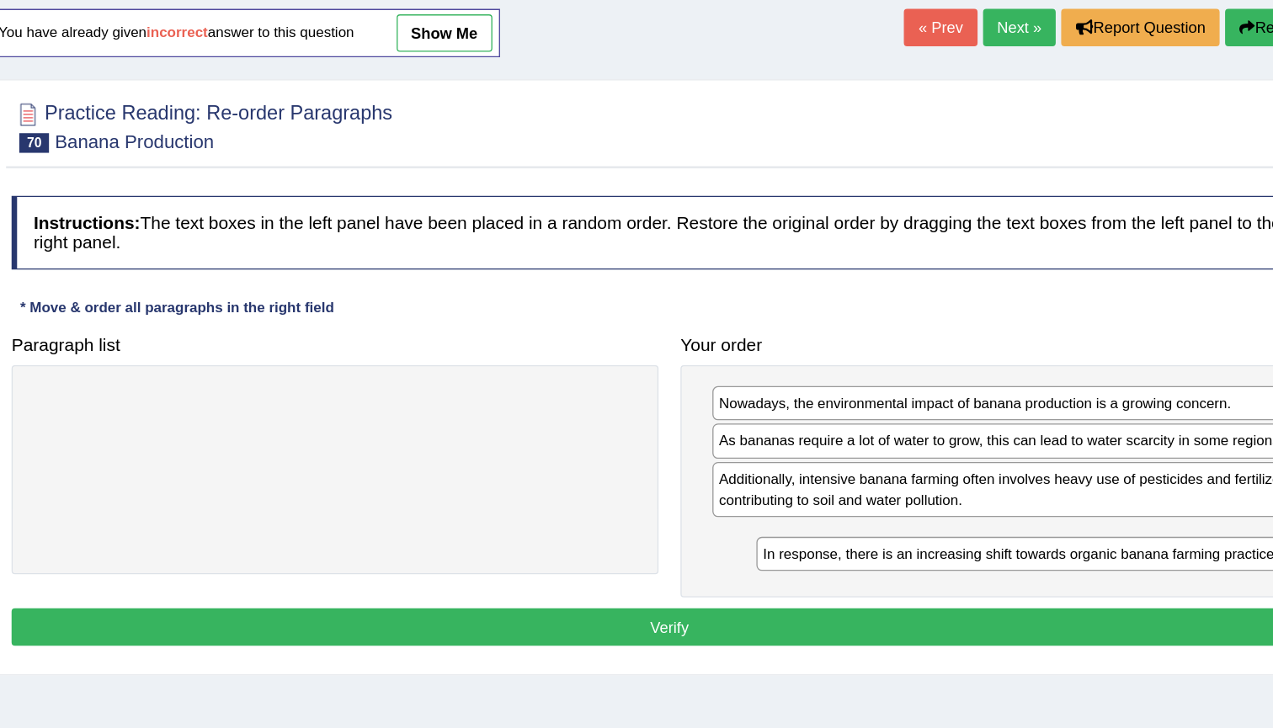
drag, startPoint x: 373, startPoint y: 307, endPoint x: 912, endPoint y: 417, distance: 550.5
click at [912, 513] on div "In response, there is an increasing shift towards organic banana farming practi…" at bounding box center [1031, 526] width 463 height 26
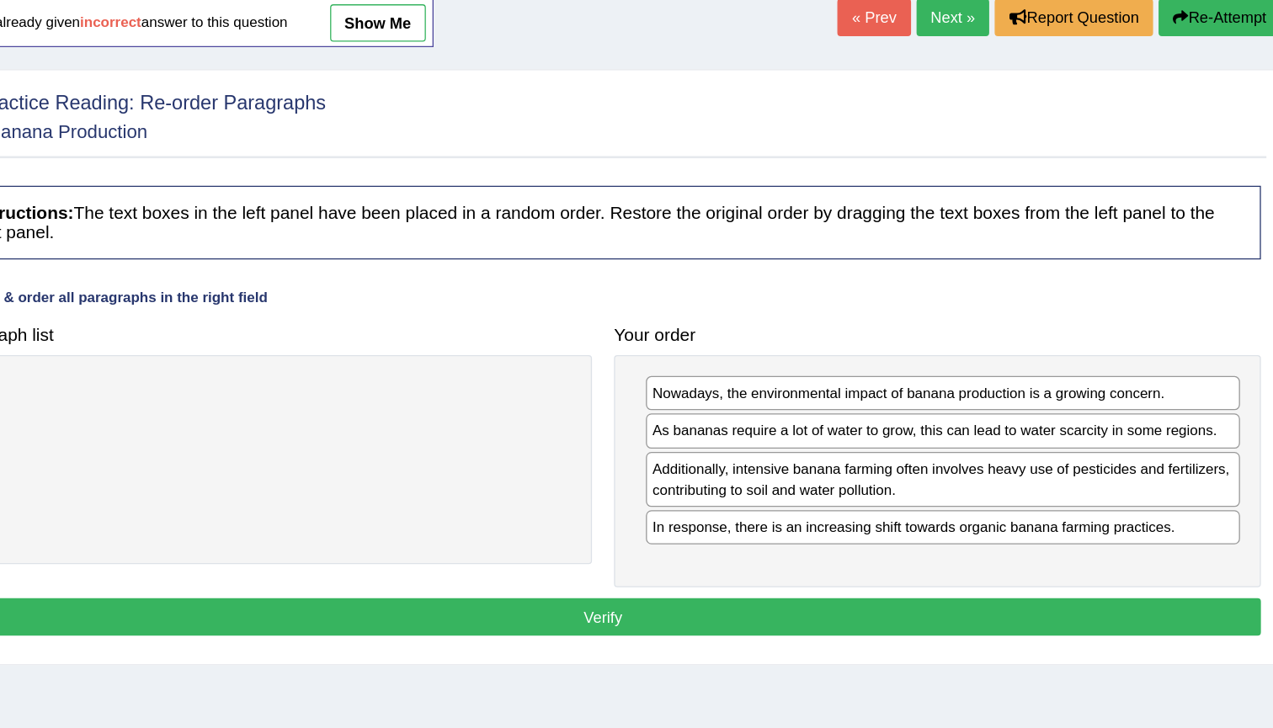
click at [680, 567] on button "Verify" at bounding box center [733, 581] width 1007 height 29
